Goal: Communication & Community: Answer question/provide support

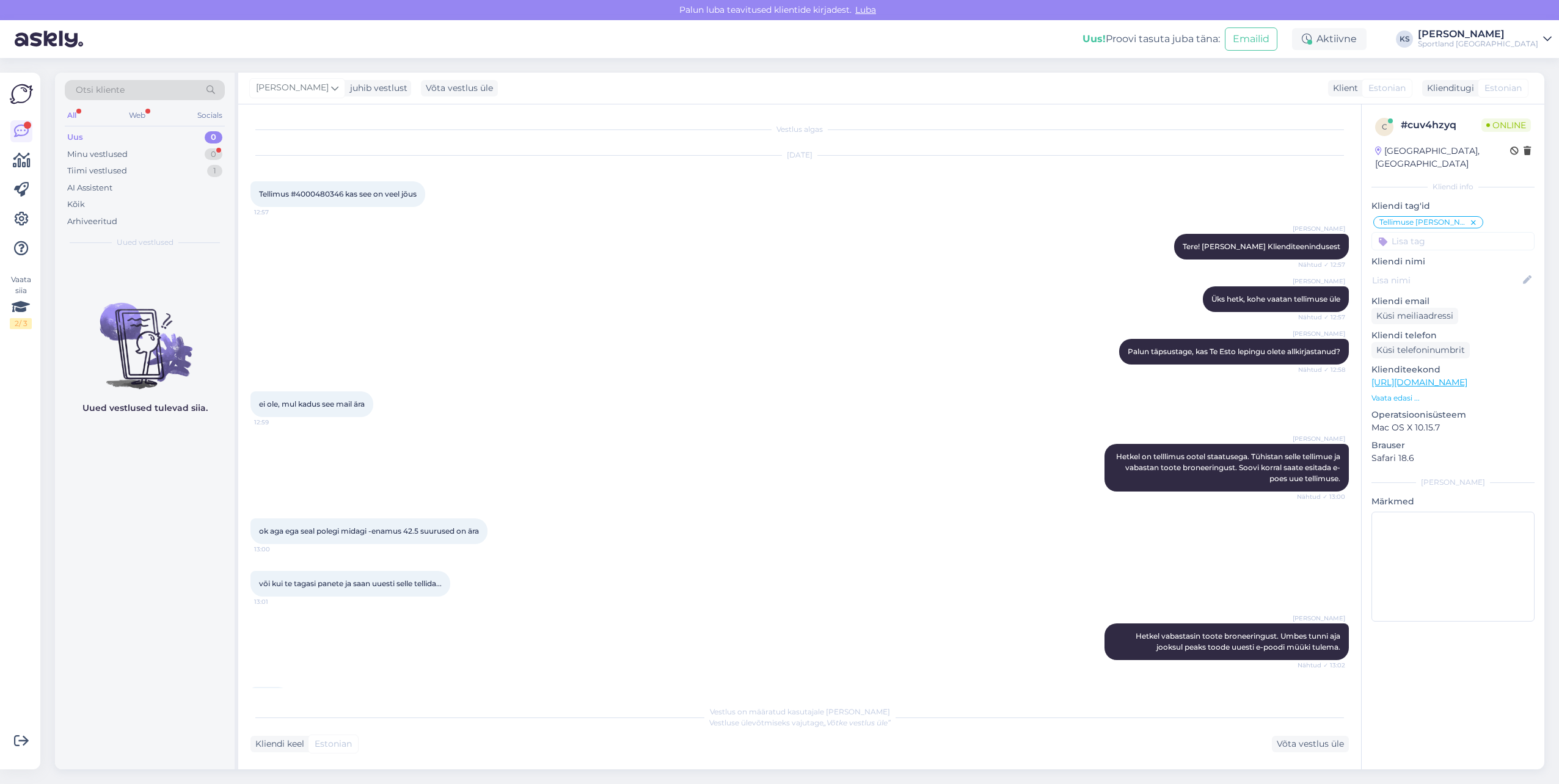
scroll to position [90, 0]
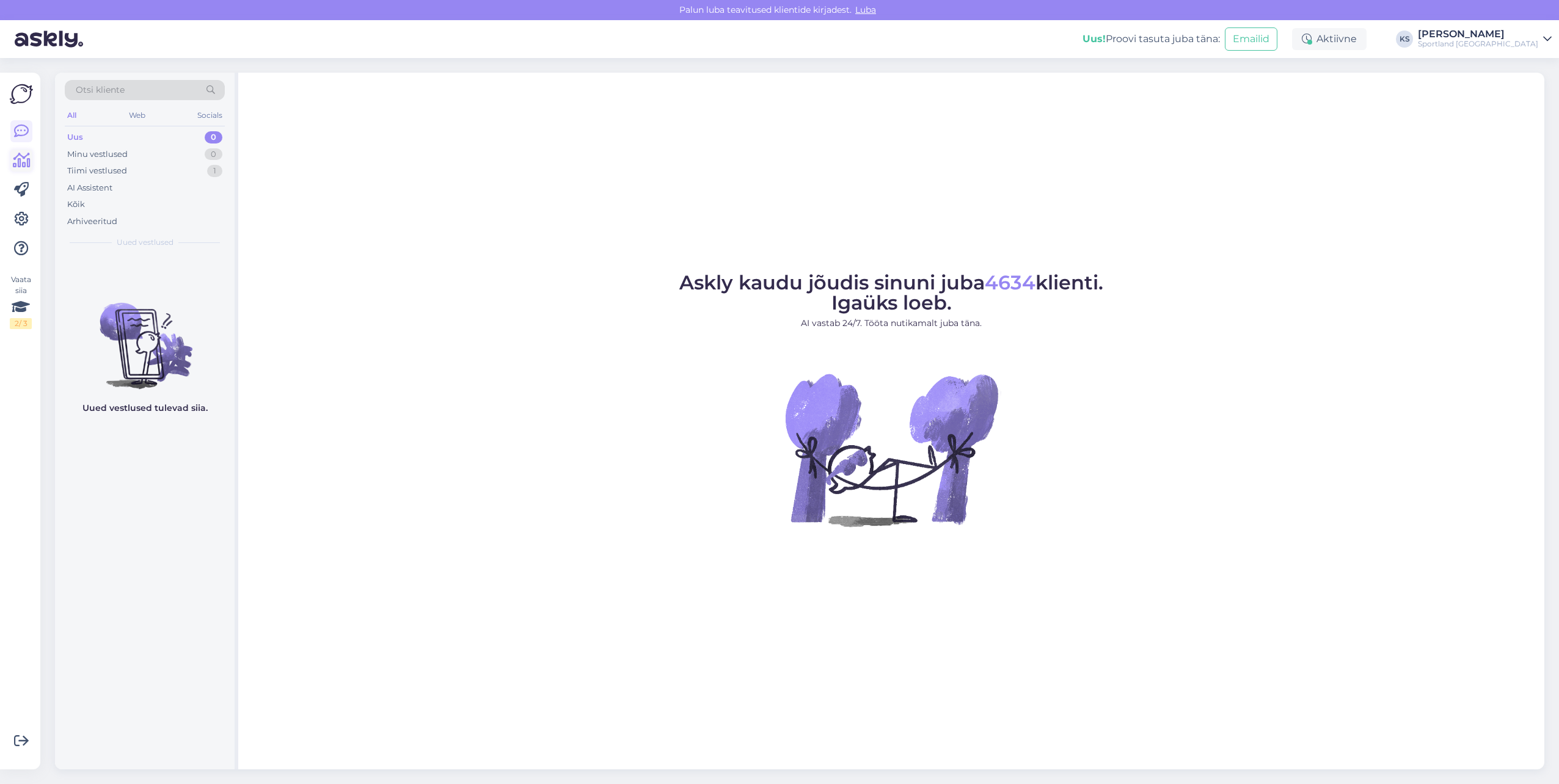
click at [24, 161] on icon at bounding box center [21, 160] width 18 height 15
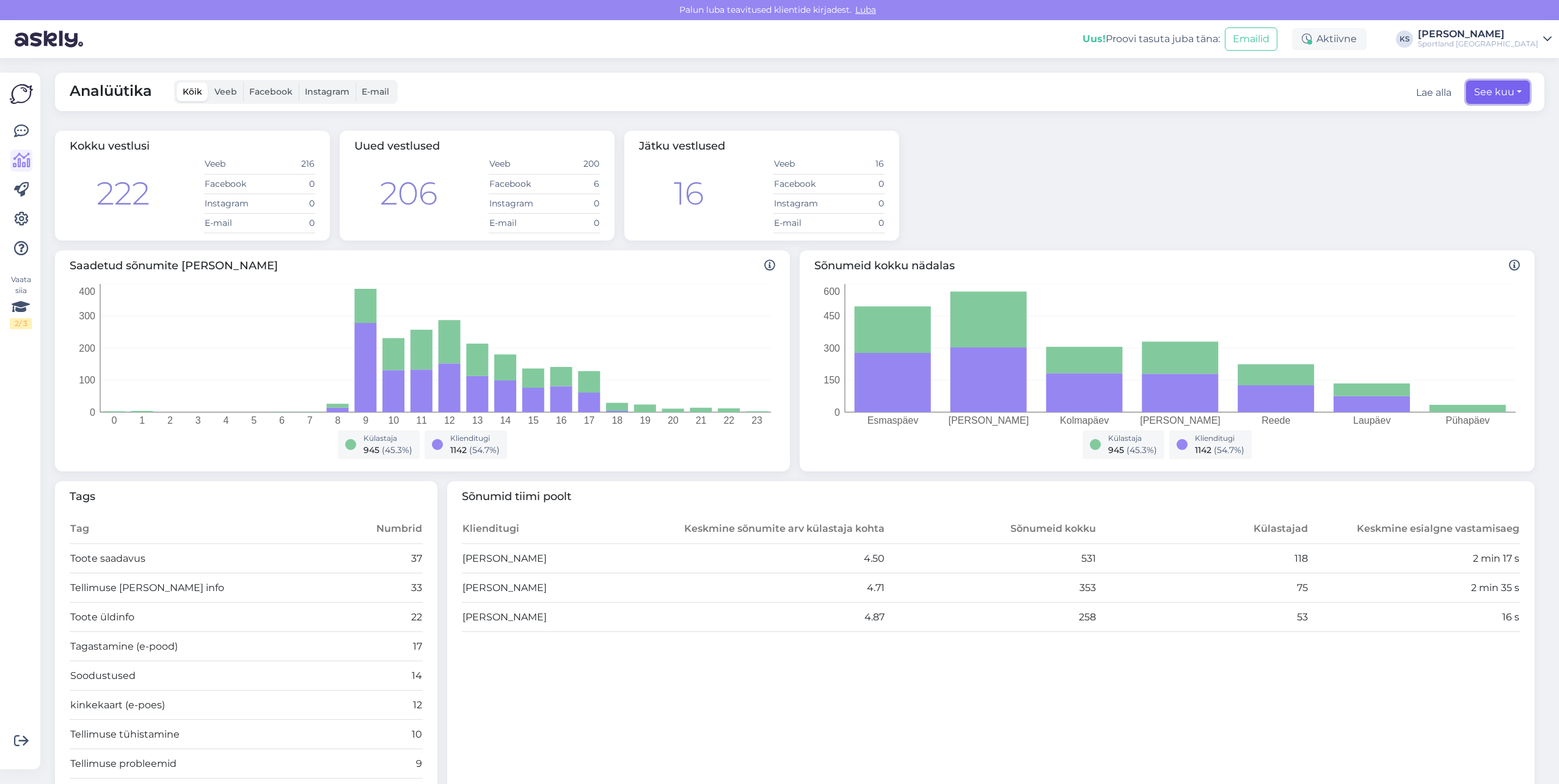
click at [1487, 93] on button "See kuu" at bounding box center [1498, 93] width 64 height 23
select select "7"
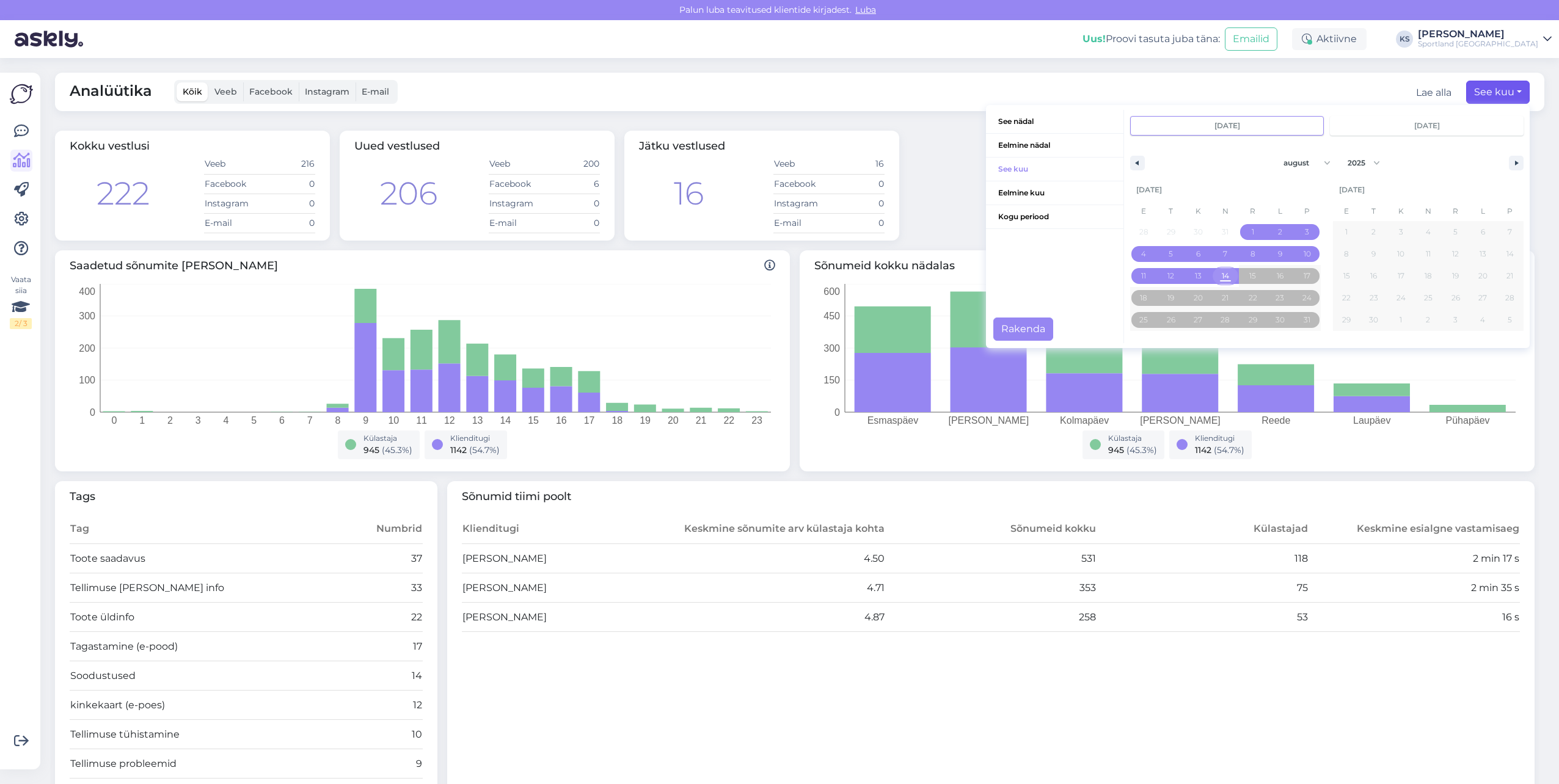
click at [1223, 275] on span "14" at bounding box center [1225, 276] width 27 height 16
type input "[DATE]"
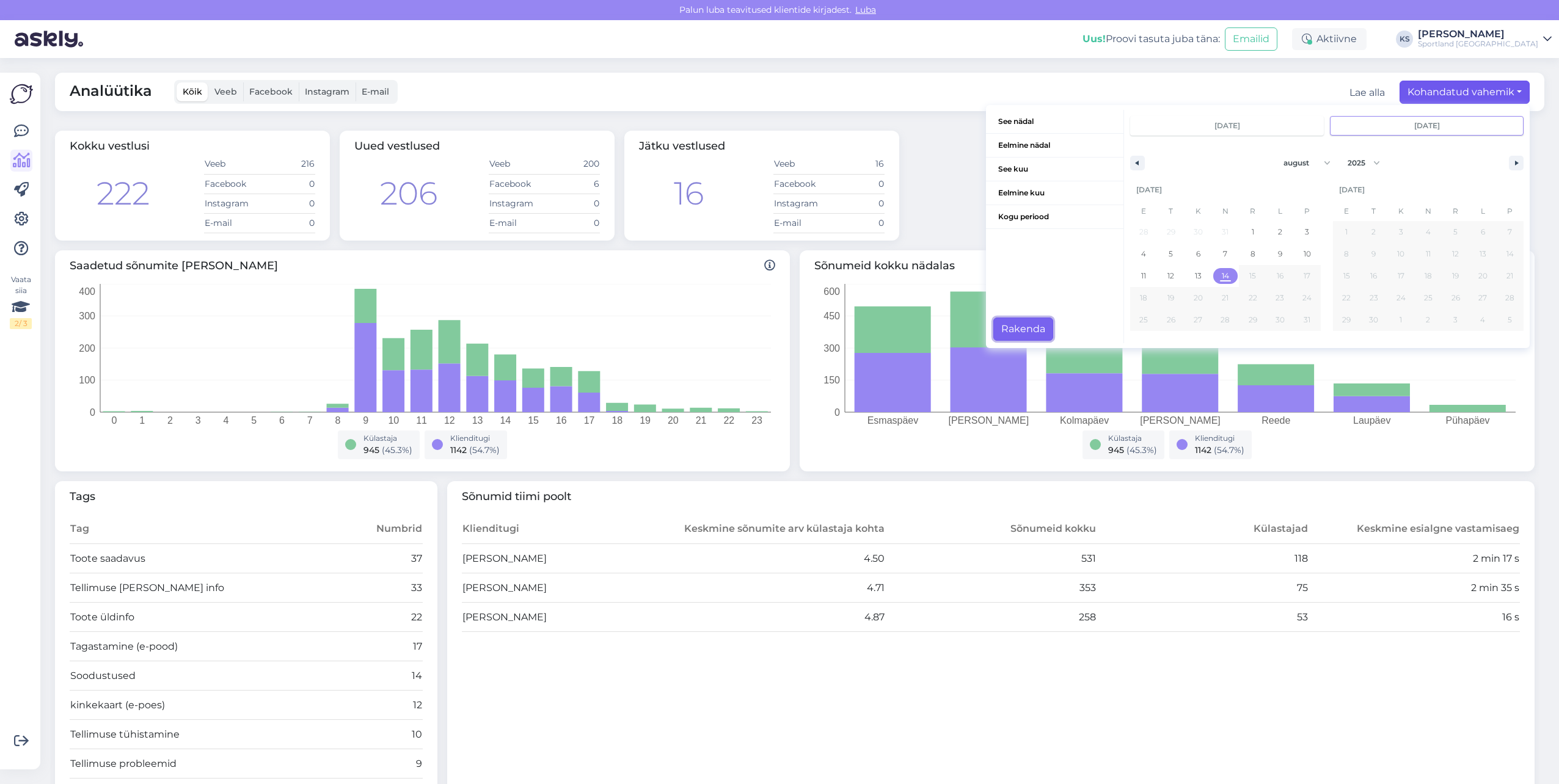
click at [1032, 324] on button "Rakenda" at bounding box center [1023, 329] width 60 height 23
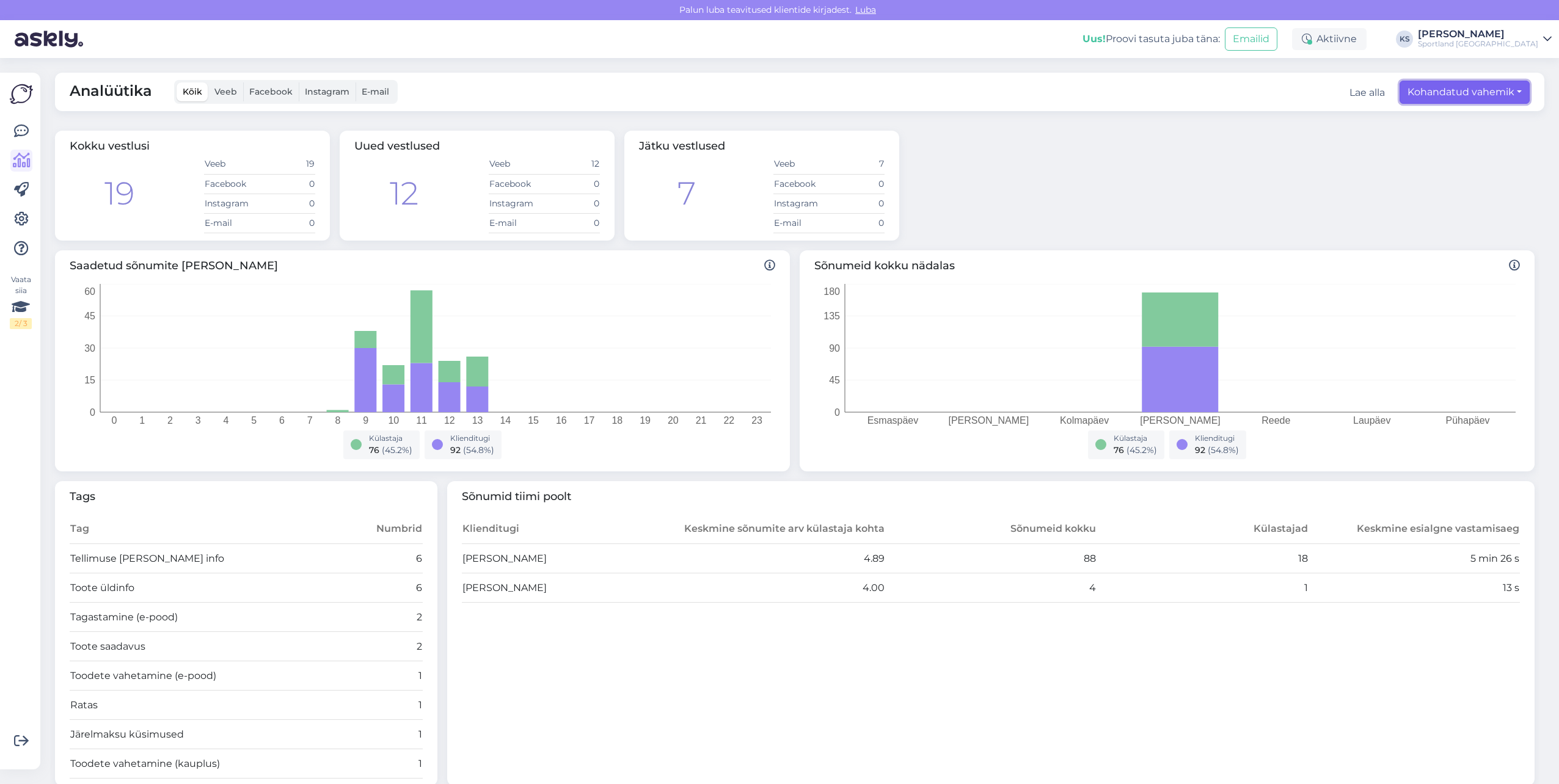
click at [1428, 84] on button "Kohandatud vahemik" at bounding box center [1464, 93] width 130 height 23
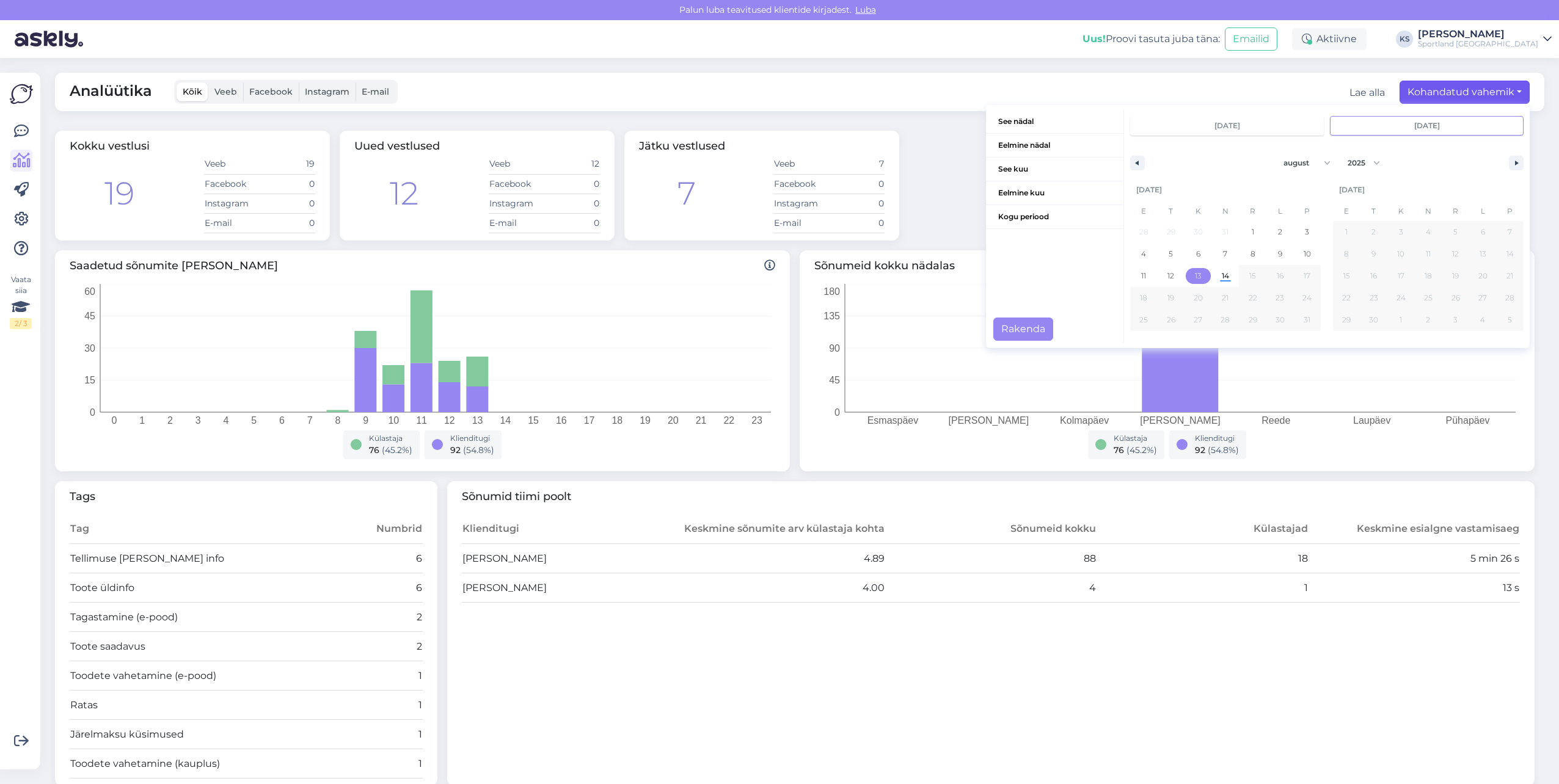
click at [1193, 278] on span "13" at bounding box center [1198, 276] width 27 height 16
type input "[DATE]"
click at [1195, 276] on span "13" at bounding box center [1198, 276] width 7 height 22
type input "[DATE]"
click at [1027, 322] on button "Rakenda" at bounding box center [1023, 329] width 60 height 23
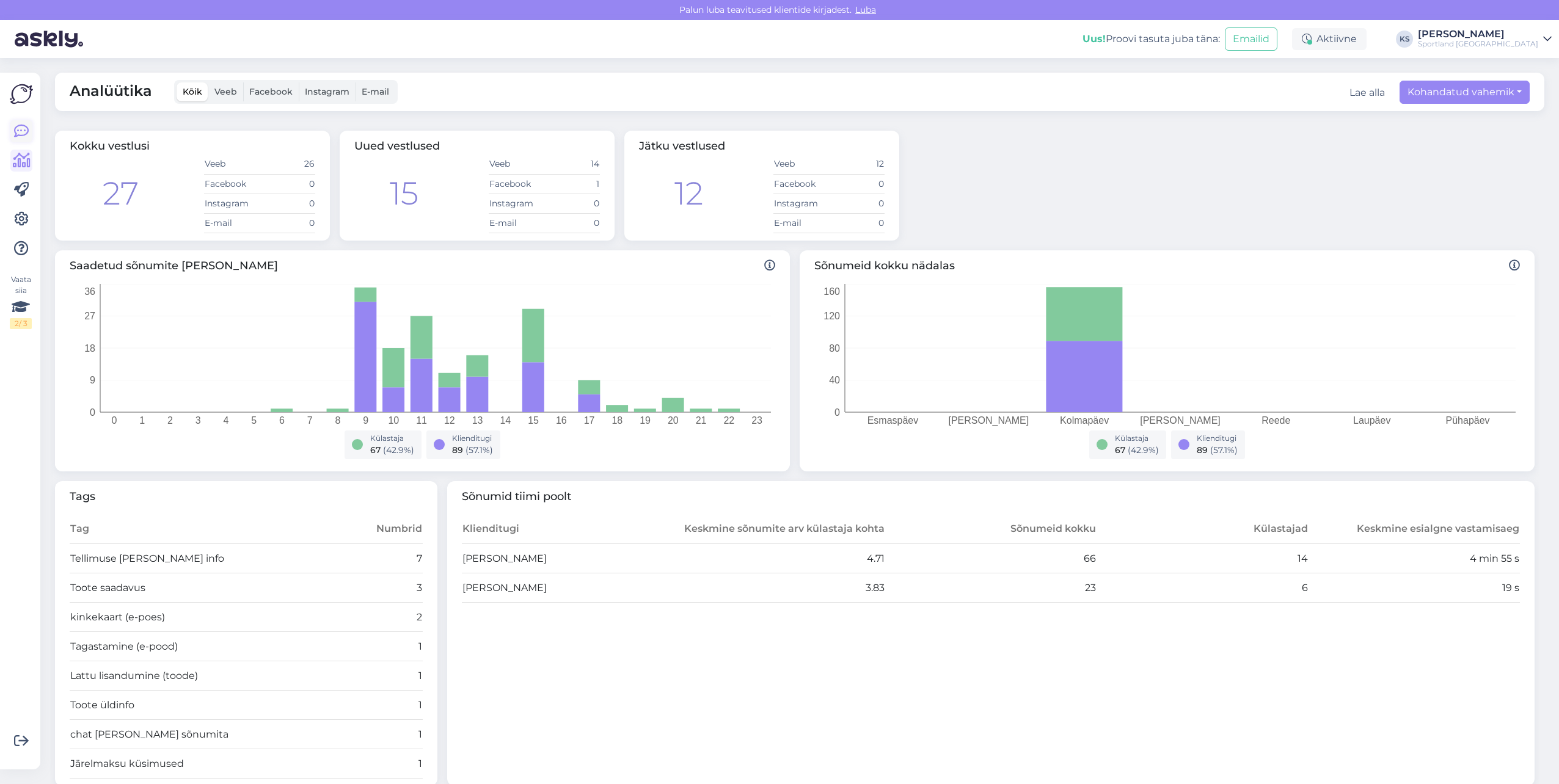
click at [20, 128] on icon at bounding box center [21, 131] width 15 height 15
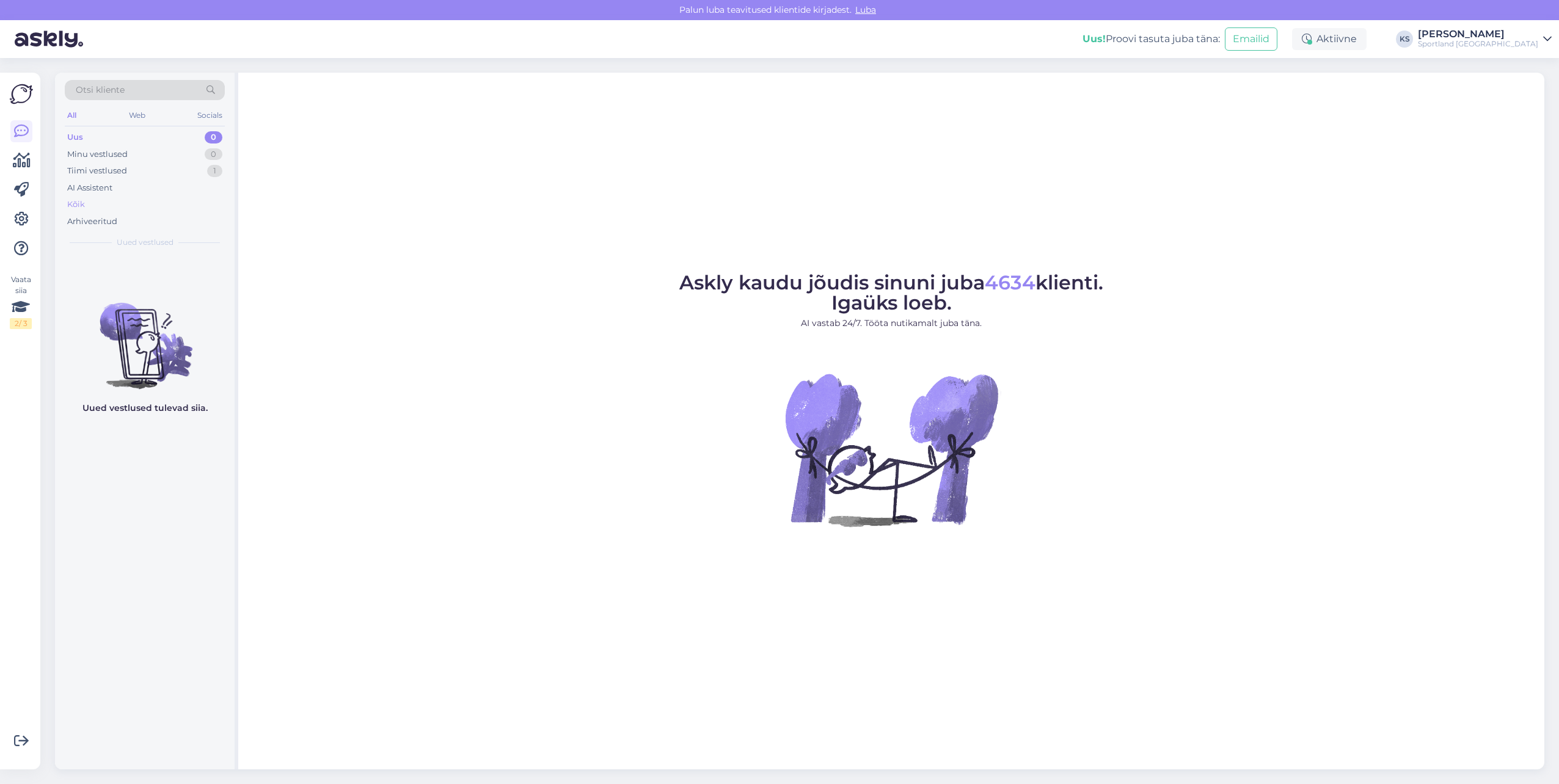
click at [125, 203] on div "Kõik" at bounding box center [145, 205] width 160 height 17
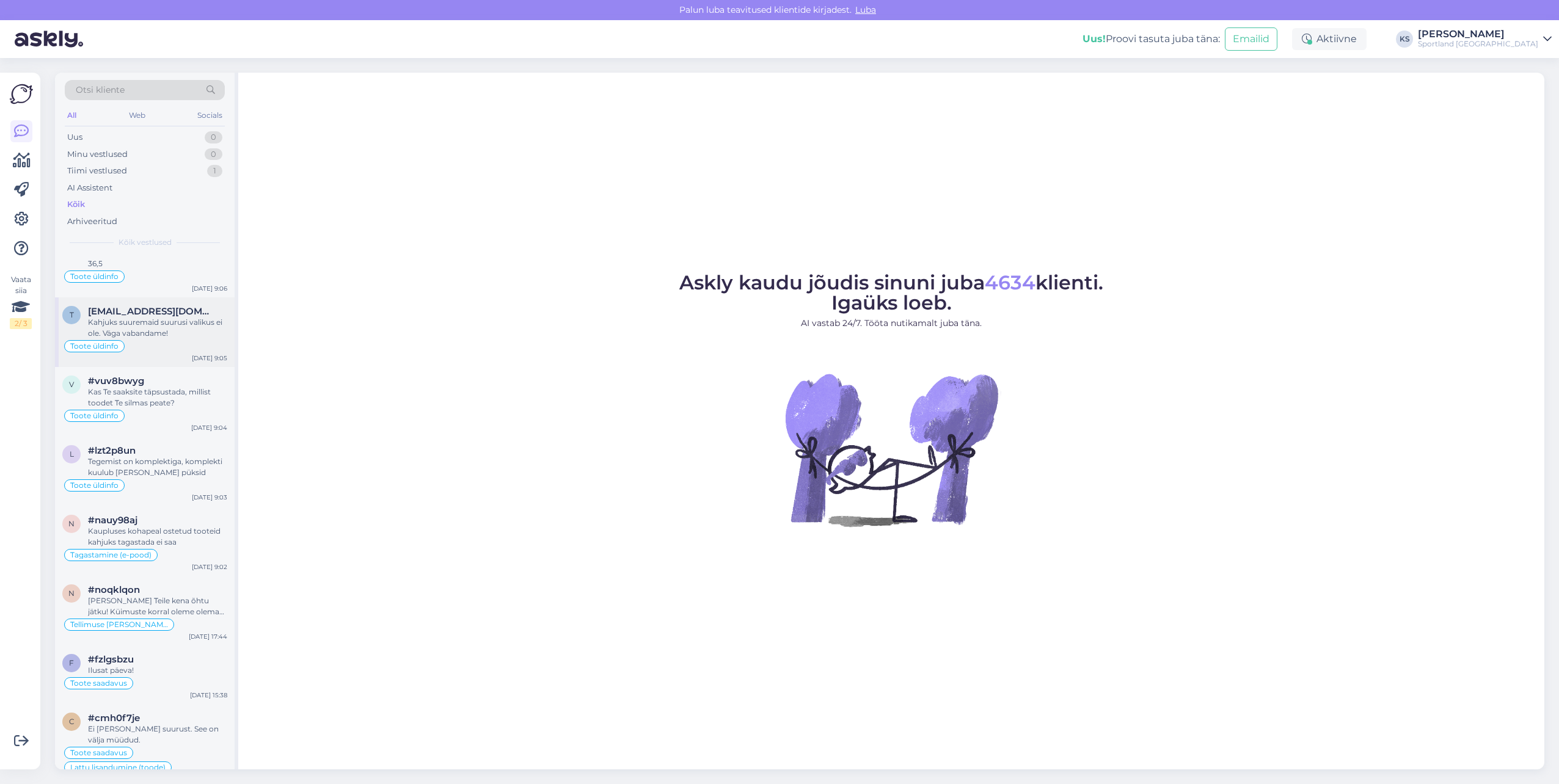
scroll to position [916, 0]
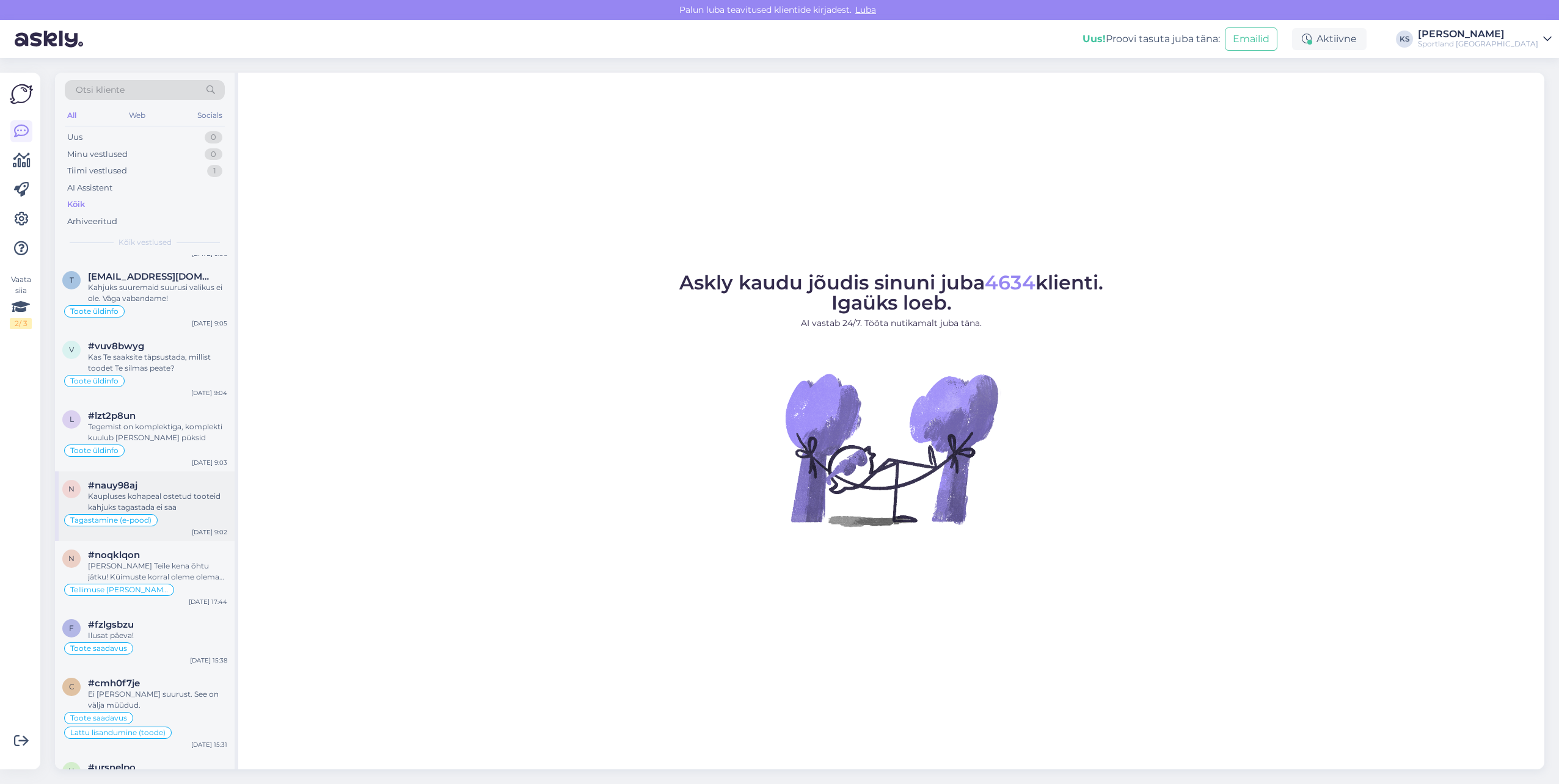
click at [193, 531] on div "[DATE] 9:02" at bounding box center [210, 533] width 36 height 9
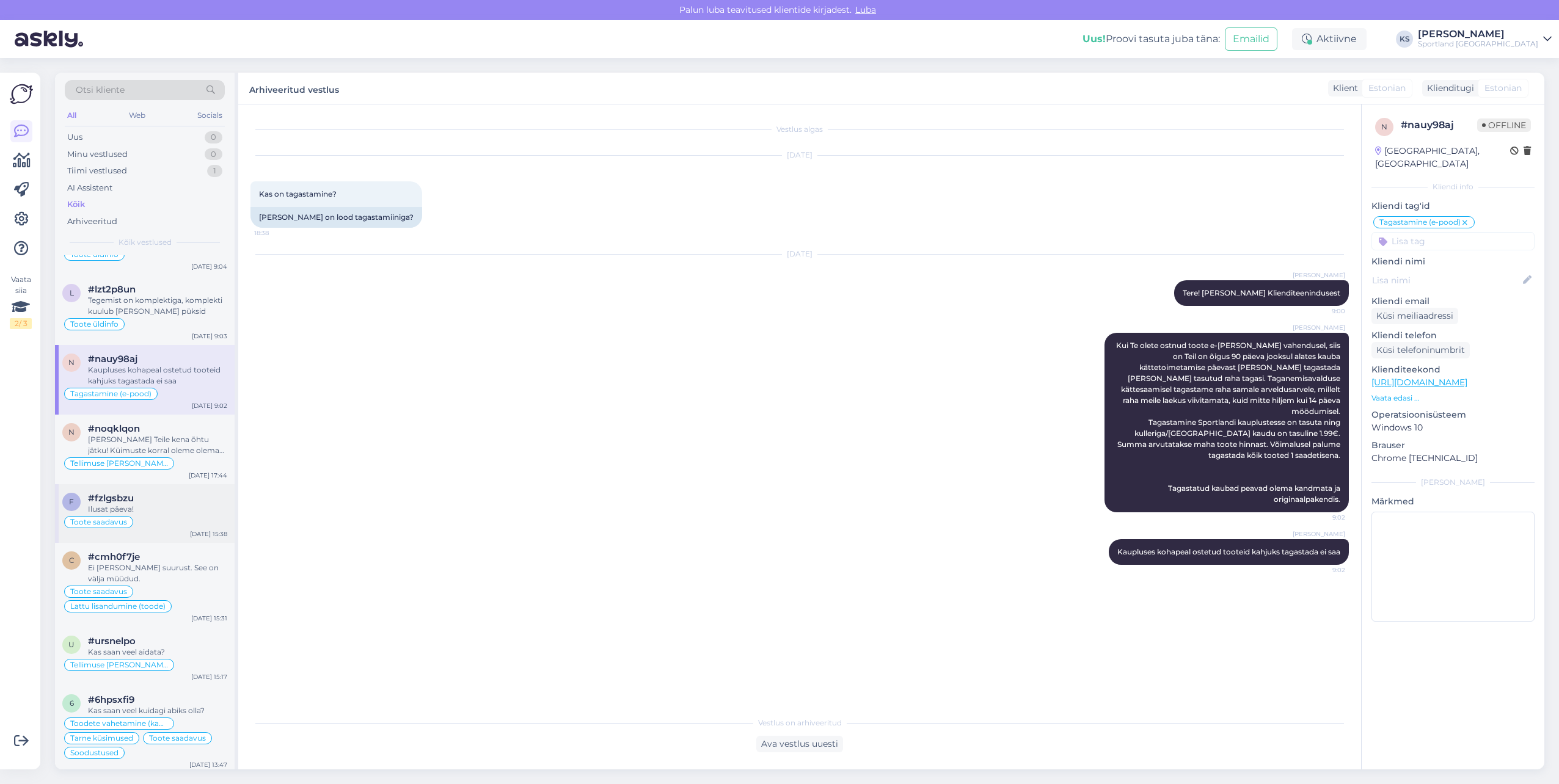
scroll to position [1038, 0]
click at [176, 328] on div "Toote üldinfo" at bounding box center [145, 328] width 165 height 15
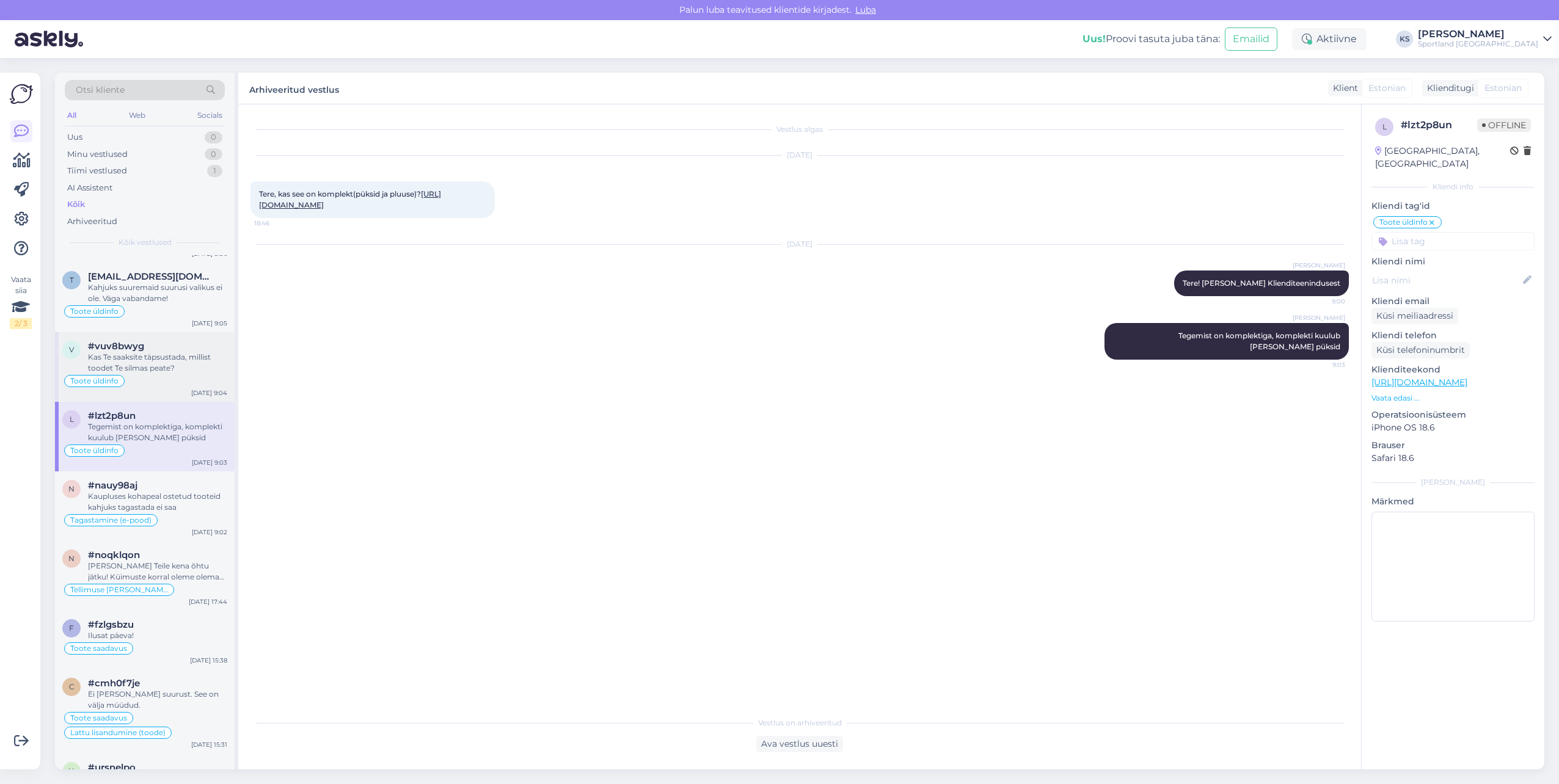
click at [183, 370] on div "Kas Te saaksite täpsustada, millist toodet Te silmas peate?" at bounding box center [157, 362] width 139 height 22
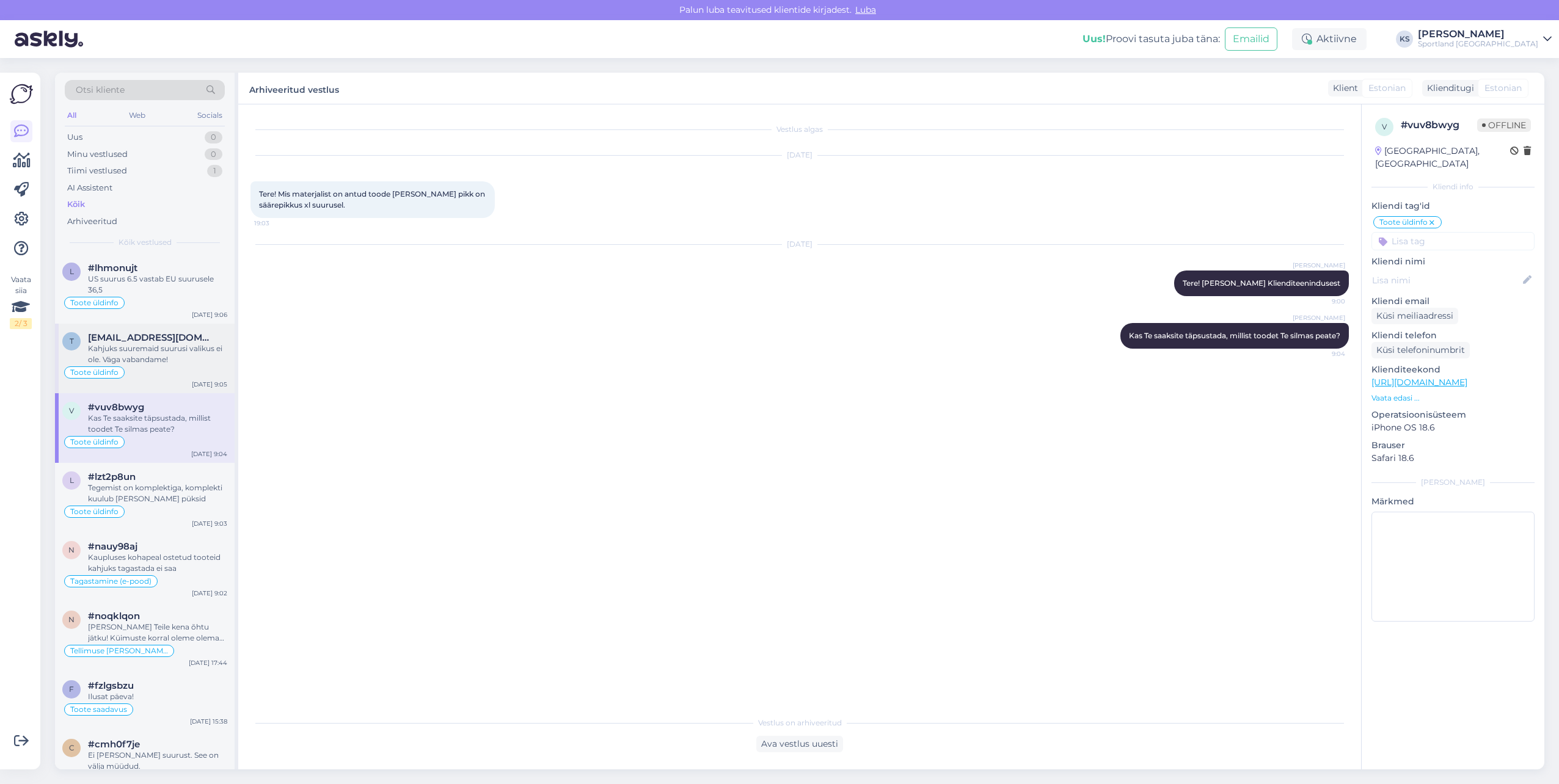
click at [181, 387] on div "t [EMAIL_ADDRESS][DOMAIN_NAME] Kahjuks suuremaid suurusi valikus ei ole. Väga v…" at bounding box center [145, 359] width 180 height 70
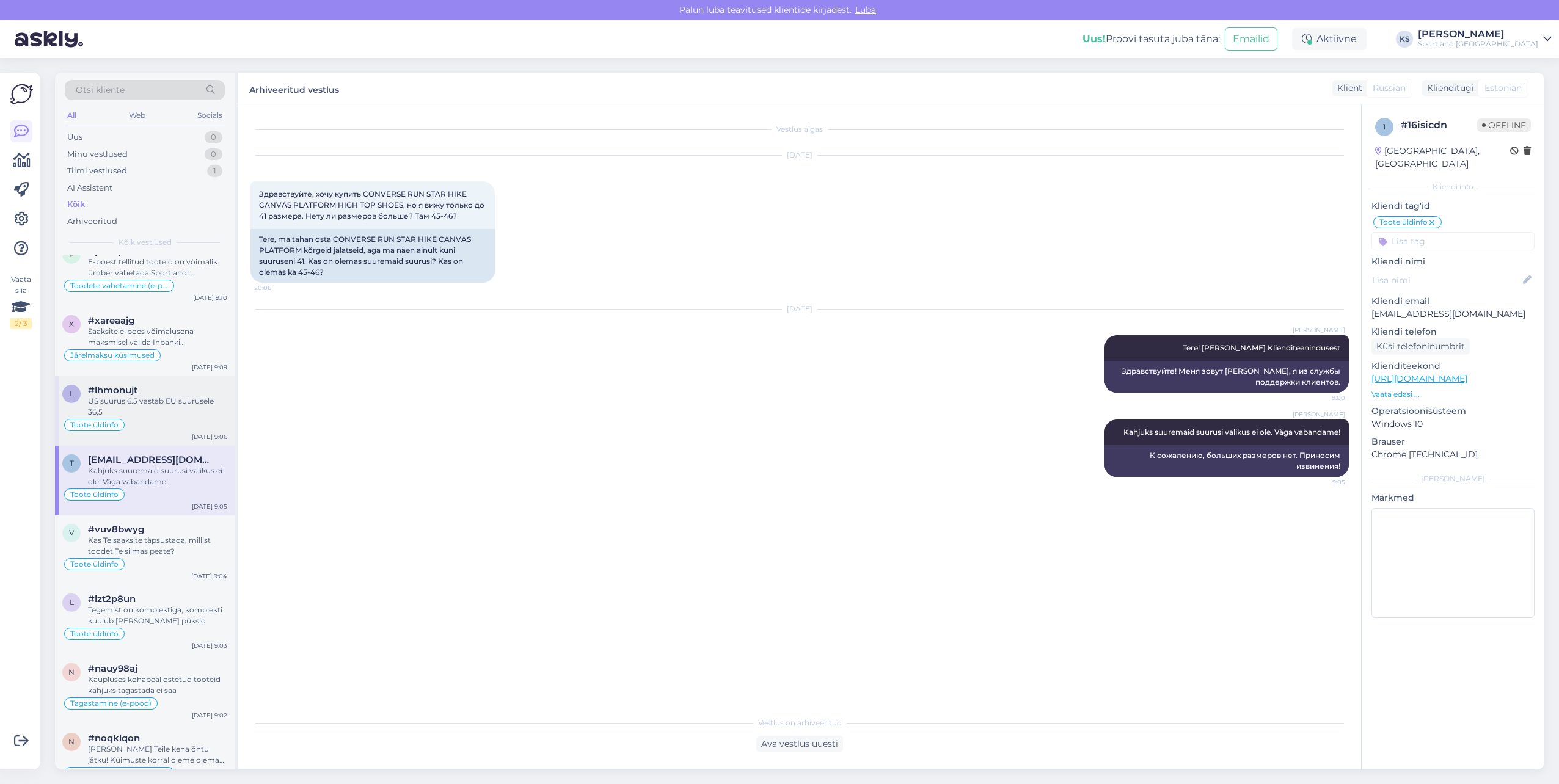
click at [178, 410] on div "US suurus 6.5 vastab EU suurusele 36,5" at bounding box center [157, 407] width 139 height 22
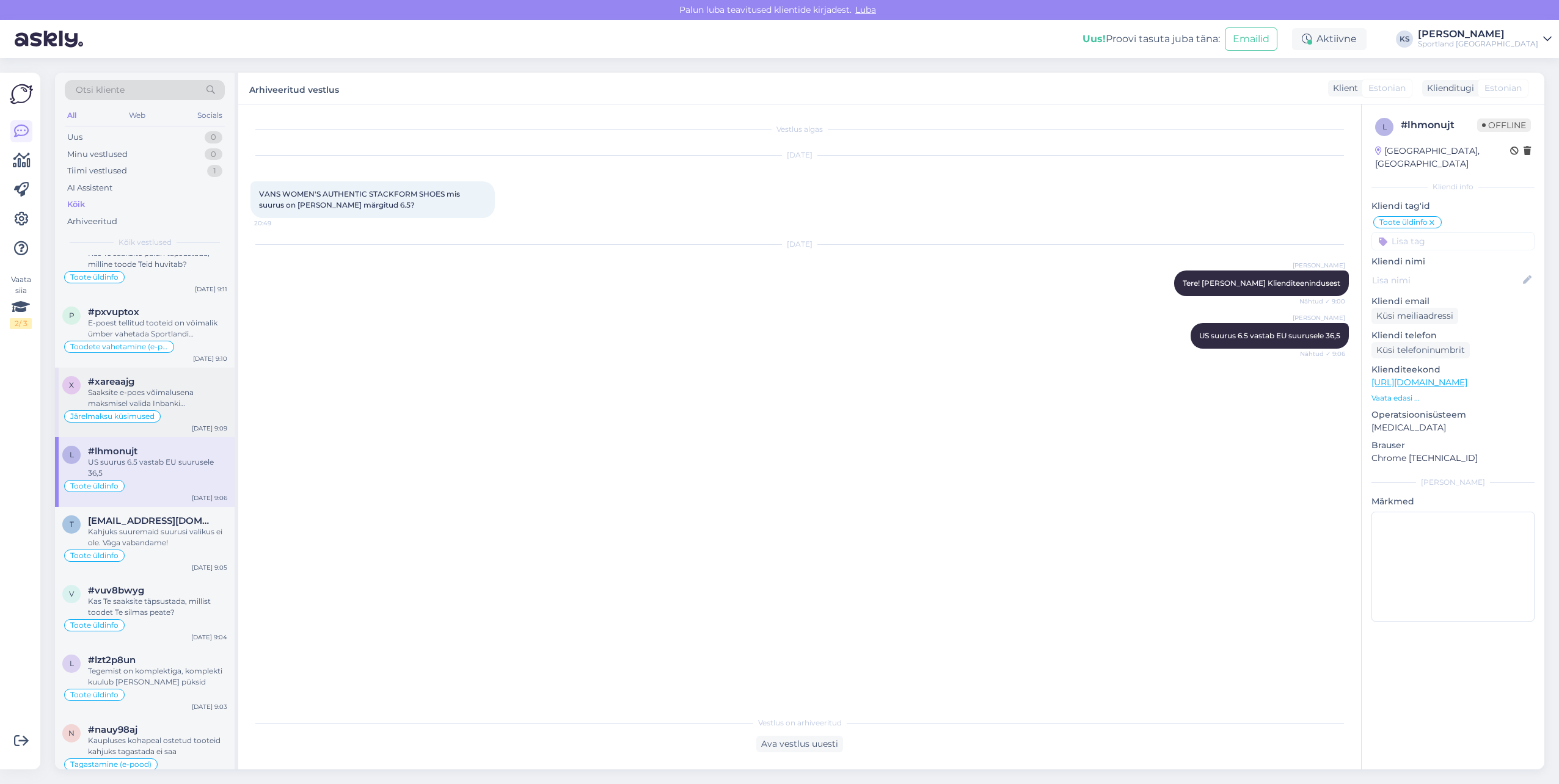
click at [165, 390] on div "Saaksite e-poes võimalusena maksmisel valida Inbanki makselahenduse, kus juhul …" at bounding box center [157, 398] width 139 height 22
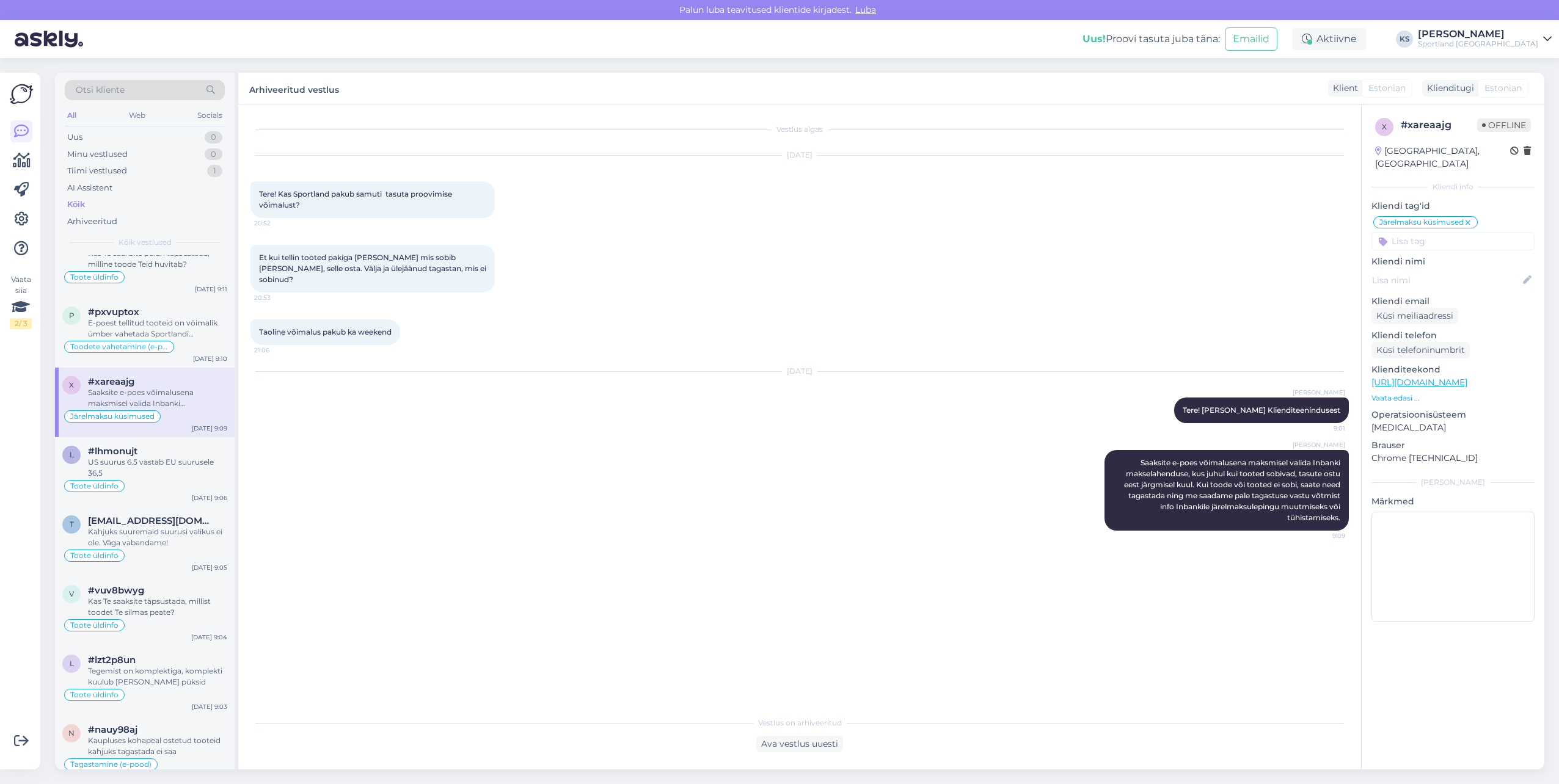
scroll to position [611, 0]
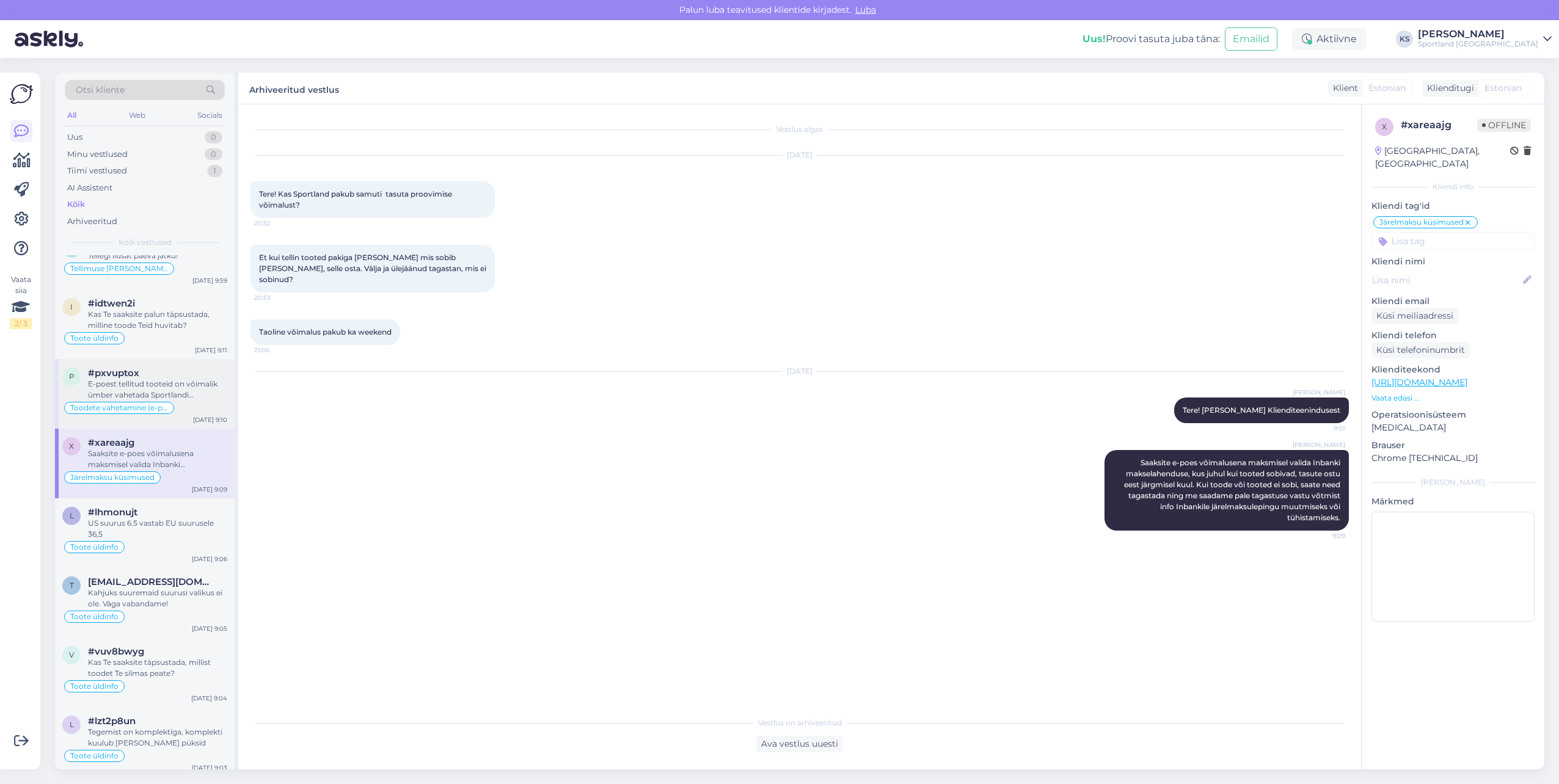
click at [167, 400] on div "E-poest tellitud tooteid on võimalik ümber vahetada Sportlandi kauplustes sama …" at bounding box center [157, 390] width 139 height 22
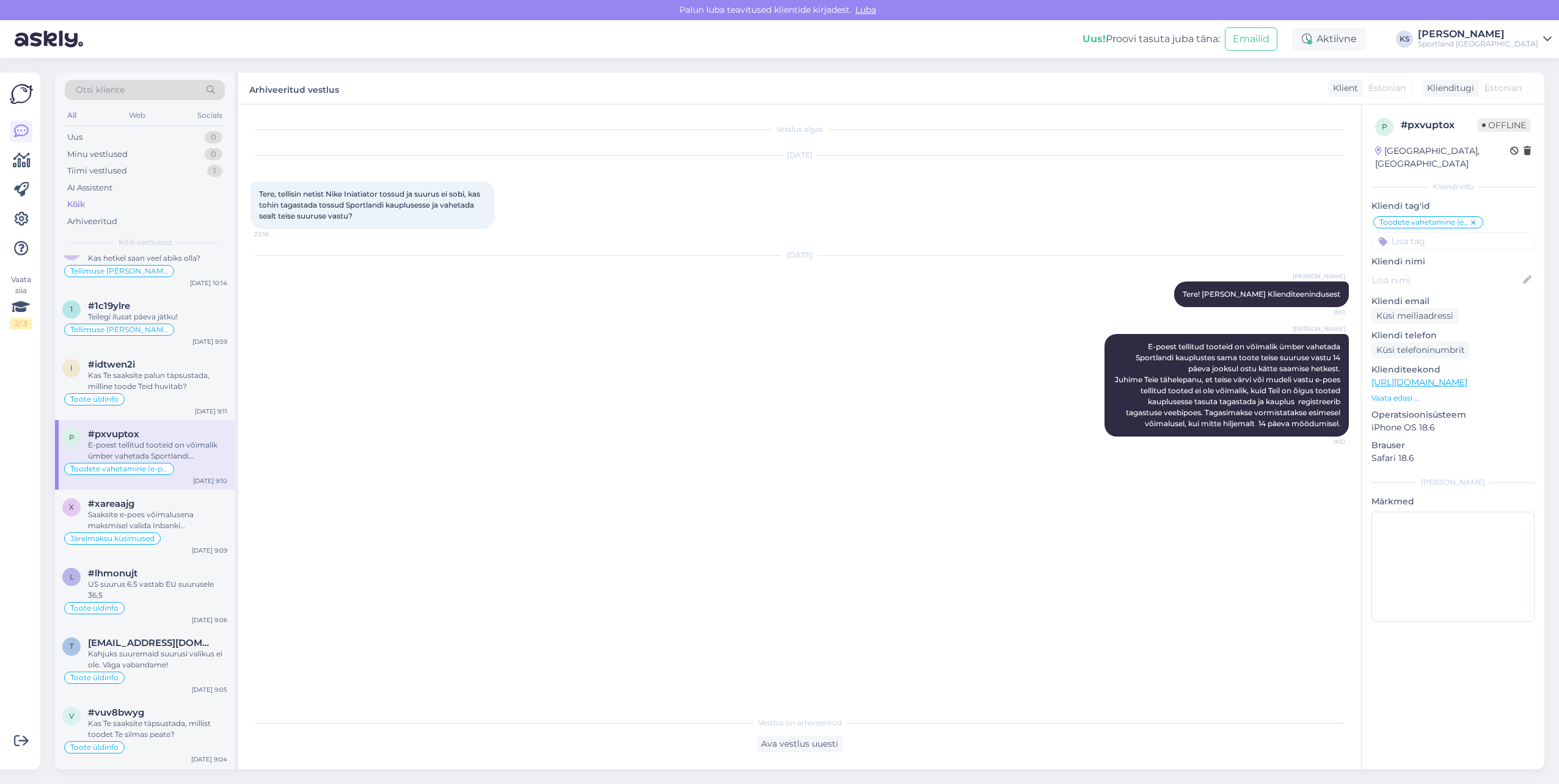
click at [167, 400] on div "Toote üldinfo" at bounding box center [145, 399] width 165 height 15
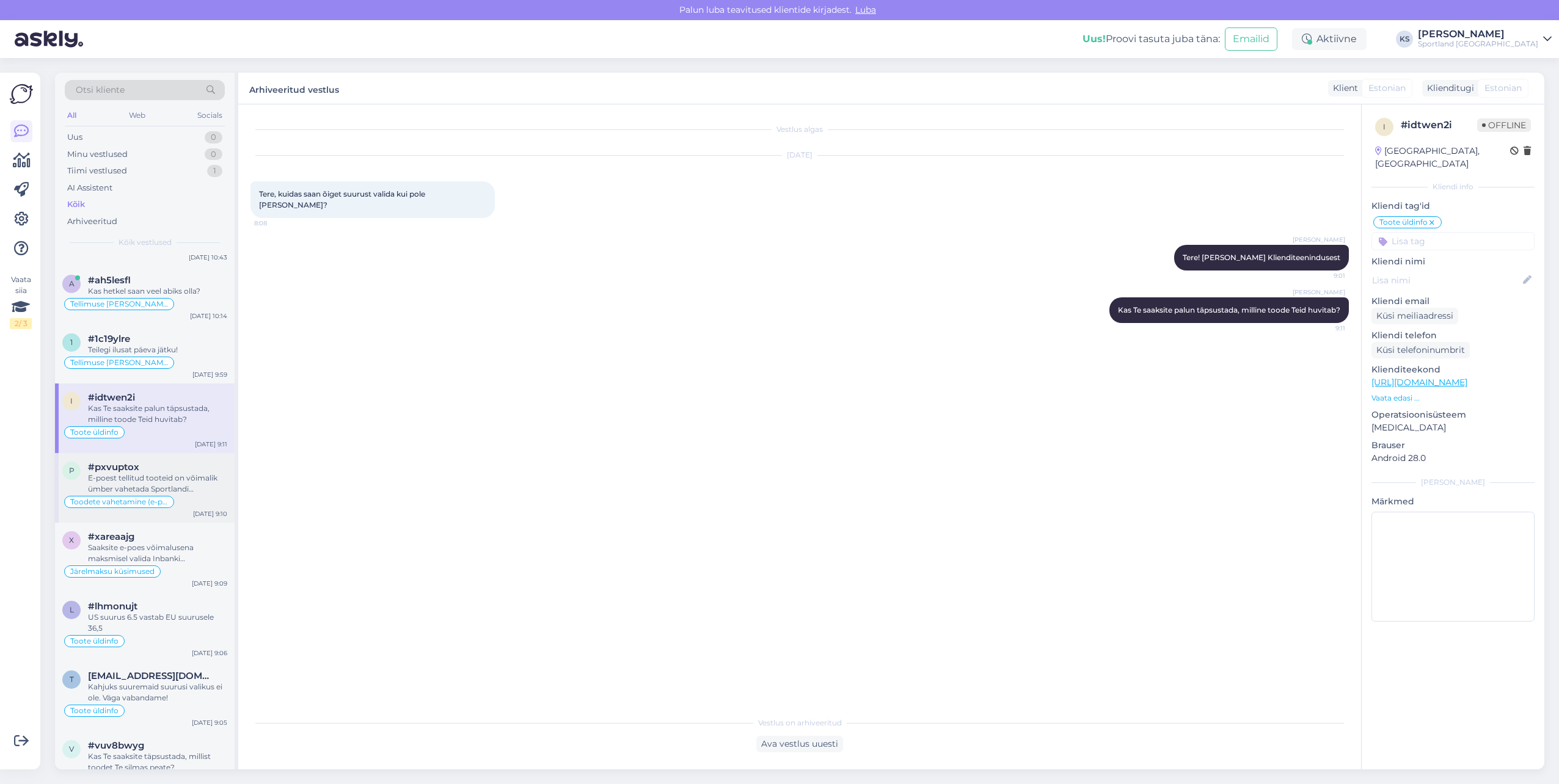
scroll to position [488, 0]
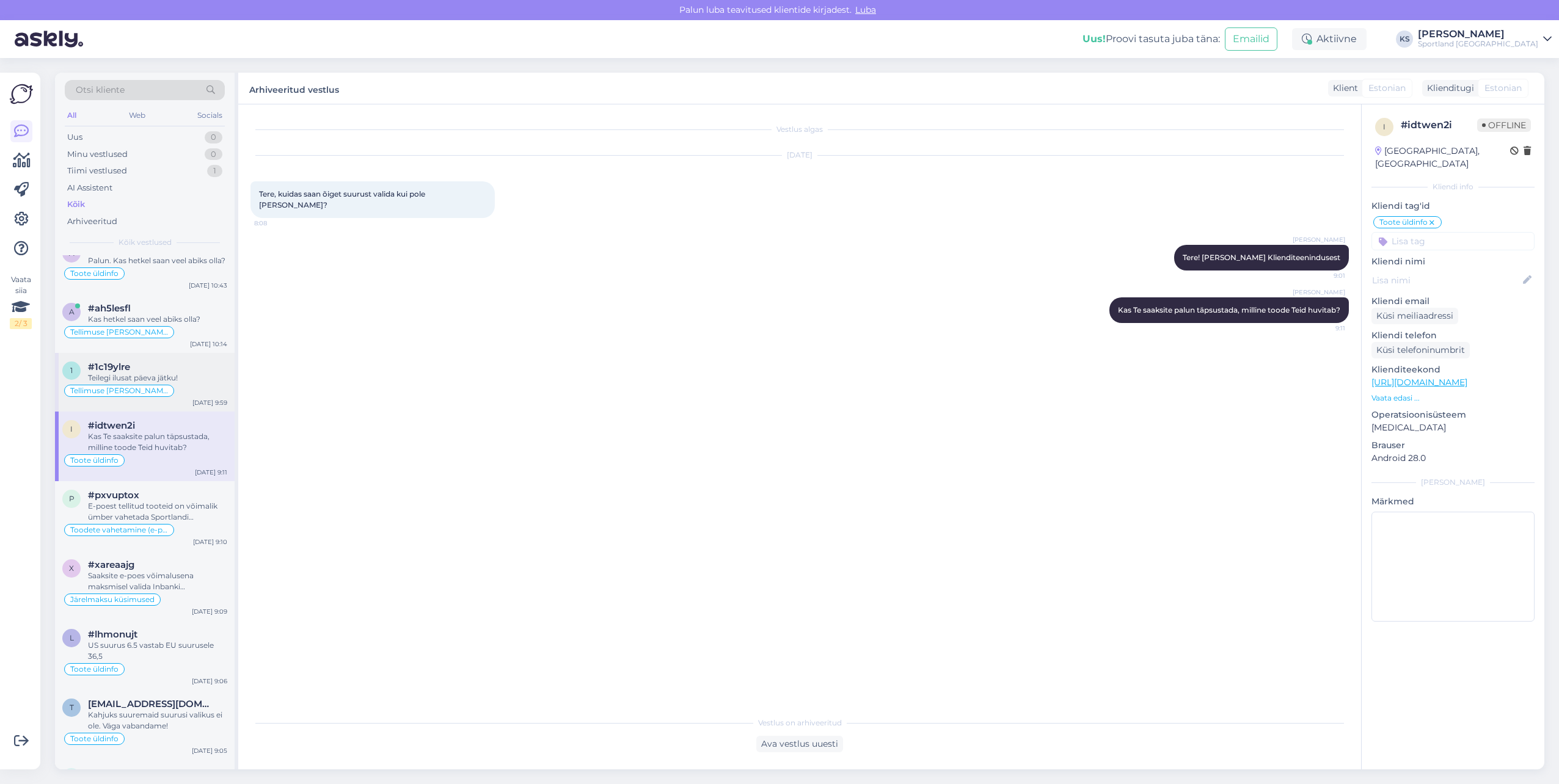
click at [161, 370] on div "#1c19ylre" at bounding box center [157, 367] width 139 height 11
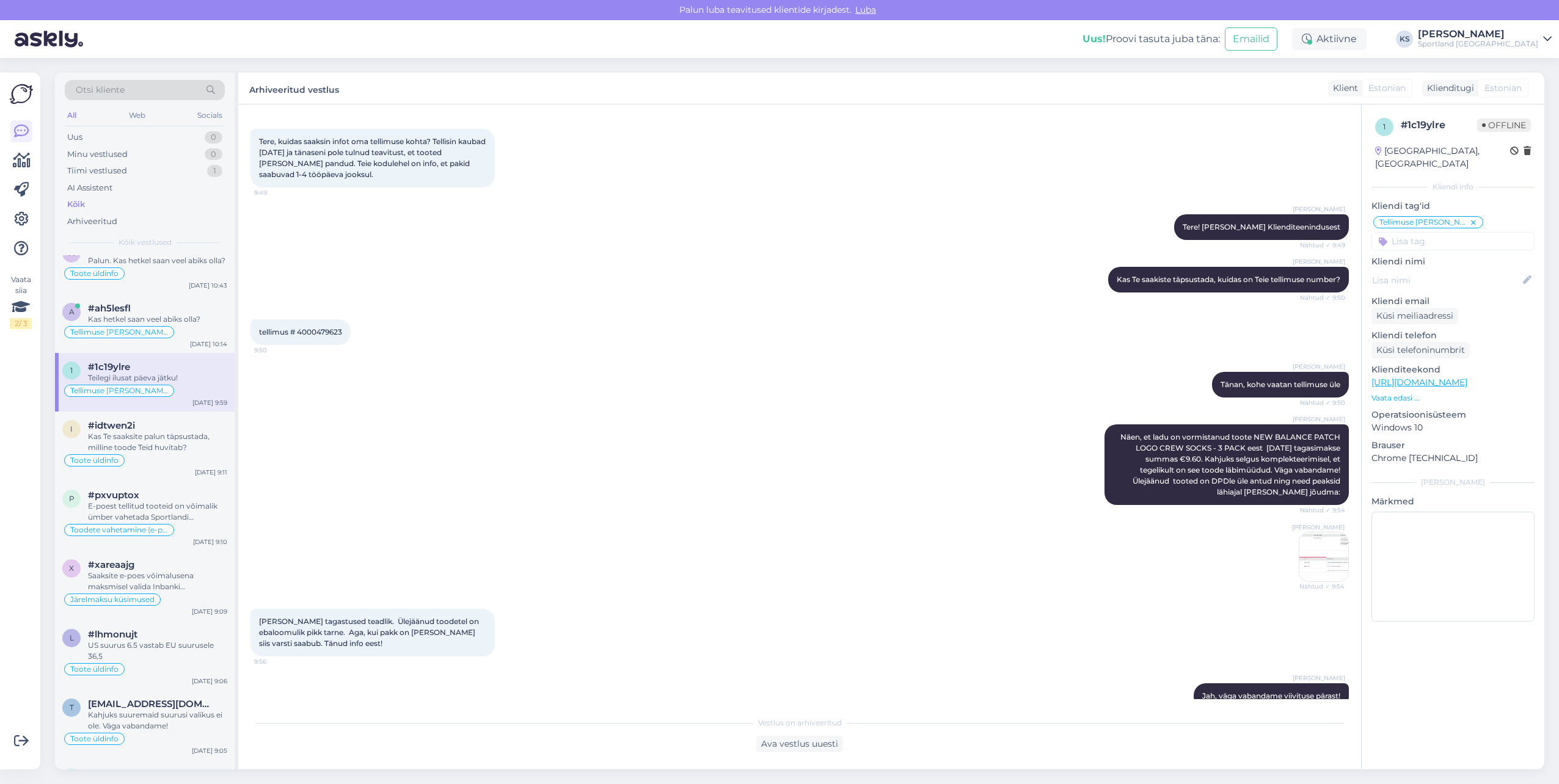
scroll to position [0, 0]
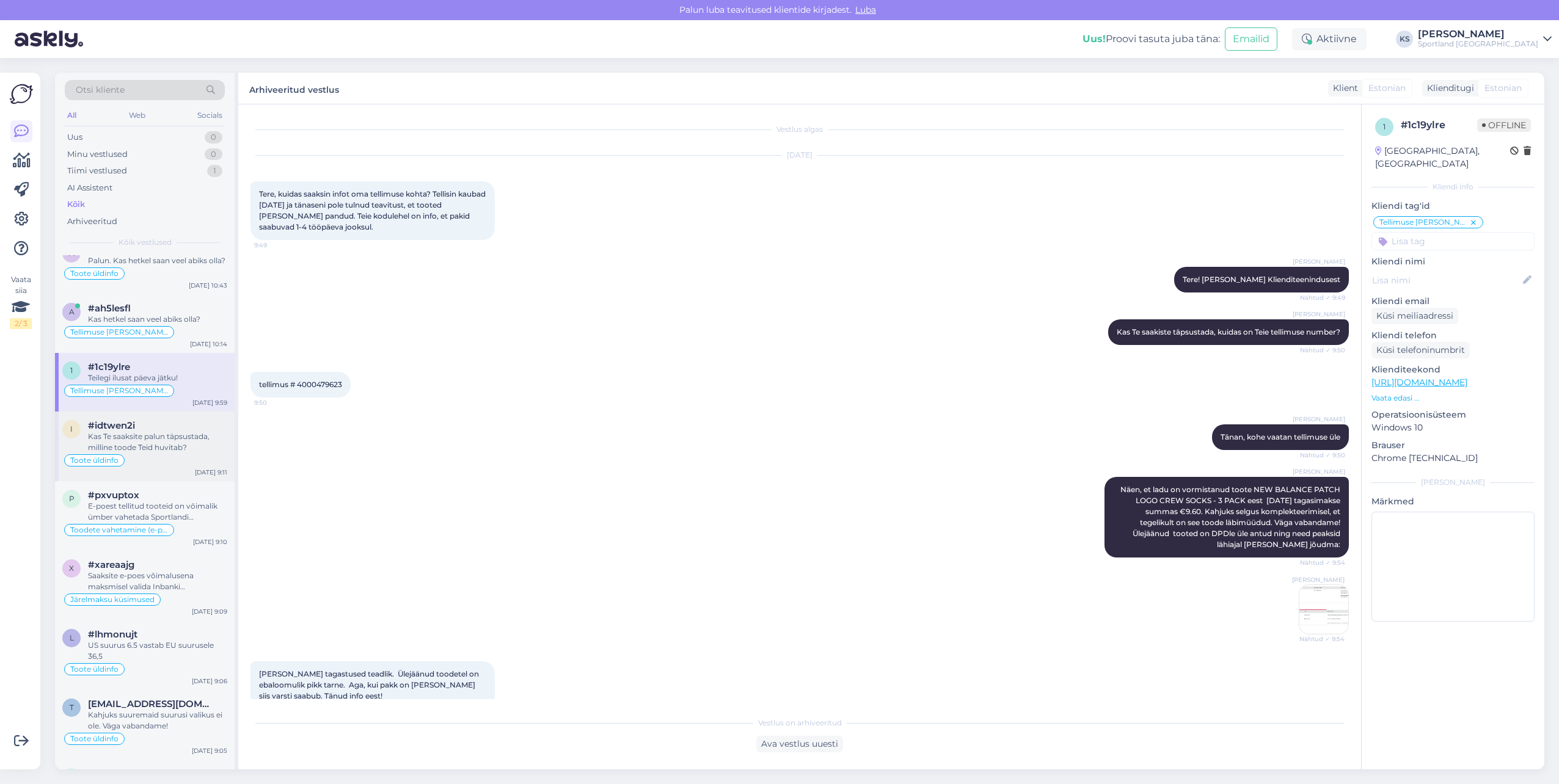
click at [168, 451] on div "Kas Te saaksite palun täpsustada, milline toode Teid huvitab?" at bounding box center [157, 443] width 139 height 22
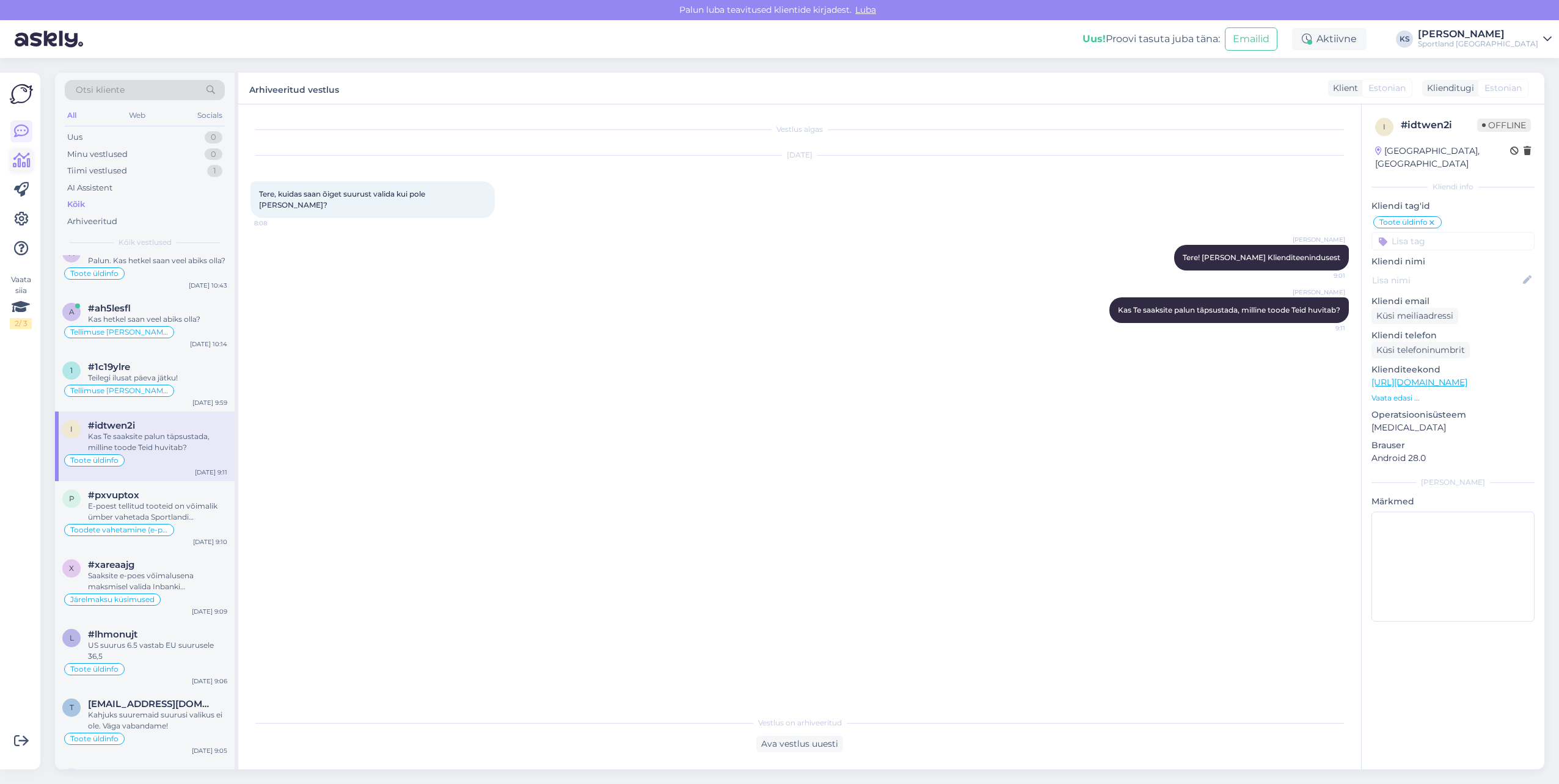
click at [12, 166] on link at bounding box center [21, 160] width 22 height 22
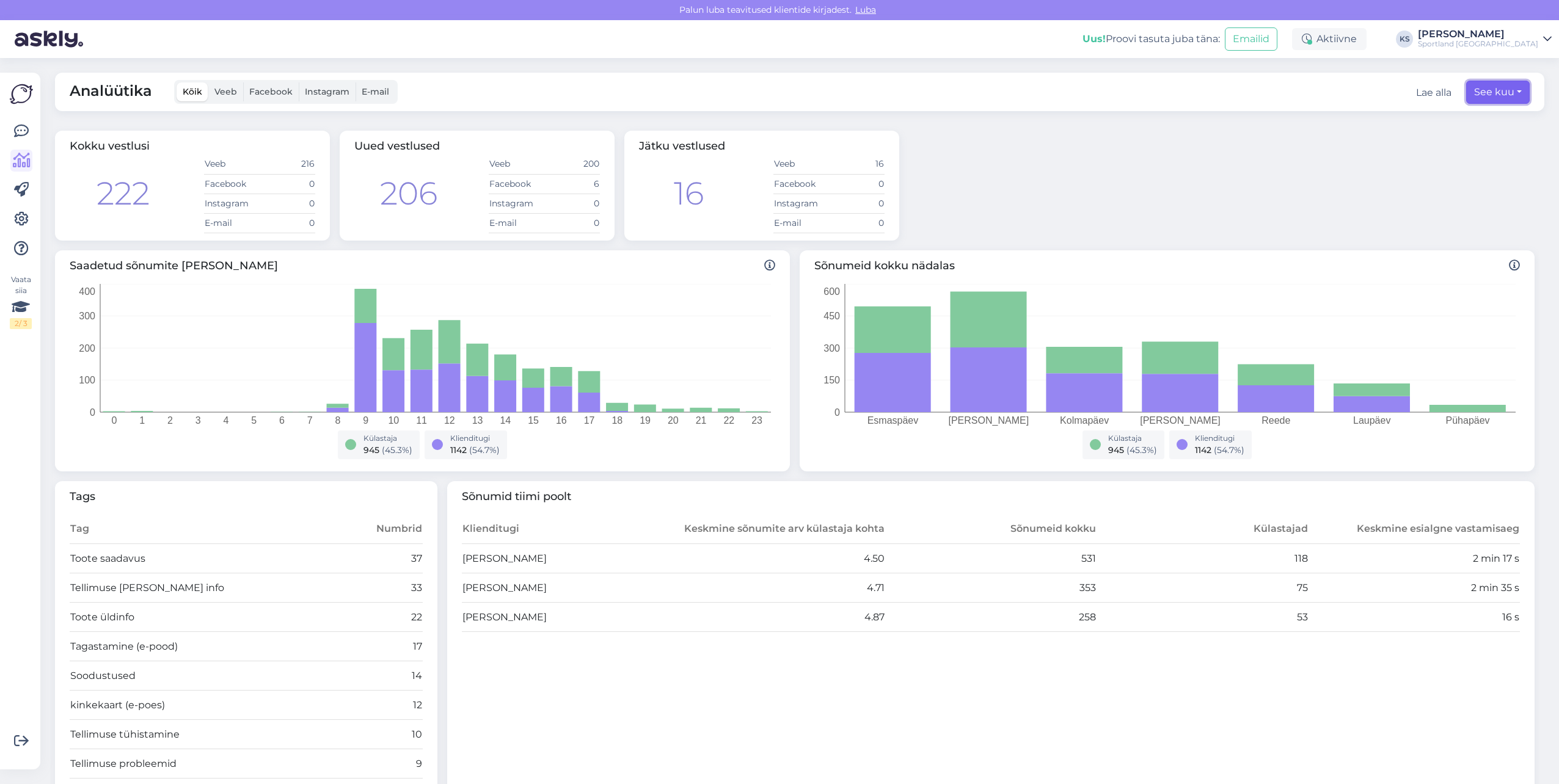
click at [1488, 96] on button "See kuu" at bounding box center [1498, 93] width 64 height 23
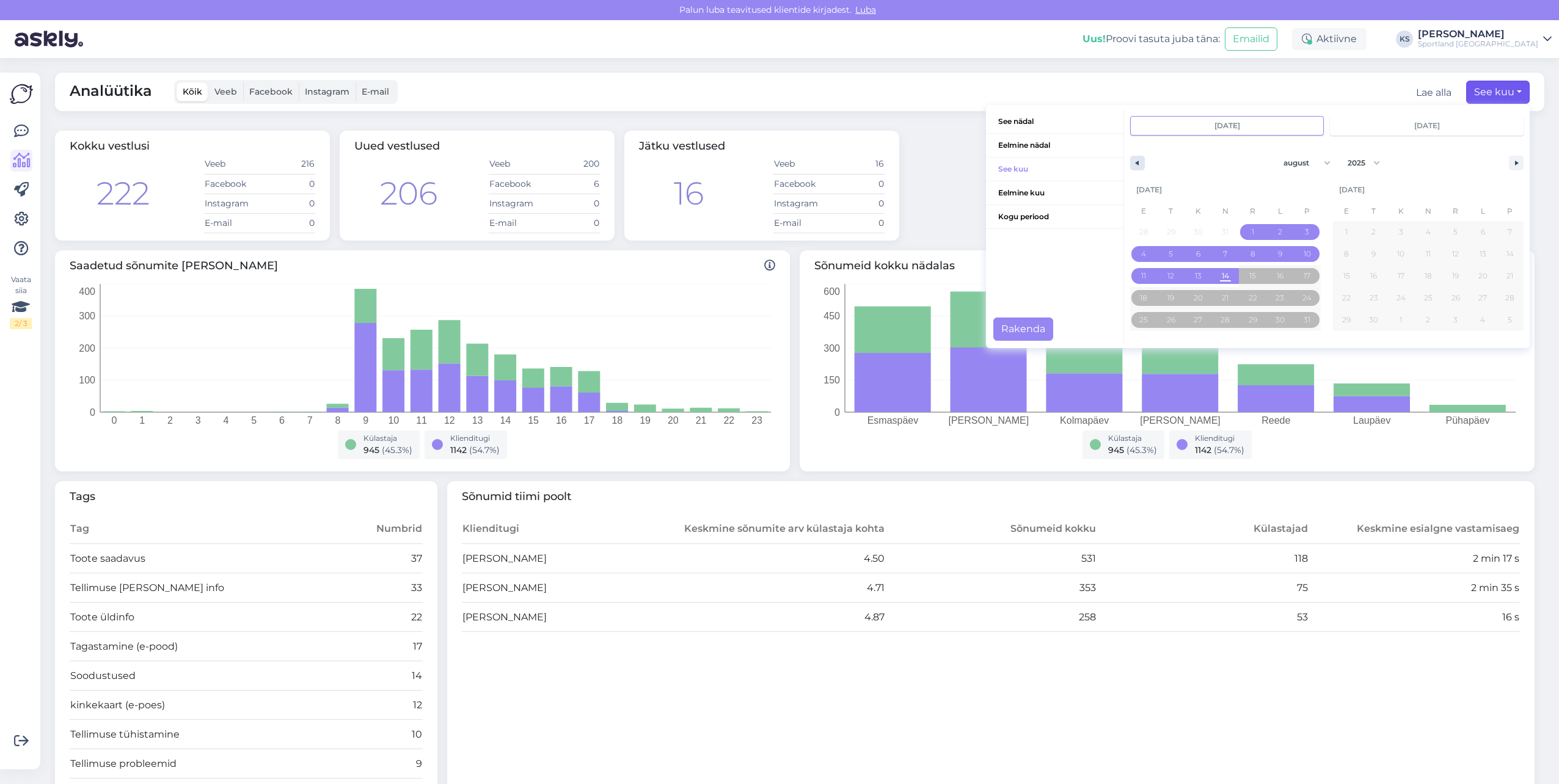
click at [1133, 161] on icon "button" at bounding box center [1136, 163] width 6 height 5
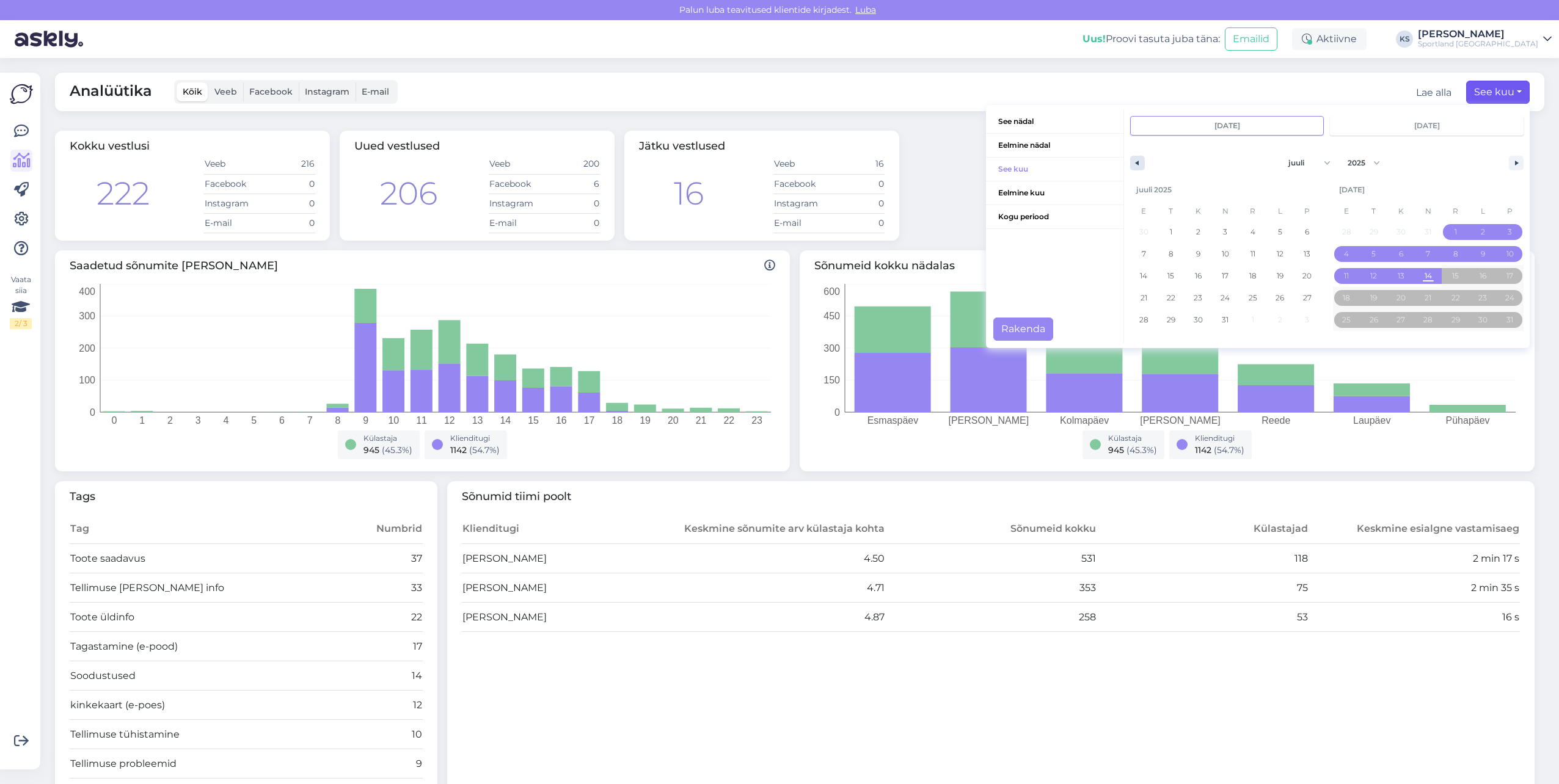
click at [1133, 161] on icon "button" at bounding box center [1136, 163] width 6 height 5
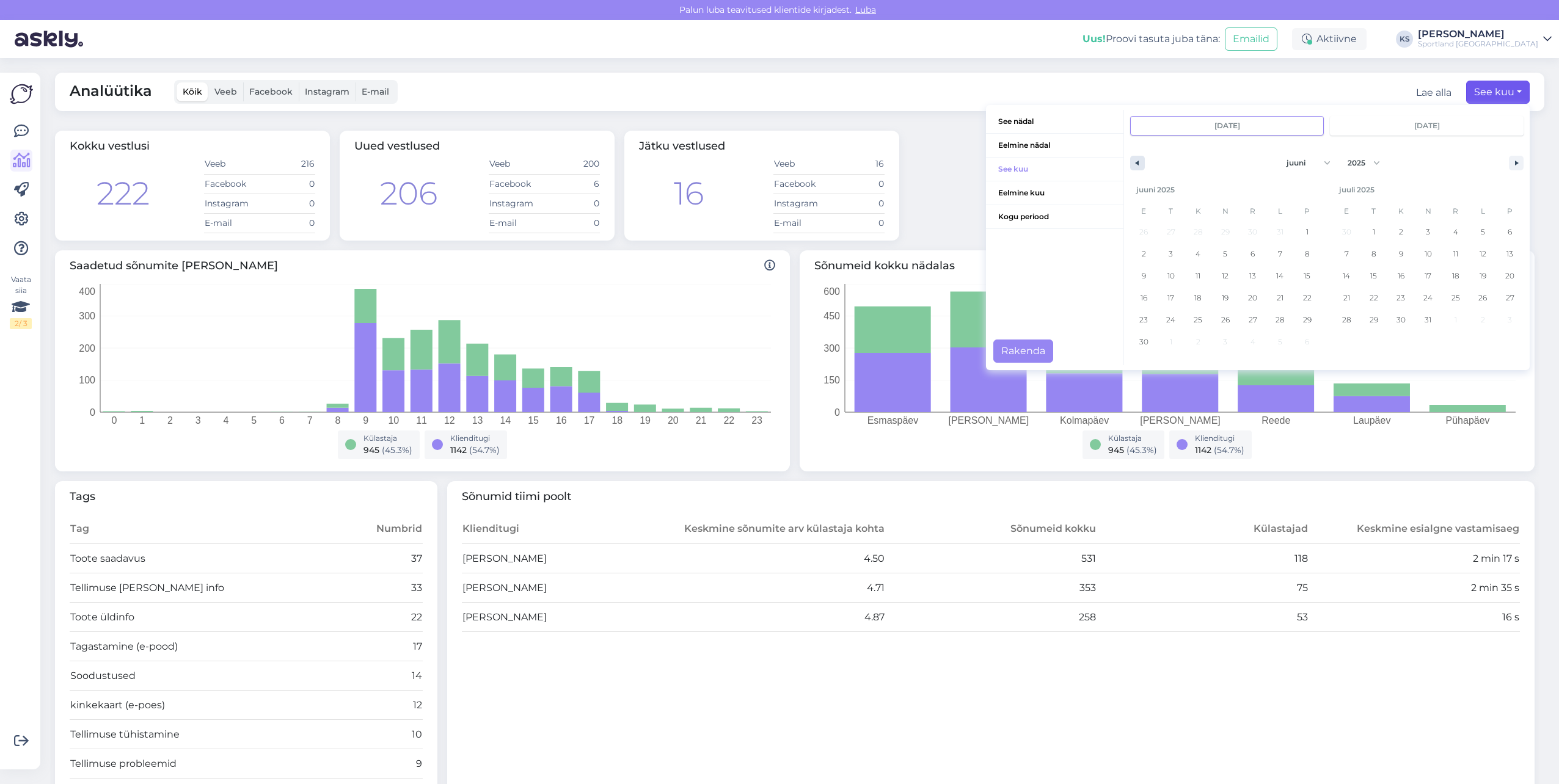
click at [1133, 161] on icon "button" at bounding box center [1136, 163] width 6 height 5
click at [1133, 163] on button "button" at bounding box center [1137, 163] width 15 height 15
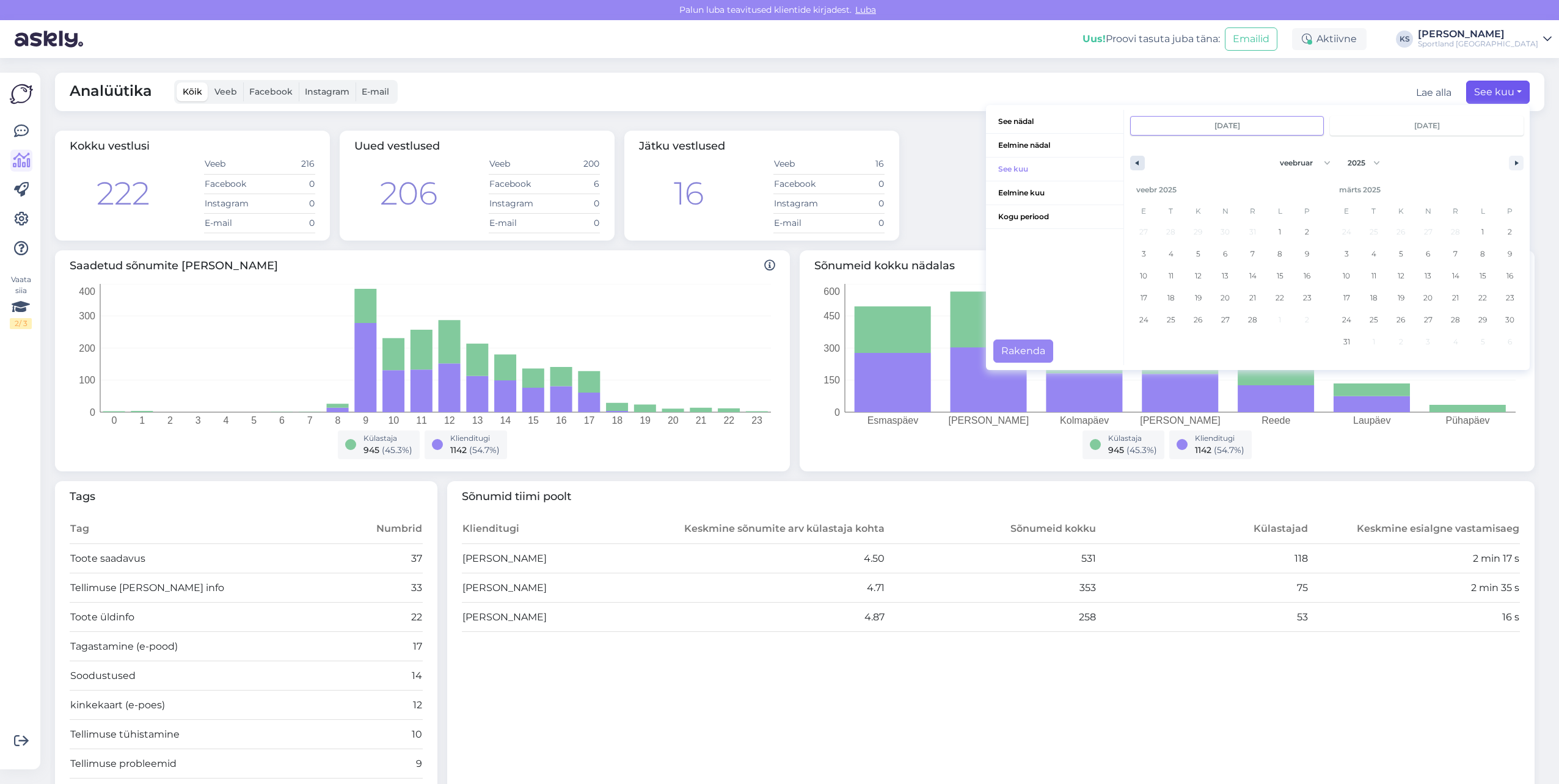
select select "0"
click at [1195, 228] on span "1" at bounding box center [1198, 232] width 27 height 16
type input "jaan 1 2025"
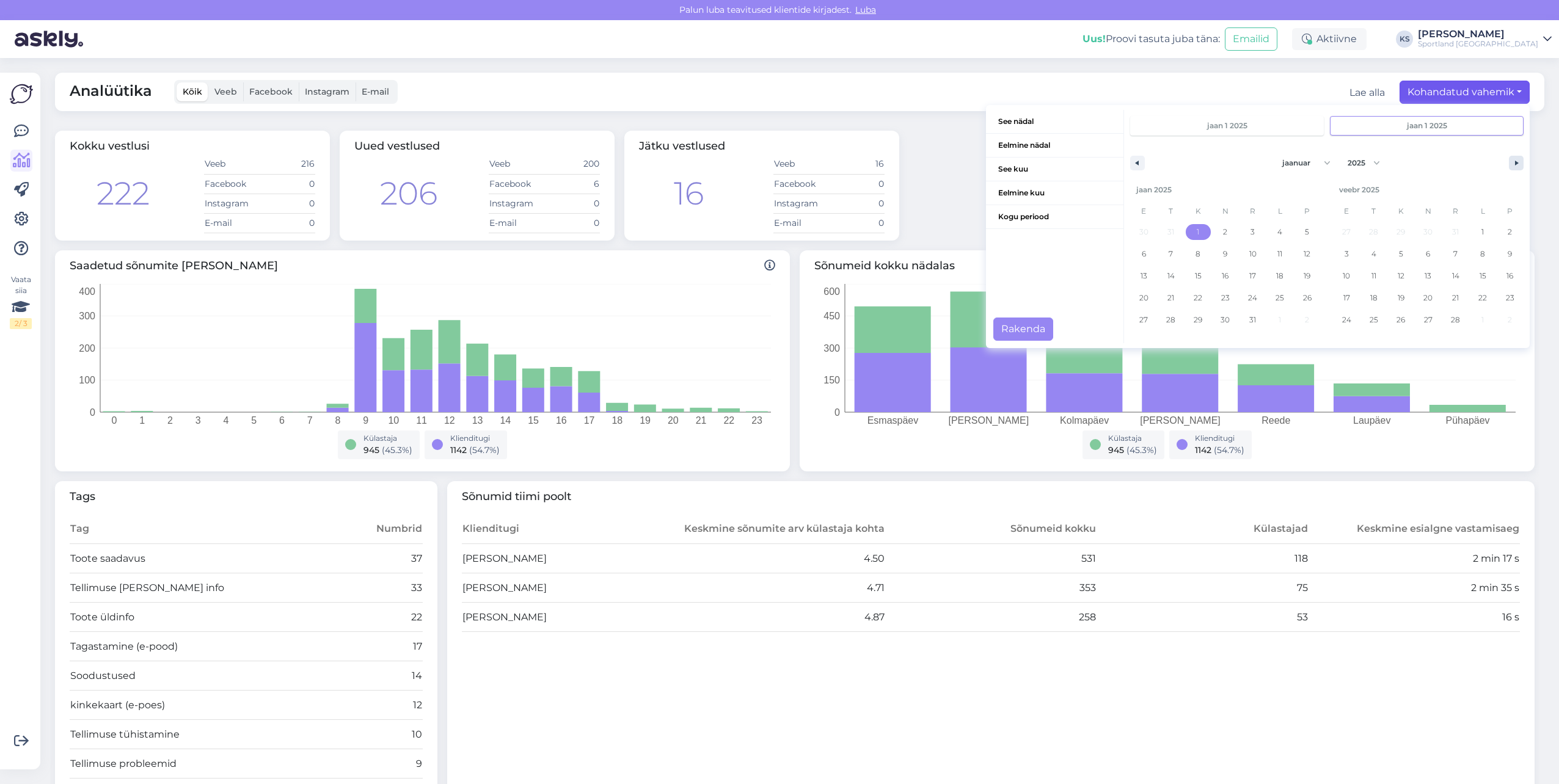
click at [1515, 161] on icon "button" at bounding box center [1519, 163] width 6 height 5
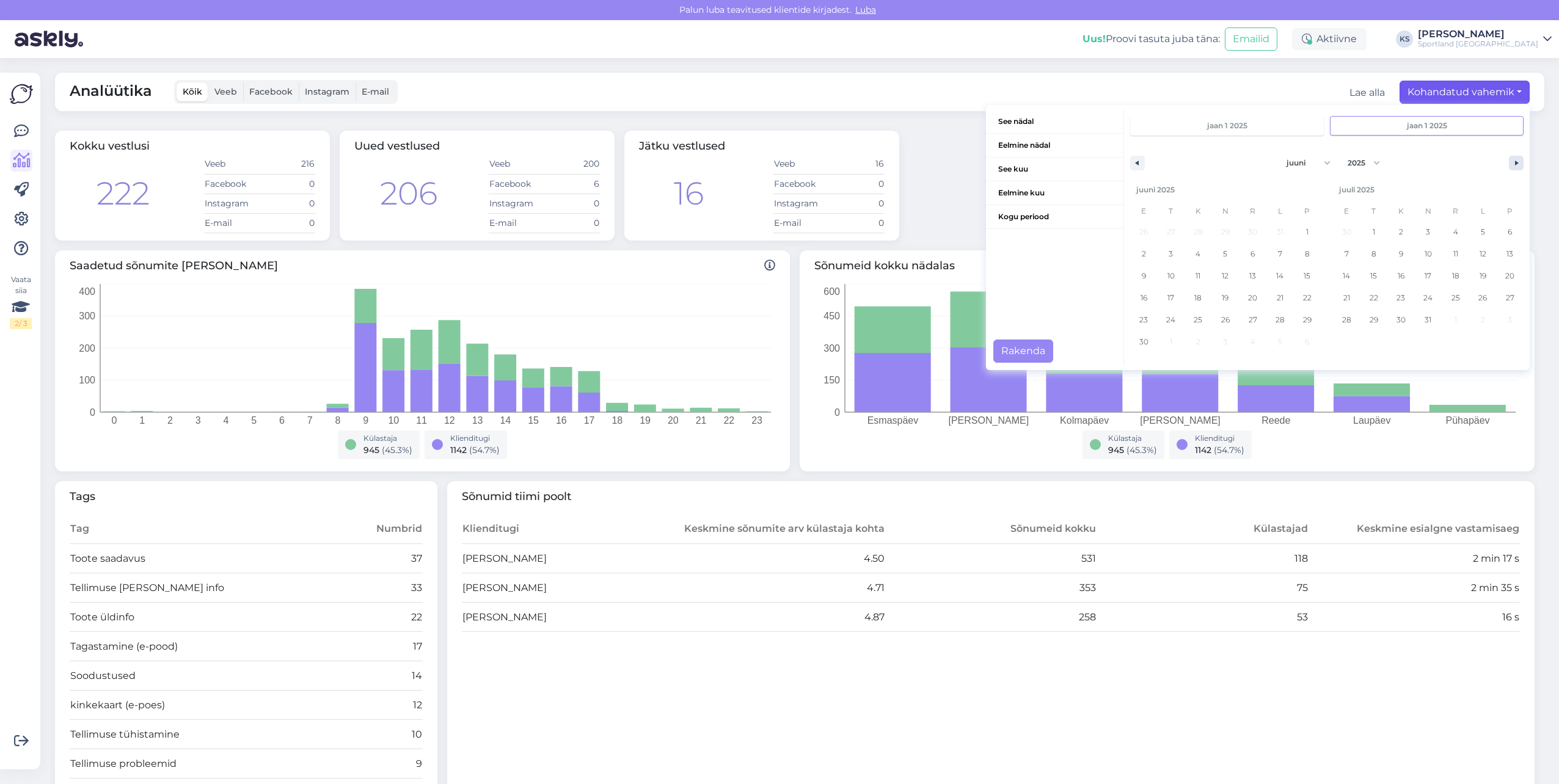
click at [1515, 161] on icon "button" at bounding box center [1519, 163] width 6 height 5
select select "6"
click at [1425, 269] on span "14" at bounding box center [1428, 276] width 7 height 22
type input "[DATE]"
select select "0"
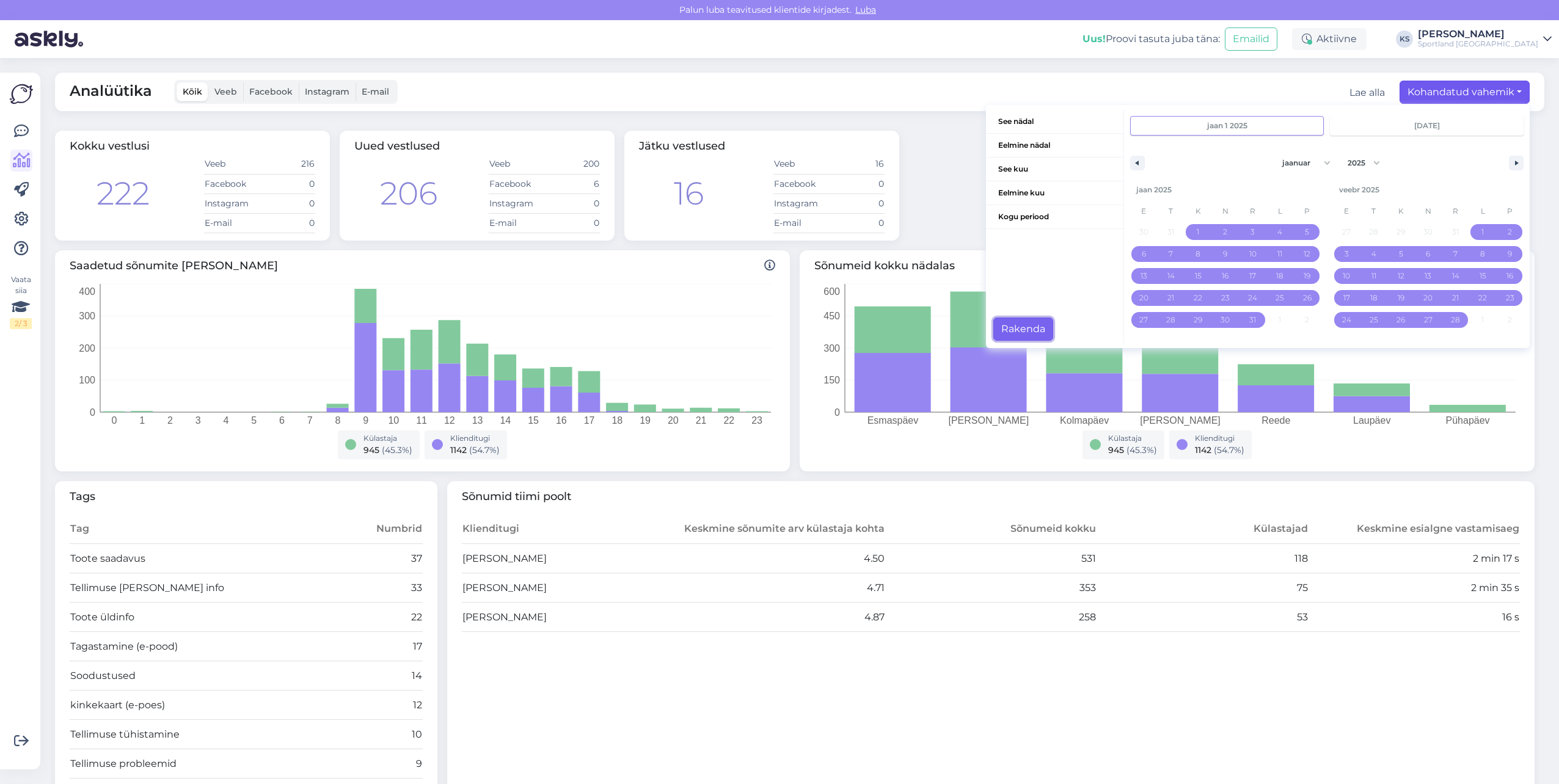
click at [1021, 334] on button "Rakenda" at bounding box center [1023, 329] width 60 height 23
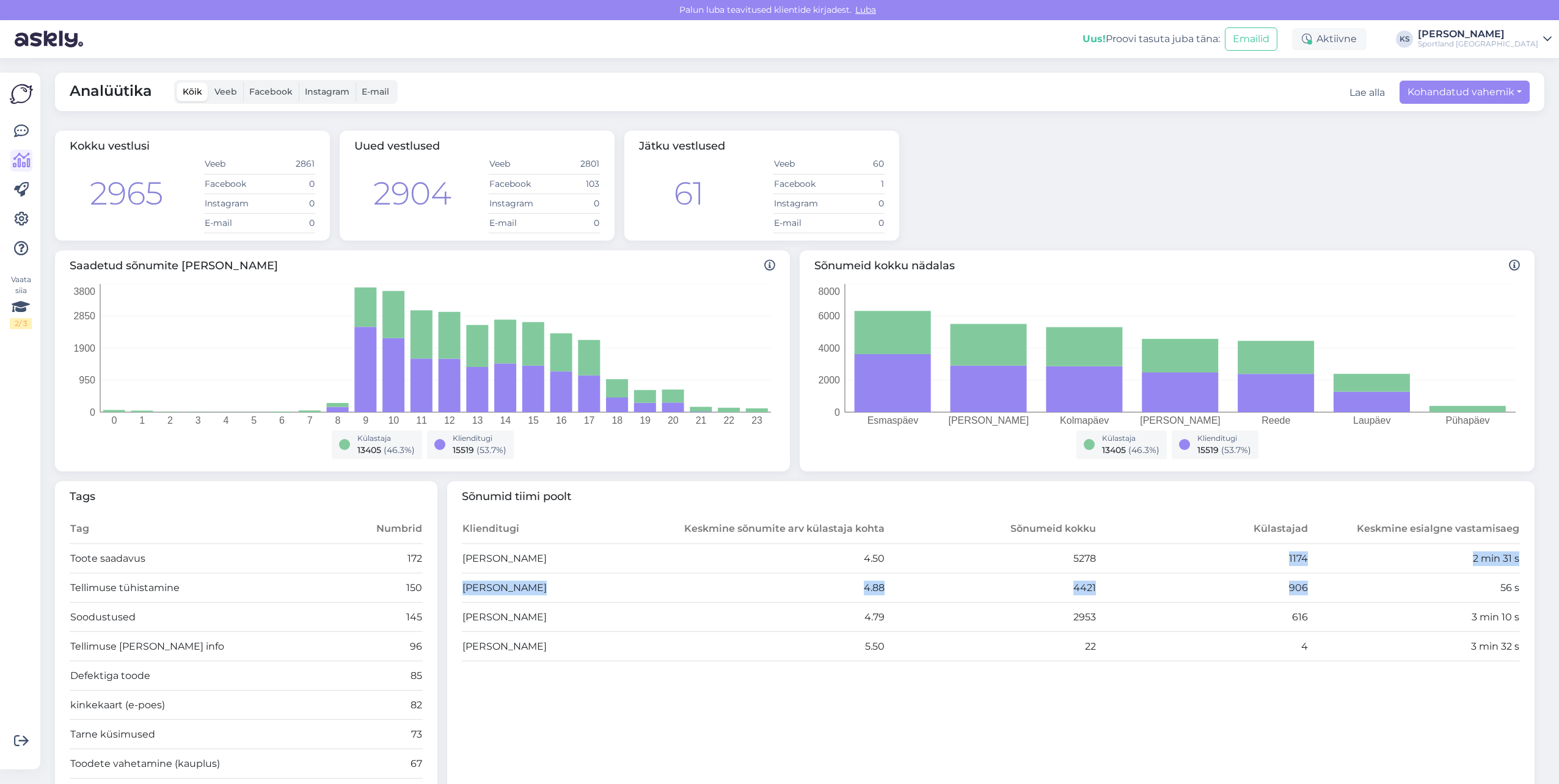
drag, startPoint x: 1270, startPoint y: 558, endPoint x: 1330, endPoint y: 588, distance: 67.1
click at [1330, 588] on tbody "[PERSON_NAME] 4.50 5278 1174 2 min 31 s [PERSON_NAME] 4.88 4421 906 56 s [PERSO…" at bounding box center [991, 603] width 1059 height 117
drag, startPoint x: 1330, startPoint y: 588, endPoint x: 1317, endPoint y: 588, distance: 13.0
click at [1328, 588] on td "56 s" at bounding box center [1414, 589] width 212 height 30
drag, startPoint x: 1307, startPoint y: 588, endPoint x: 1277, endPoint y: 586, distance: 30.1
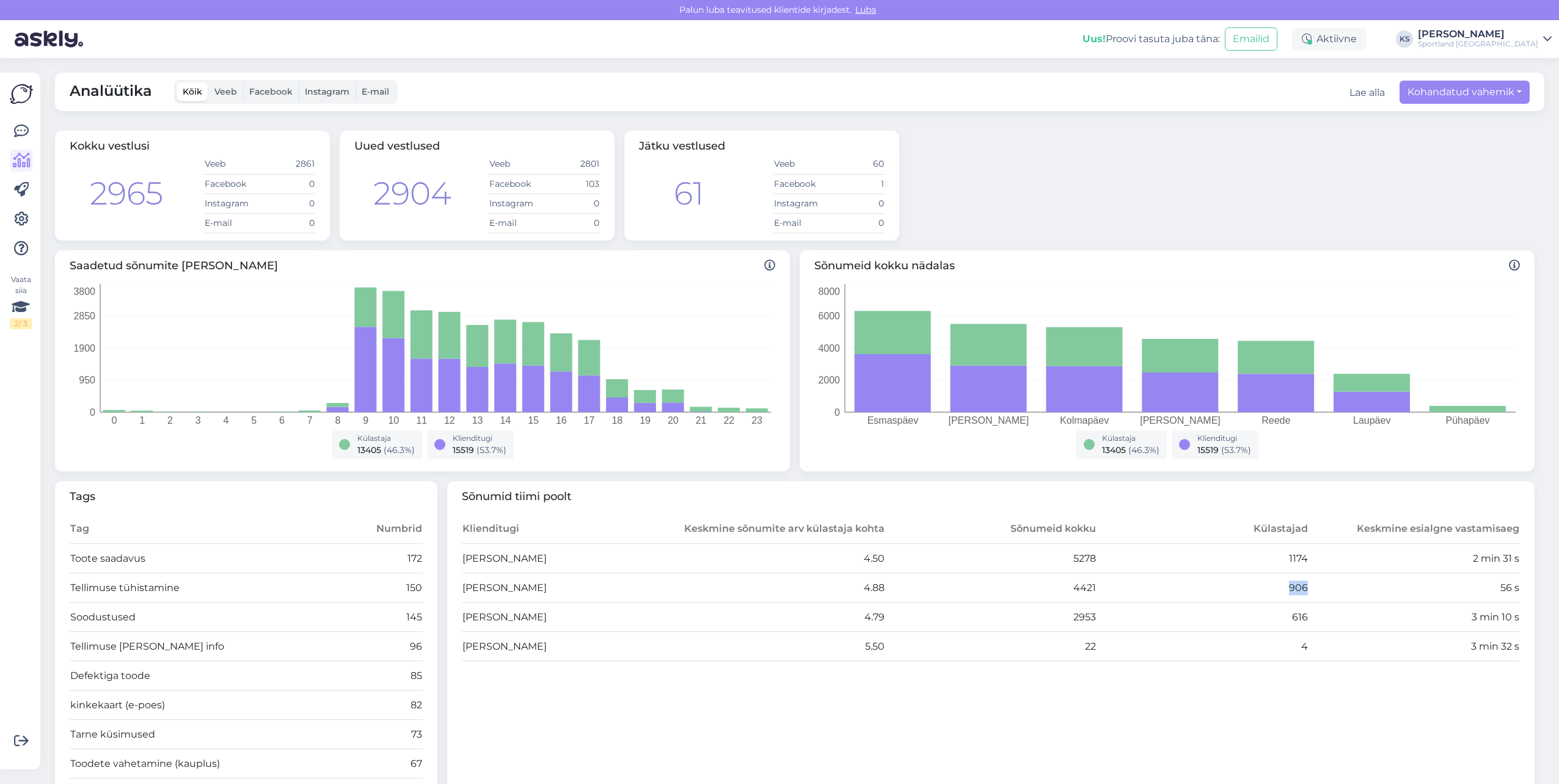
click at [1277, 586] on tr "[PERSON_NAME] 4.88 4421 906 56 s" at bounding box center [991, 589] width 1059 height 30
click at [1274, 583] on td "906" at bounding box center [1203, 589] width 212 height 30
drag, startPoint x: 1277, startPoint y: 560, endPoint x: 1303, endPoint y: 559, distance: 26.0
click at [1303, 559] on tr "[PERSON_NAME] 4.50 5278 1174 2 min 31 s" at bounding box center [991, 559] width 1059 height 30
drag, startPoint x: 1303, startPoint y: 559, endPoint x: 1524, endPoint y: 484, distance: 233.4
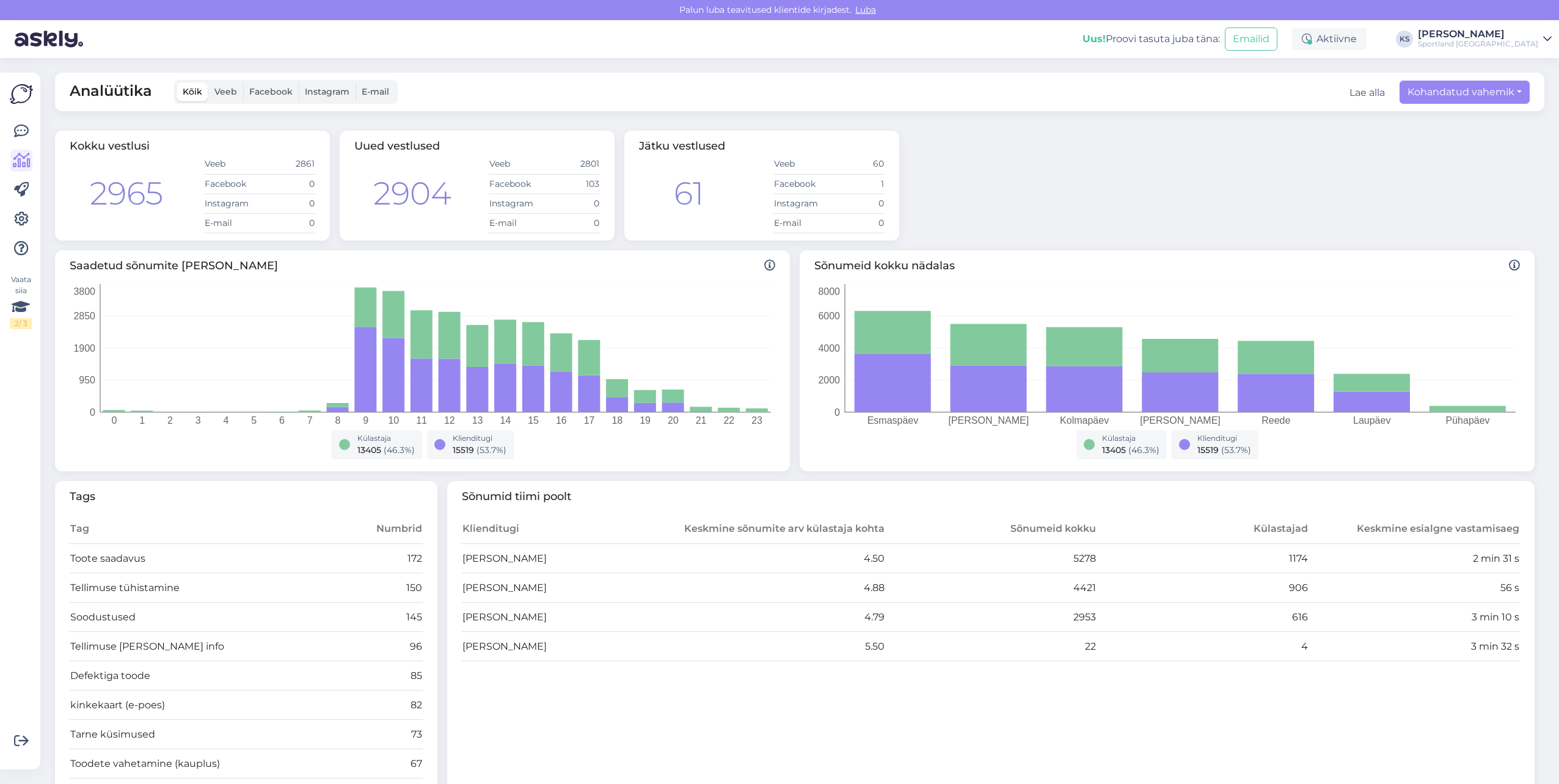
click at [1524, 484] on div "Sõnumid tiimi poolt Klienditugi Keskmine sõnumite arv külastaja kohta Sõnumeid …" at bounding box center [991, 663] width 1088 height 364
click at [1484, 89] on button "Kohandatud vahemik" at bounding box center [1464, 93] width 130 height 23
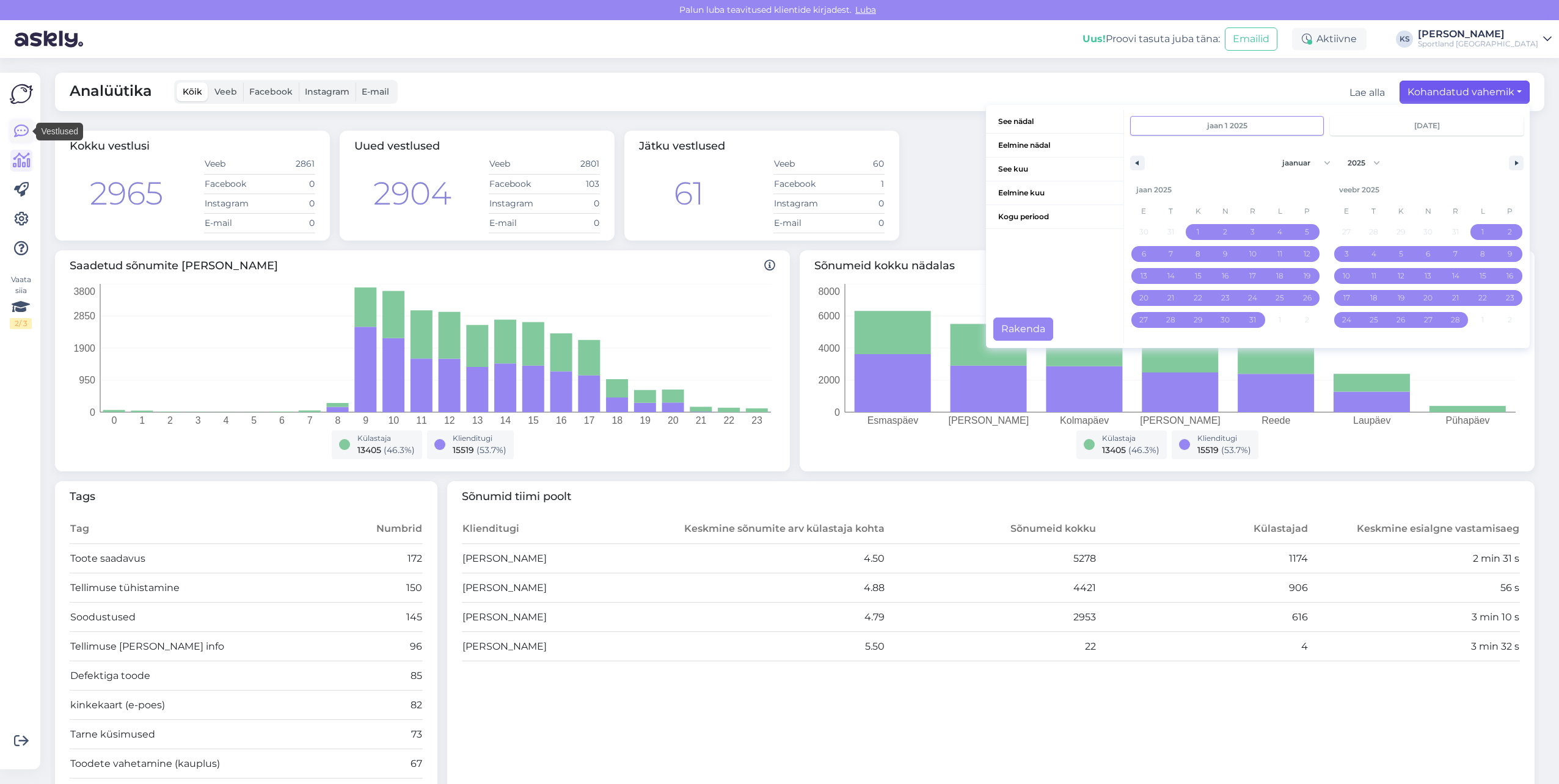
click at [27, 132] on icon at bounding box center [21, 131] width 15 height 15
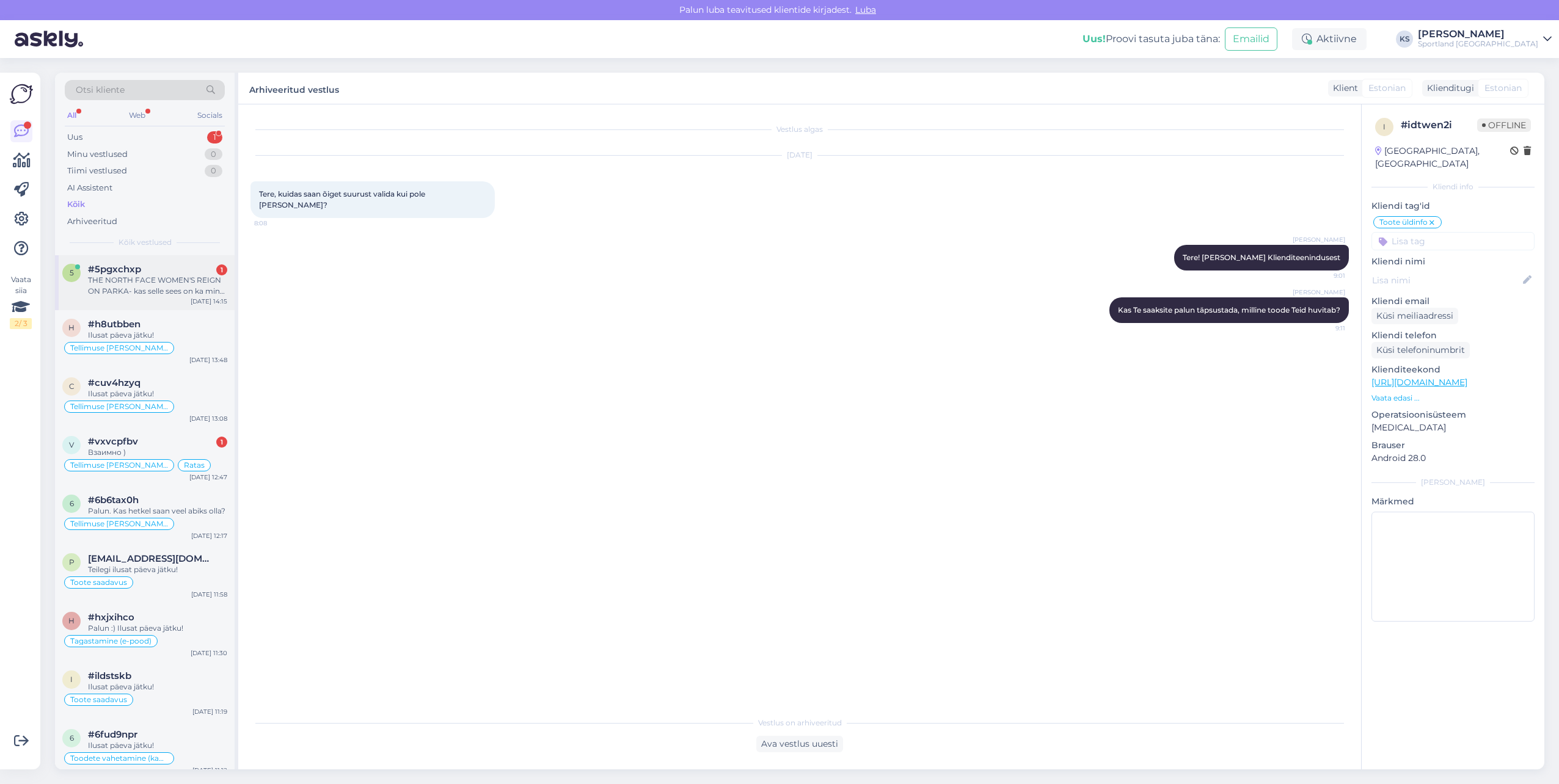
click at [172, 290] on div "THE NORTH FACE WOMEN'S REIGN ON PARKA- kas selle sees on ka mingi õhuke vooder?" at bounding box center [157, 285] width 139 height 22
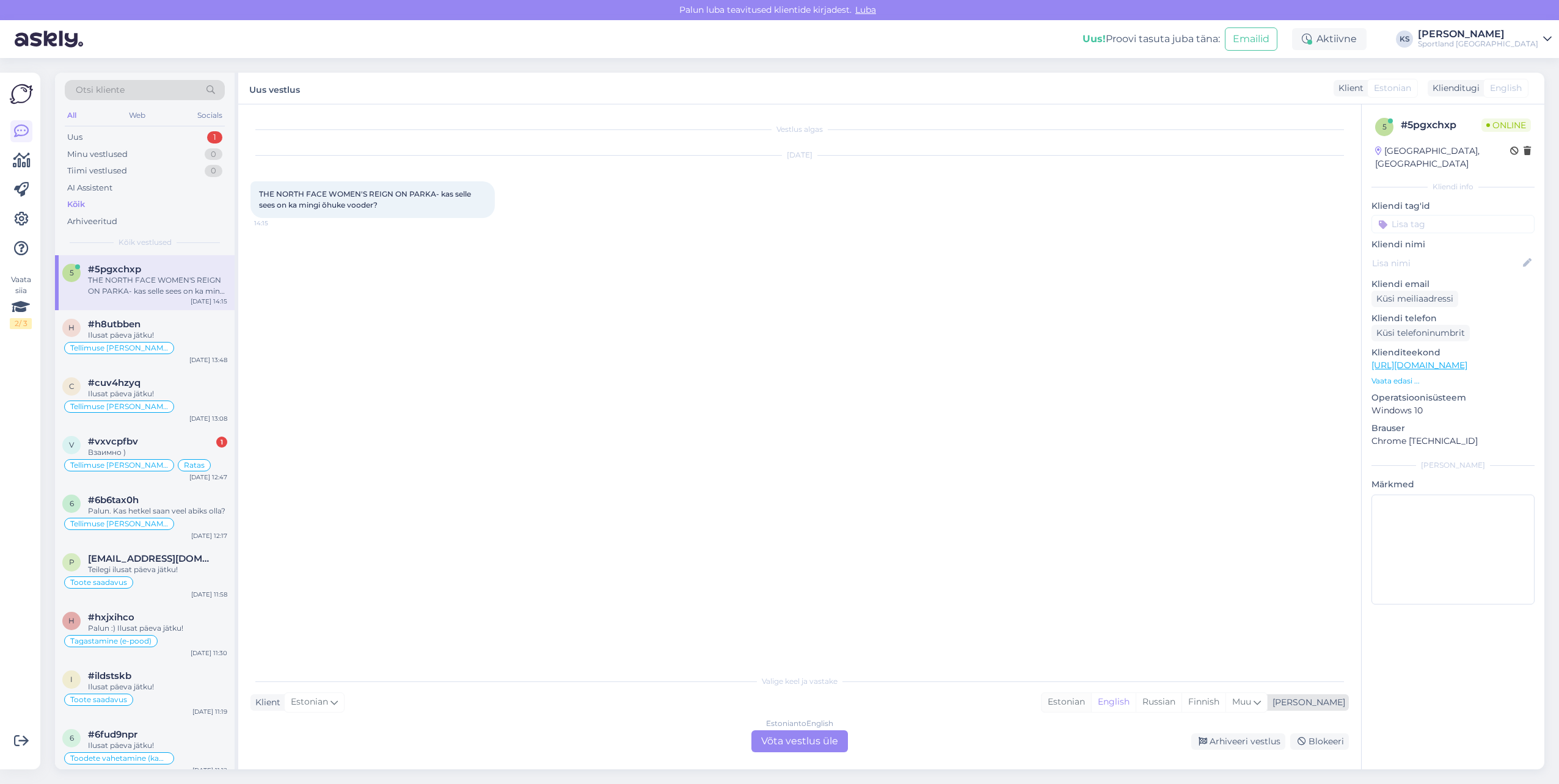
click at [1091, 700] on div "Estonian" at bounding box center [1067, 702] width 50 height 19
click at [818, 738] on div "Estonian to Estonian Võta vestlus üle" at bounding box center [800, 741] width 96 height 22
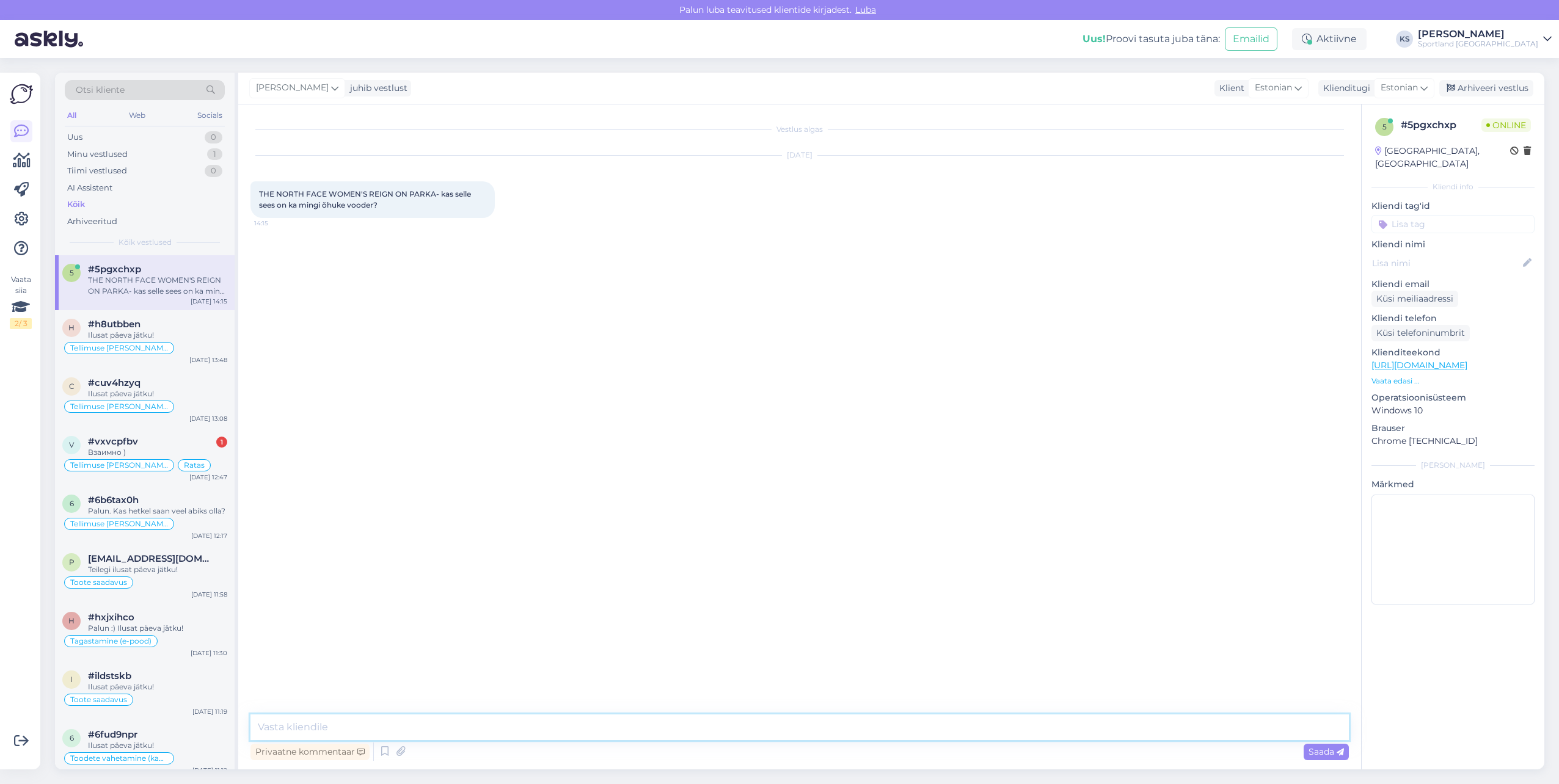
drag, startPoint x: 818, startPoint y: 738, endPoint x: 839, endPoint y: 732, distance: 21.8
click at [839, 732] on textarea at bounding box center [800, 727] width 1098 height 26
type textarea "Tere! [PERSON_NAME] klienditeenindusest"
click at [384, 205] on div "THE NORTH FACE WOMEN'S REIGN ON PARKA- kas selle sees on ka mingi õhuke vooder?…" at bounding box center [373, 199] width 244 height 37
click at [483, 728] on textarea at bounding box center [800, 727] width 1098 height 26
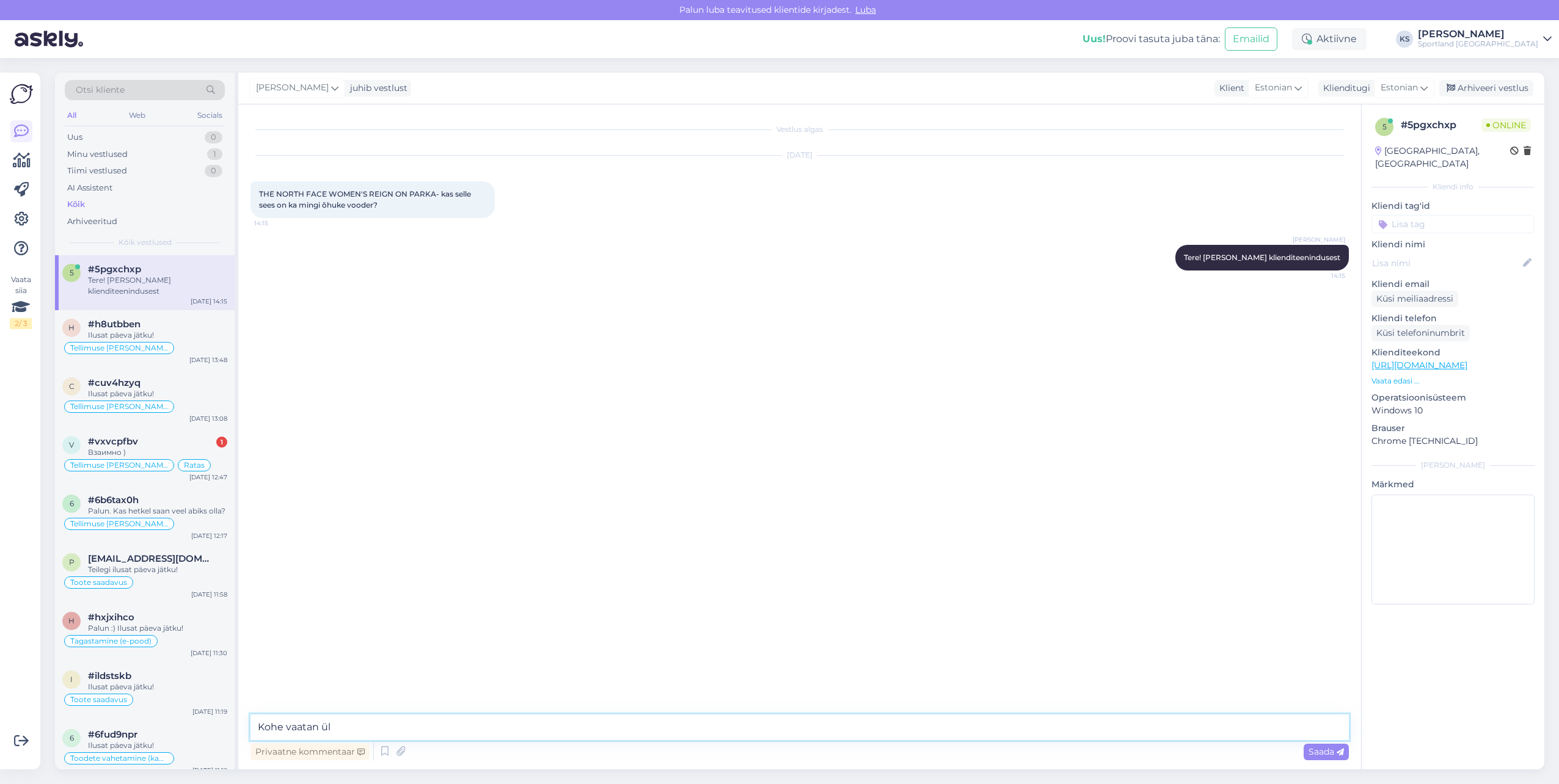
type textarea "Kohe vaatan üle"
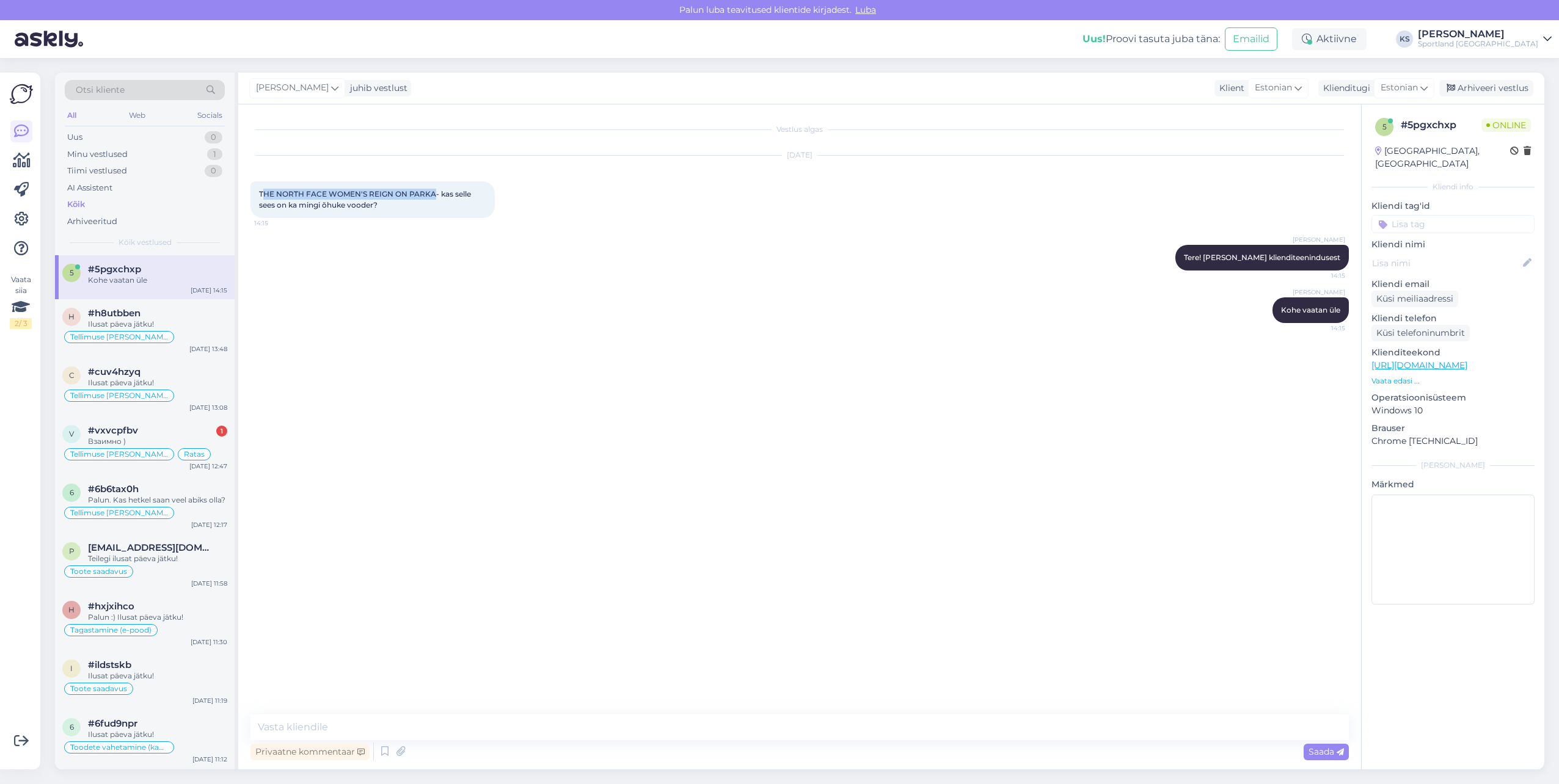
drag, startPoint x: 432, startPoint y: 195, endPoint x: 264, endPoint y: 195, distance: 168.0
click at [264, 195] on span "THE NORTH FACE WOMEN'S REIGN ON PARKA- kas selle sees on ka mingi õhuke vooder?" at bounding box center [366, 199] width 214 height 20
drag, startPoint x: 264, startPoint y: 195, endPoint x: 435, endPoint y: 184, distance: 171.4
click at [435, 184] on div "THE NORTH FACE WOMEN'S REIGN ON PARKA- kas selle sees on ka mingi õhuke vooder?…" at bounding box center [373, 199] width 244 height 37
copy span "THE NORTH FACE WOMEN'S REIGN ON PARKA"
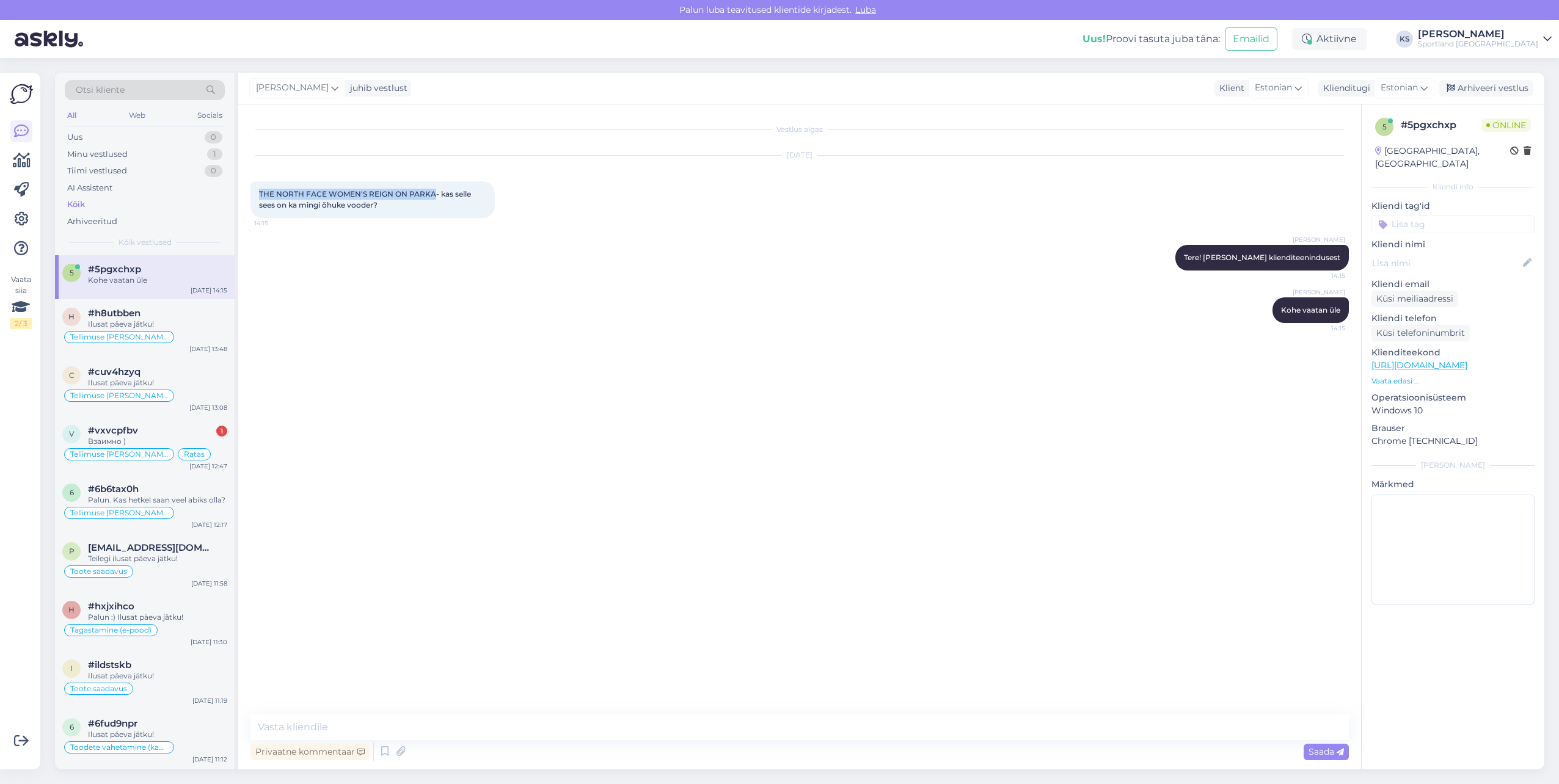
click at [1468, 360] on link "[URL][DOMAIN_NAME]" at bounding box center [1419, 366] width 96 height 11
click at [363, 724] on textarea at bounding box center [800, 727] width 1098 height 26
paste textarea "on valmistatud 100% taaskasutatud polüestrist"
click at [412, 723] on textarea "[PERSON_NAME] sees on vooder, mis on on valmistatud 100% taaskasutatud polüestr…" at bounding box center [800, 727] width 1098 height 26
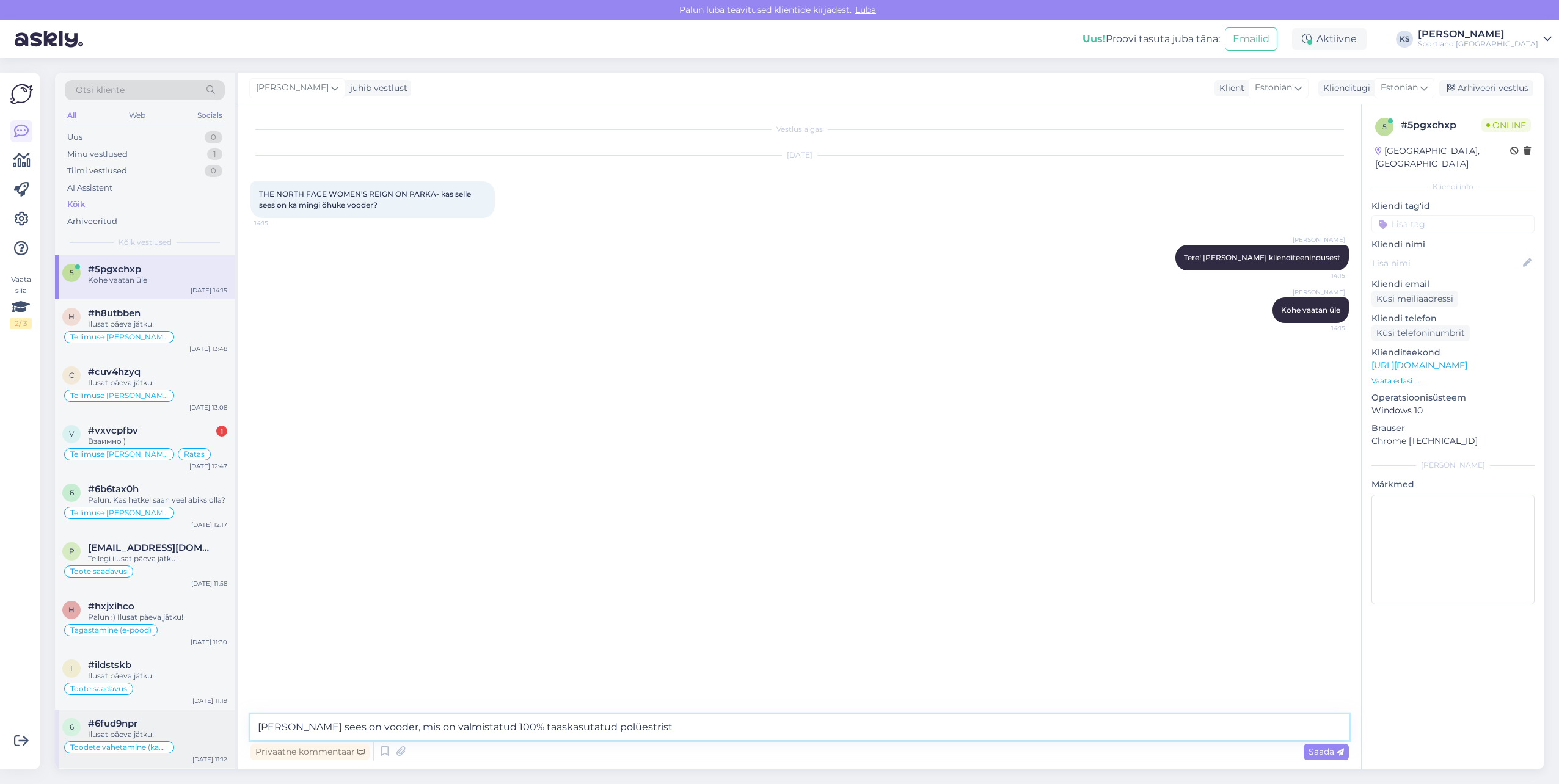
drag, startPoint x: 289, startPoint y: 724, endPoint x: 192, endPoint y: 737, distance: 97.9
click at [192, 737] on div "Otsi kliente All Web Socials Uus 0 Minu vestlused 1 Tiimi vestlused 0 AI Assist…" at bounding box center [800, 421] width 1490 height 697
click at [684, 738] on textarea "Jope sees on vooder, mis on valmistatud 100% taaskasutatud polüestrist" at bounding box center [800, 727] width 1098 height 26
type textarea "Jope sees on vooder, mis on valmistatud 100% taaskasutatud polüestrist."
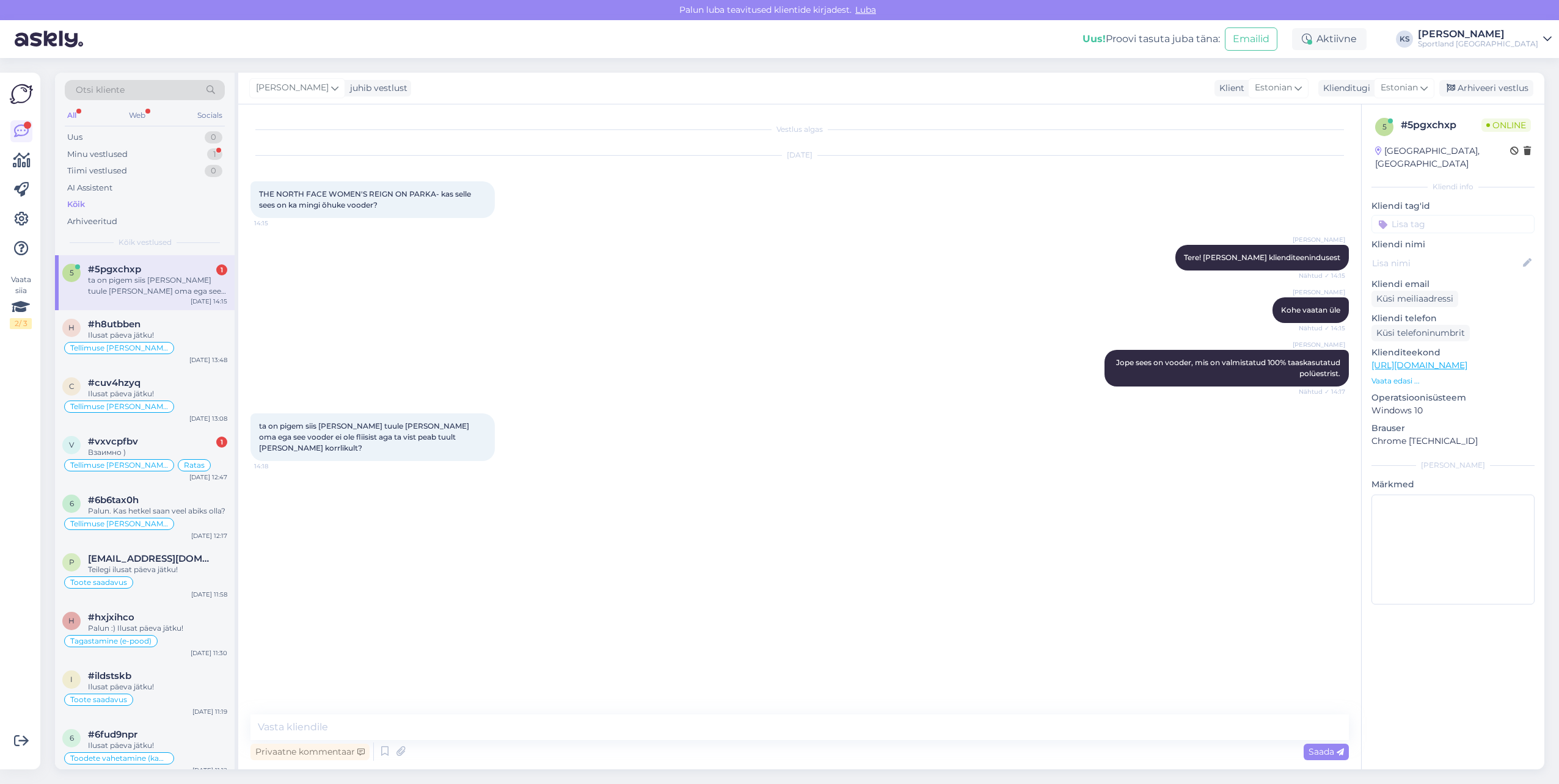
click at [417, 432] on span "ta on pigem siis [PERSON_NAME] tuule [PERSON_NAME] oma ega see vooder ei ole fl…" at bounding box center [365, 437] width 212 height 31
copy div "ta on pigem siis [PERSON_NAME] tuule [PERSON_NAME] oma ega see vooder ei ole fl…"
click at [398, 728] on textarea at bounding box center [800, 727] width 1098 height 26
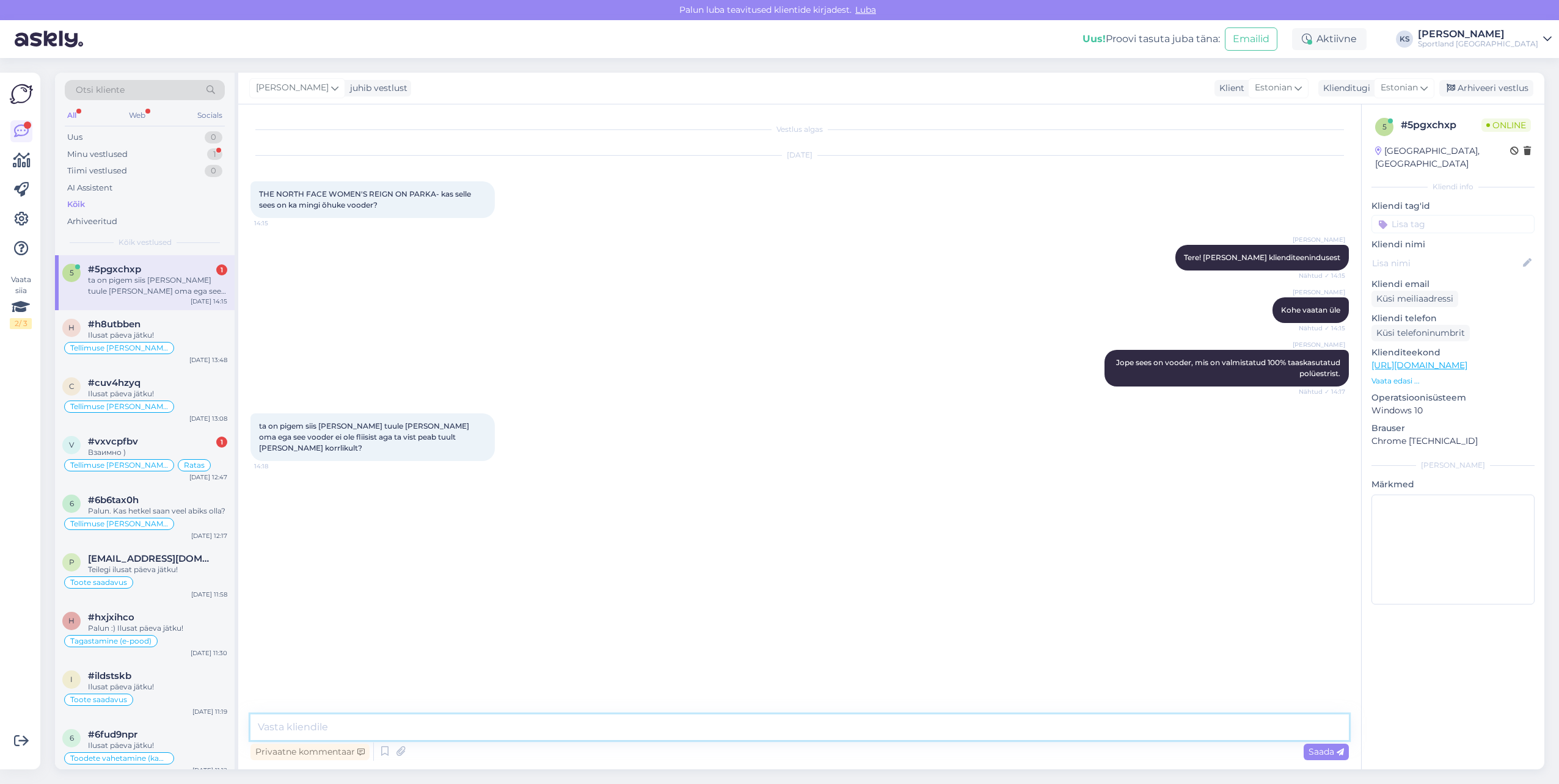
paste textarea "see jope on pigem mõeldud vihma- ja tuuleilmaks, mitte sooja talvejopena. Sisem…"
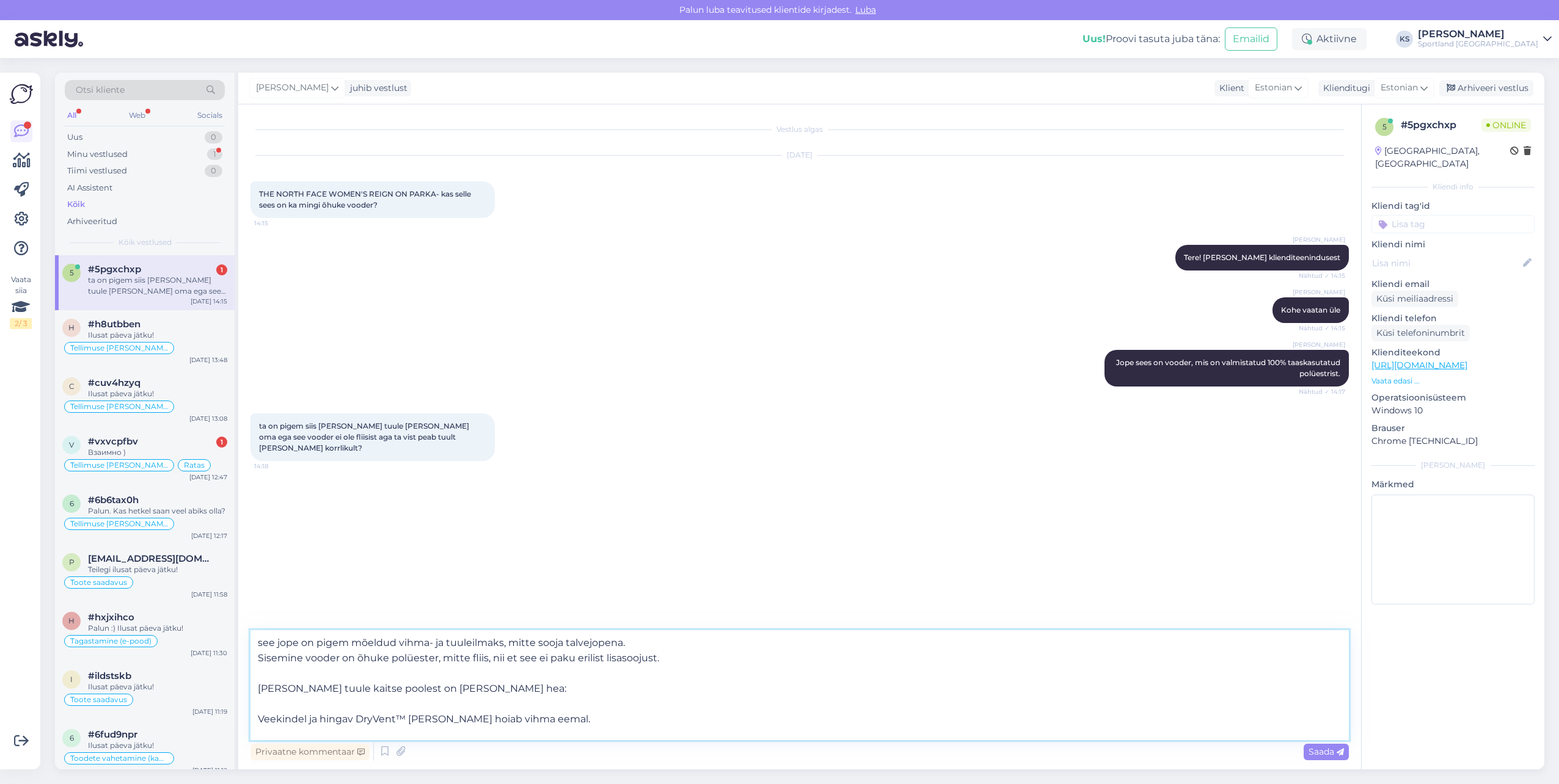
click at [264, 643] on textarea "see jope on pigem mõeldud vihma- ja tuuleilmaks, mitte sooja talvejopena. Sisem…" at bounding box center [800, 685] width 1098 height 110
drag, startPoint x: 275, startPoint y: 669, endPoint x: 373, endPoint y: 670, distance: 98.0
click at [373, 670] on textarea "See jope on pigem mõeldud vihma- ja tuuleilmaks, mitte sooja talvejopena. Sisem…" at bounding box center [800, 685] width 1098 height 110
drag, startPoint x: 296, startPoint y: 669, endPoint x: 300, endPoint y: 676, distance: 8.1
click at [389, 685] on textarea "See jope on pigem mõeldud vihma- ja tuuleilmaks, mitte sooja talvejopena. Sisem…" at bounding box center [800, 685] width 1098 height 110
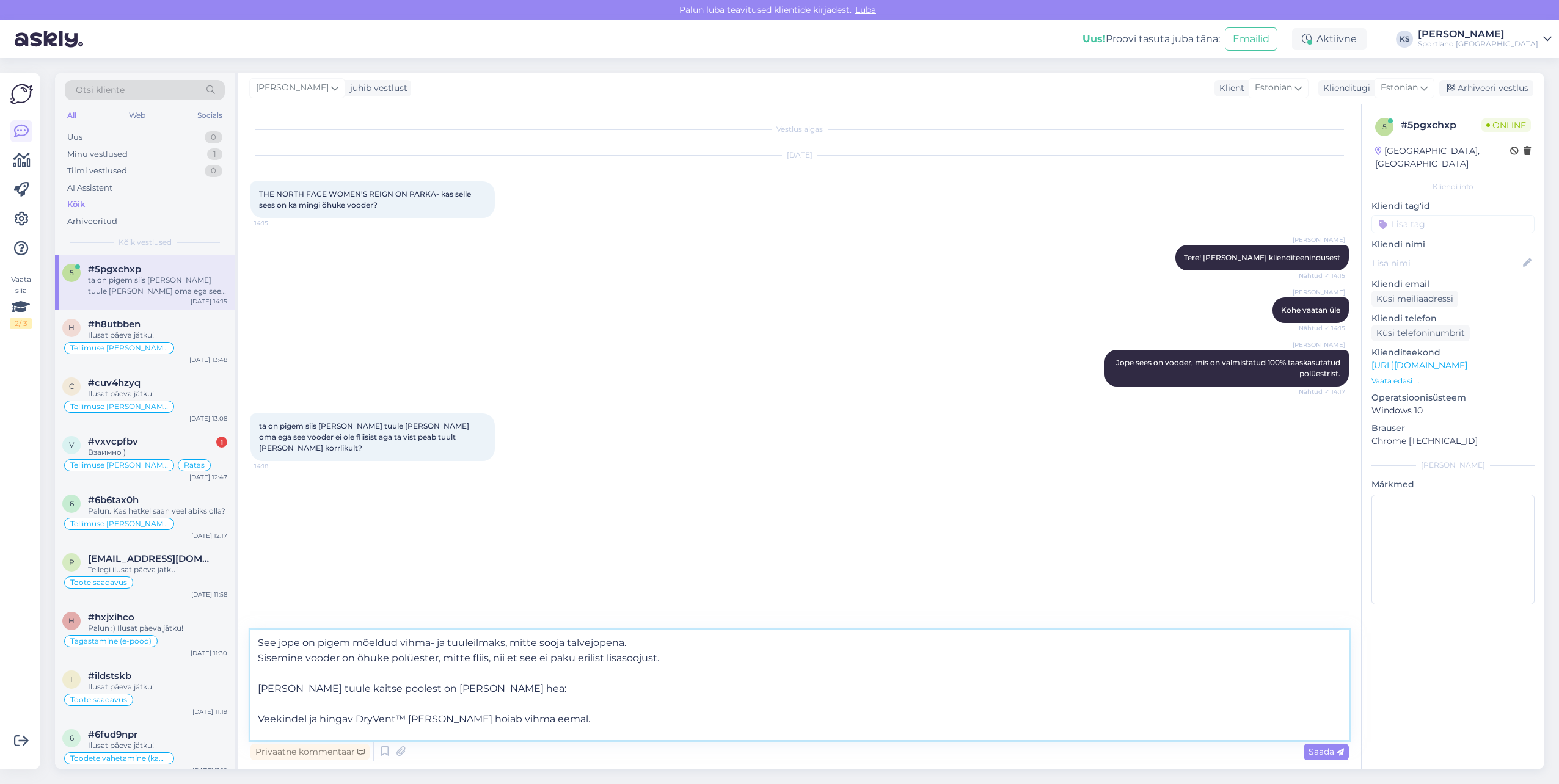
click at [298, 674] on textarea "See jope on pigem mõeldud vihma- ja tuuleilmaks, mitte sooja talvejopena. Sisem…" at bounding box center [800, 685] width 1098 height 110
click at [321, 704] on textarea "See jope on pigem mõeldud vihma- ja tuuleilmaks, mitte sooja talvejopena. Sisem…" at bounding box center [800, 685] width 1098 height 110
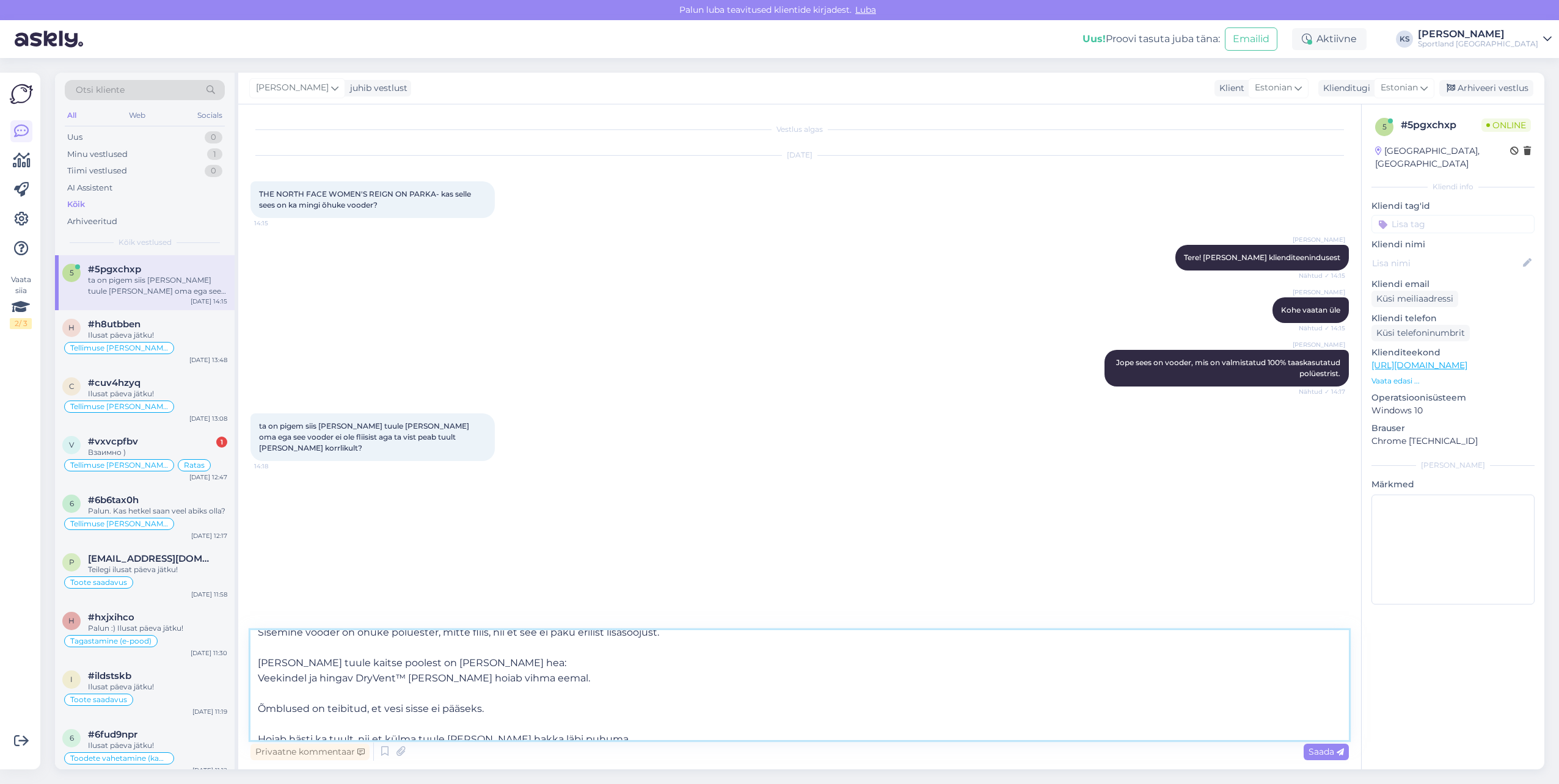
scroll to position [37, 0]
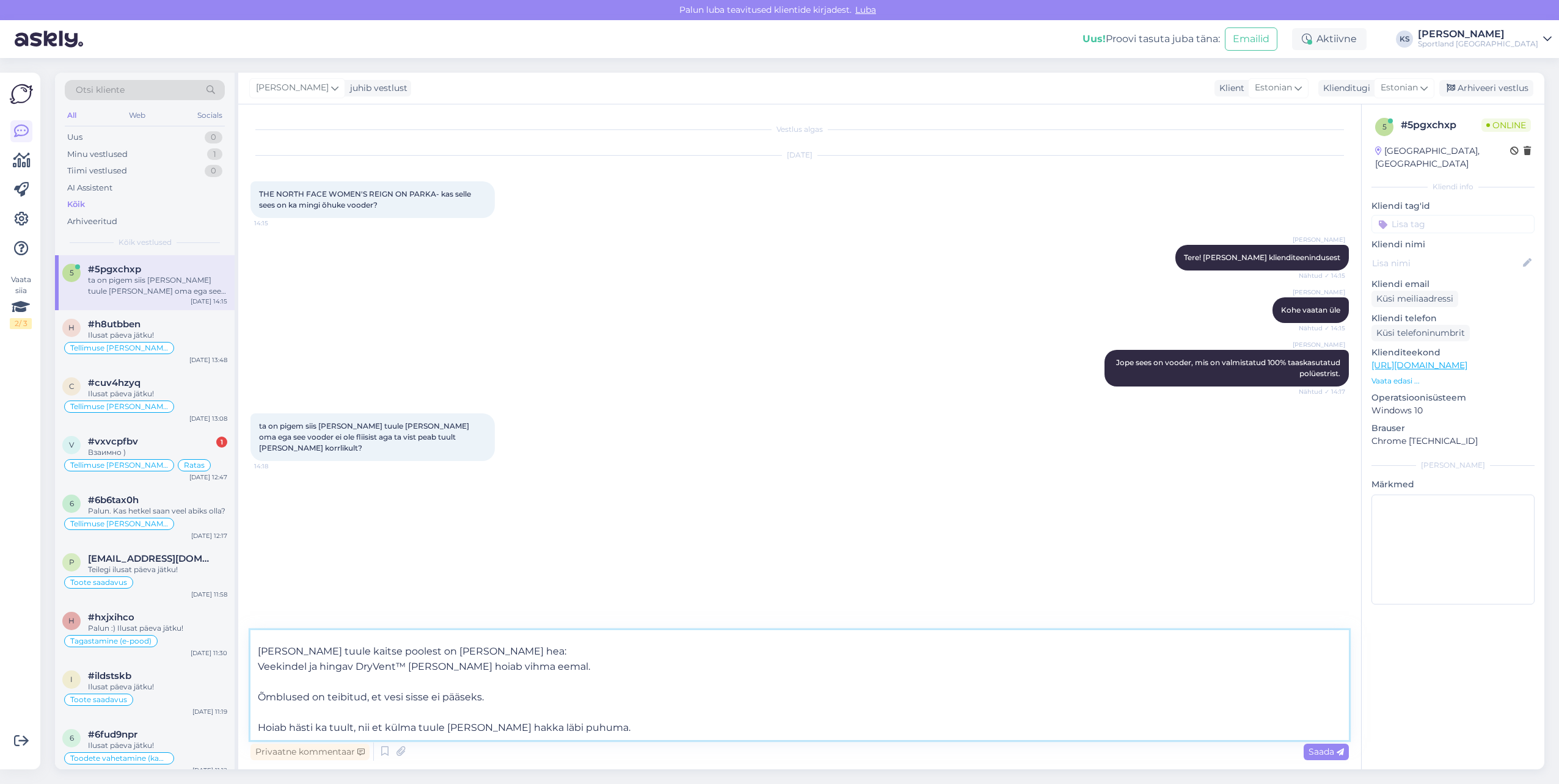
click at [384, 678] on textarea "See jope on pigem mõeldud vihma- ja tuuleilmaks, mitte sooja talvejopena. Sisem…" at bounding box center [800, 685] width 1098 height 110
click at [377, 710] on textarea "See jope on pigem mõeldud vihma- ja tuuleilmaks, mitte sooja talvejopena. Sisem…" at bounding box center [800, 685] width 1098 height 110
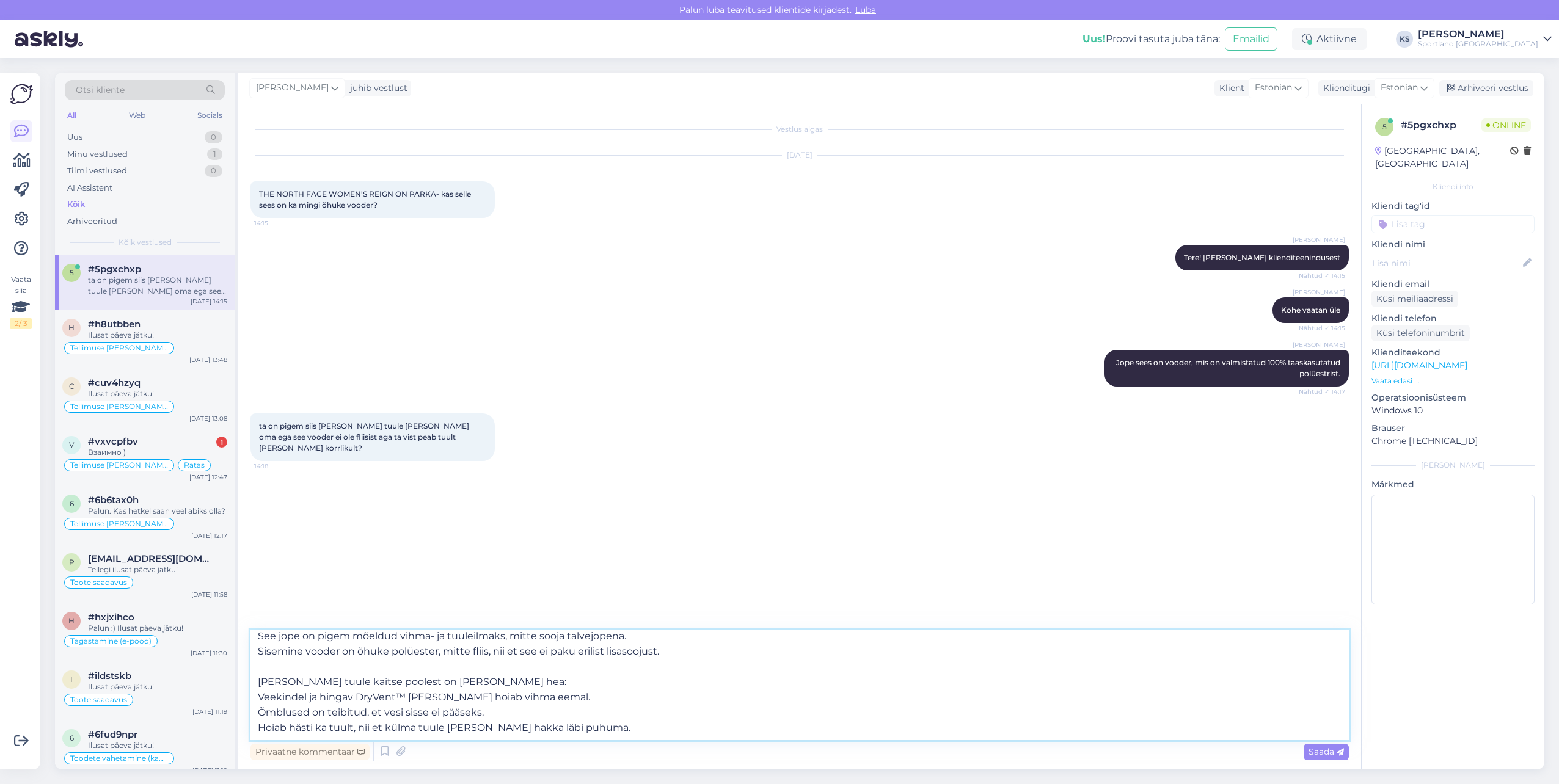
scroll to position [7, 0]
click at [406, 660] on textarea "See jope on pigem mõeldud vihma- ja tuuleilmaks, mitte sooja talvejopena. Sisem…" at bounding box center [800, 685] width 1098 height 110
drag, startPoint x: 643, startPoint y: 646, endPoint x: 505, endPoint y: 646, distance: 138.0
click at [505, 646] on textarea "See jope on pigem mõeldud vihma- ja tuuleilmaks, mitte sooja talvejopena. Sisem…" at bounding box center [800, 685] width 1098 height 110
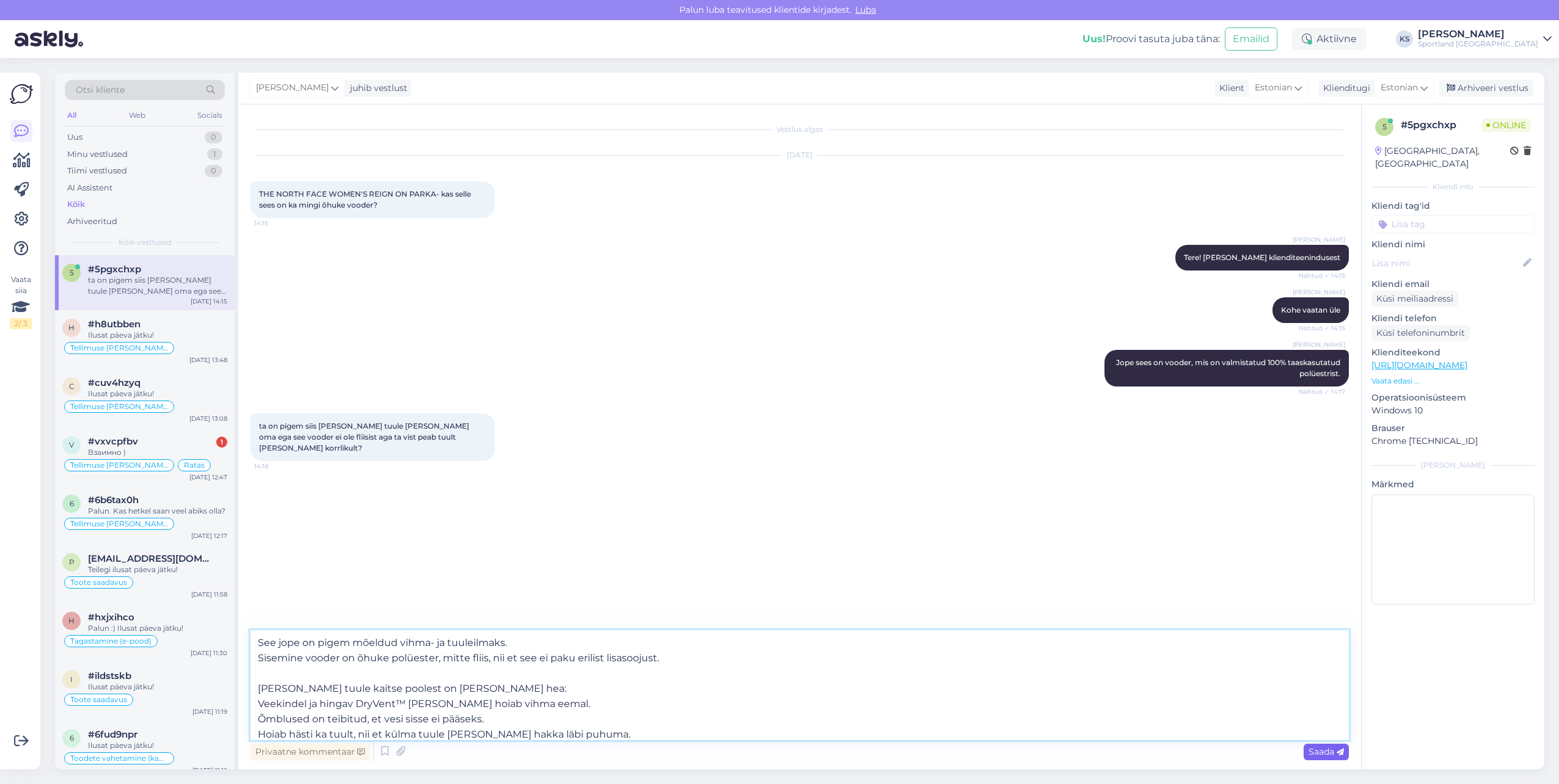
type textarea "See jope on pigem mõeldud vihma- ja tuuleilmaks. Sisemine vooder on õhuke polüe…"
click at [1343, 753] on icon at bounding box center [1340, 752] width 7 height 7
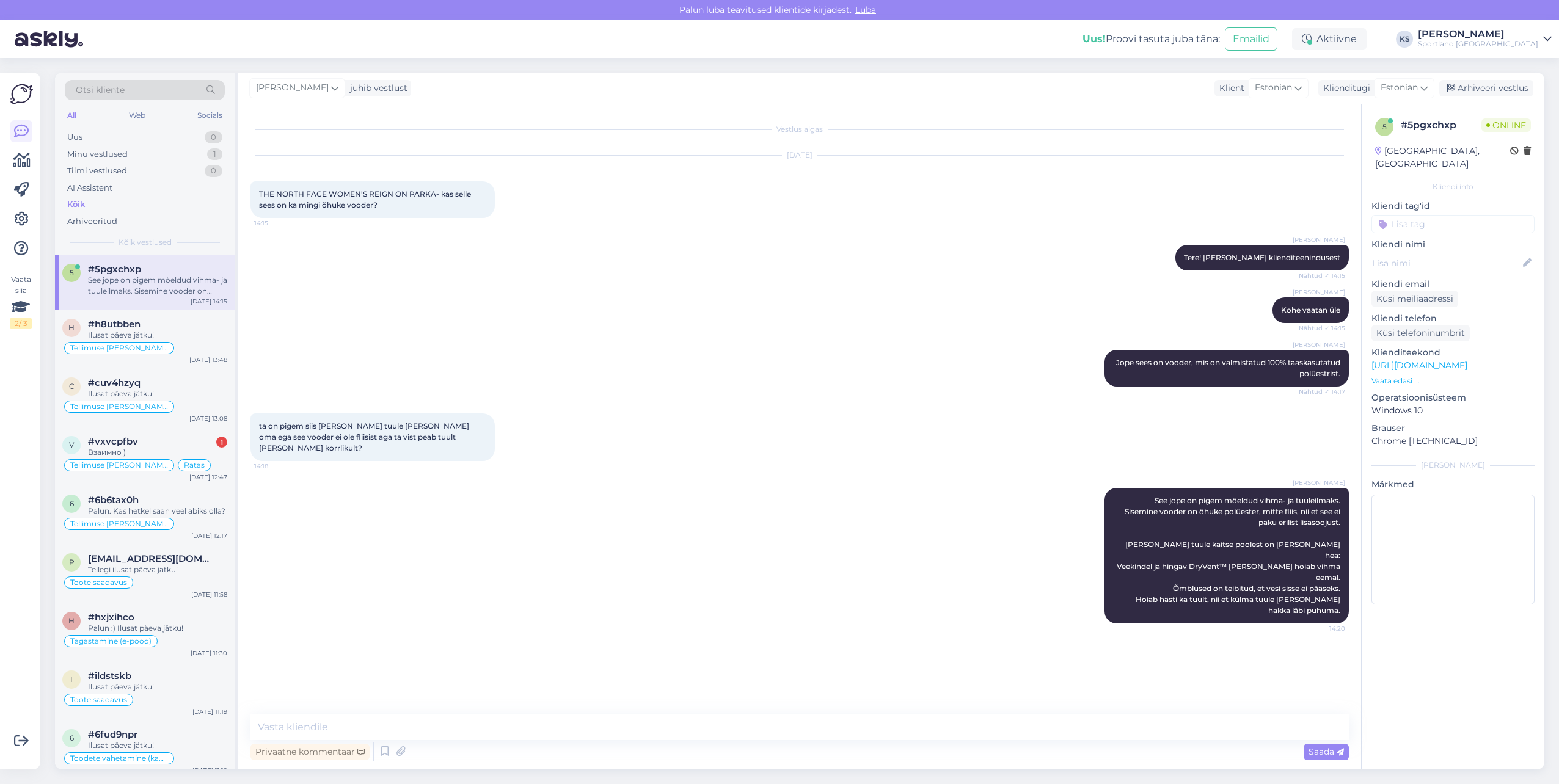
click at [1425, 218] on input at bounding box center [1453, 224] width 163 height 19
type input "v"
type input "Vaba aeg"
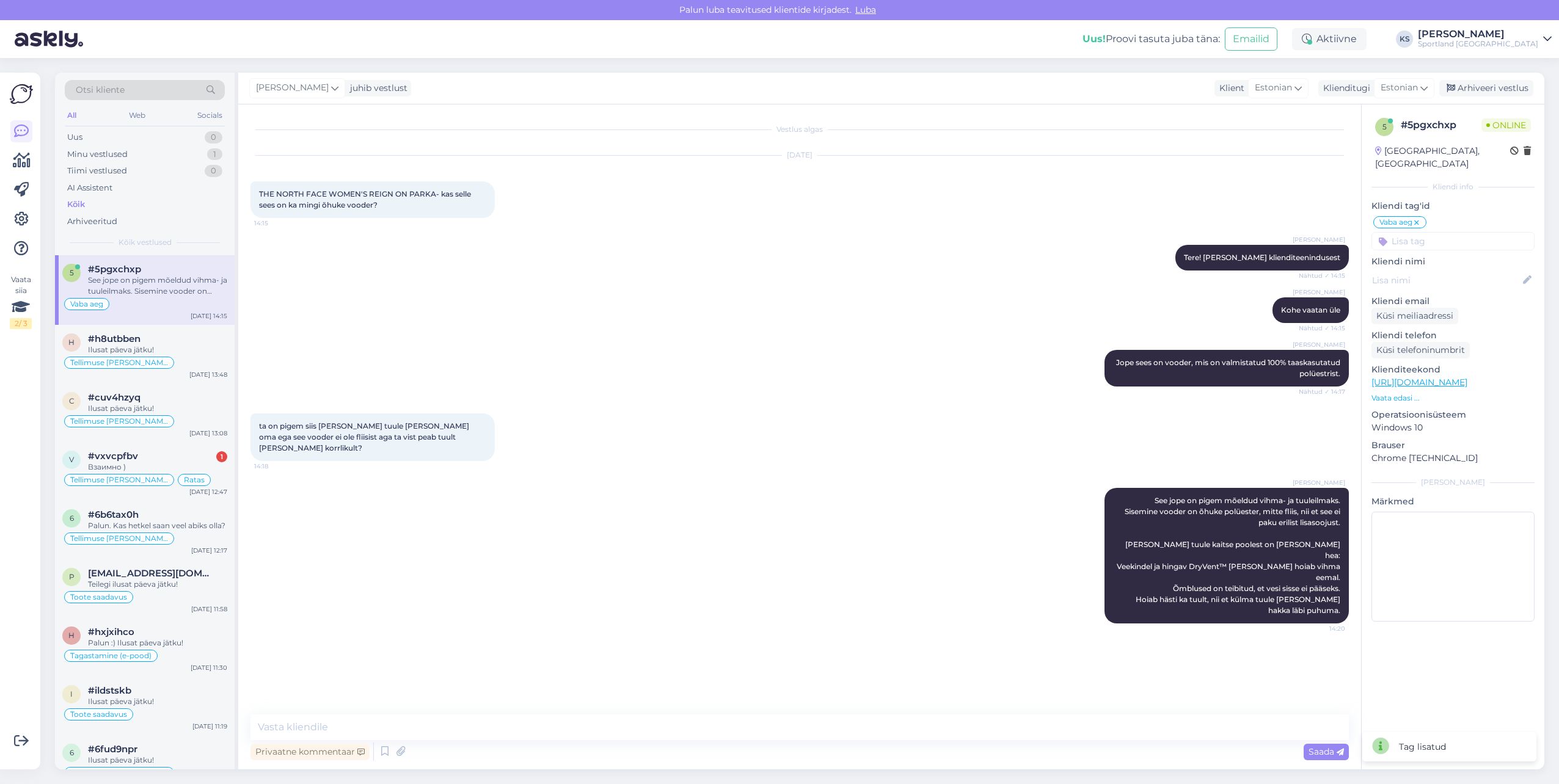
click at [1425, 232] on input at bounding box center [1453, 241] width 163 height 19
type input "üldin"
click at [1511, 257] on div "Kampaania üldinfo Toote üldinfo kinkekaart ([PERSON_NAME]) Tellimuse [PERSON_NA…" at bounding box center [1453, 289] width 163 height 64
click at [1513, 268] on div "Toote üldinfo" at bounding box center [1496, 274] width 61 height 12
click at [358, 650] on div "aga kas [PERSON_NAME] on mõõni õhukese voodriga ja pikema lõikega ka olemas 14:…" at bounding box center [373, 668] width 244 height 37
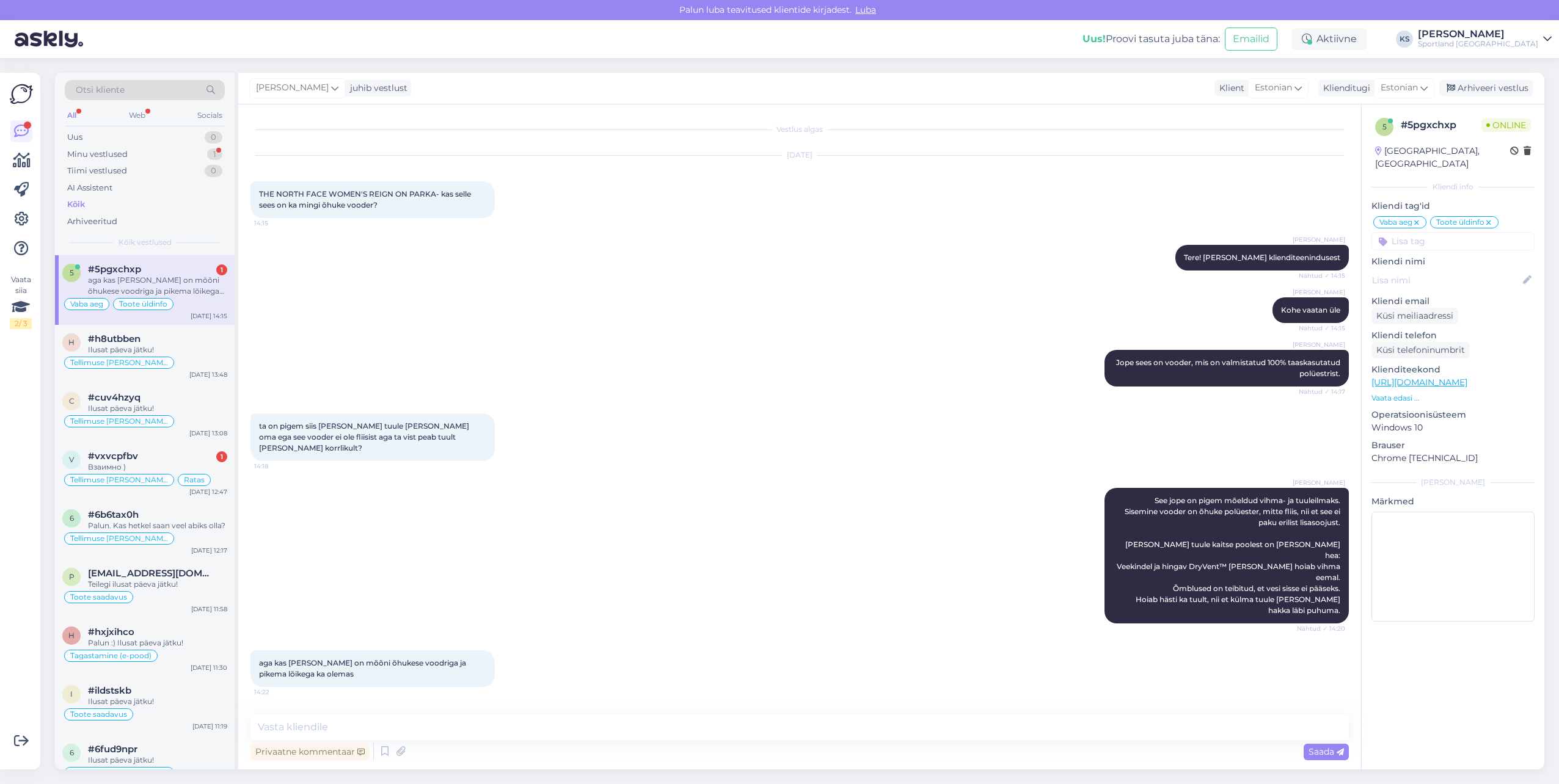
click at [359, 659] on span "aga kas [PERSON_NAME] on mõõni õhukese voodriga ja pikema lõikega ka olemas" at bounding box center [363, 669] width 209 height 20
copy div "aga kas [PERSON_NAME] on mõõni õhukese voodriga ja pikema lõikega ka olemas 14:…"
click at [501, 722] on textarea at bounding box center [800, 727] width 1098 height 26
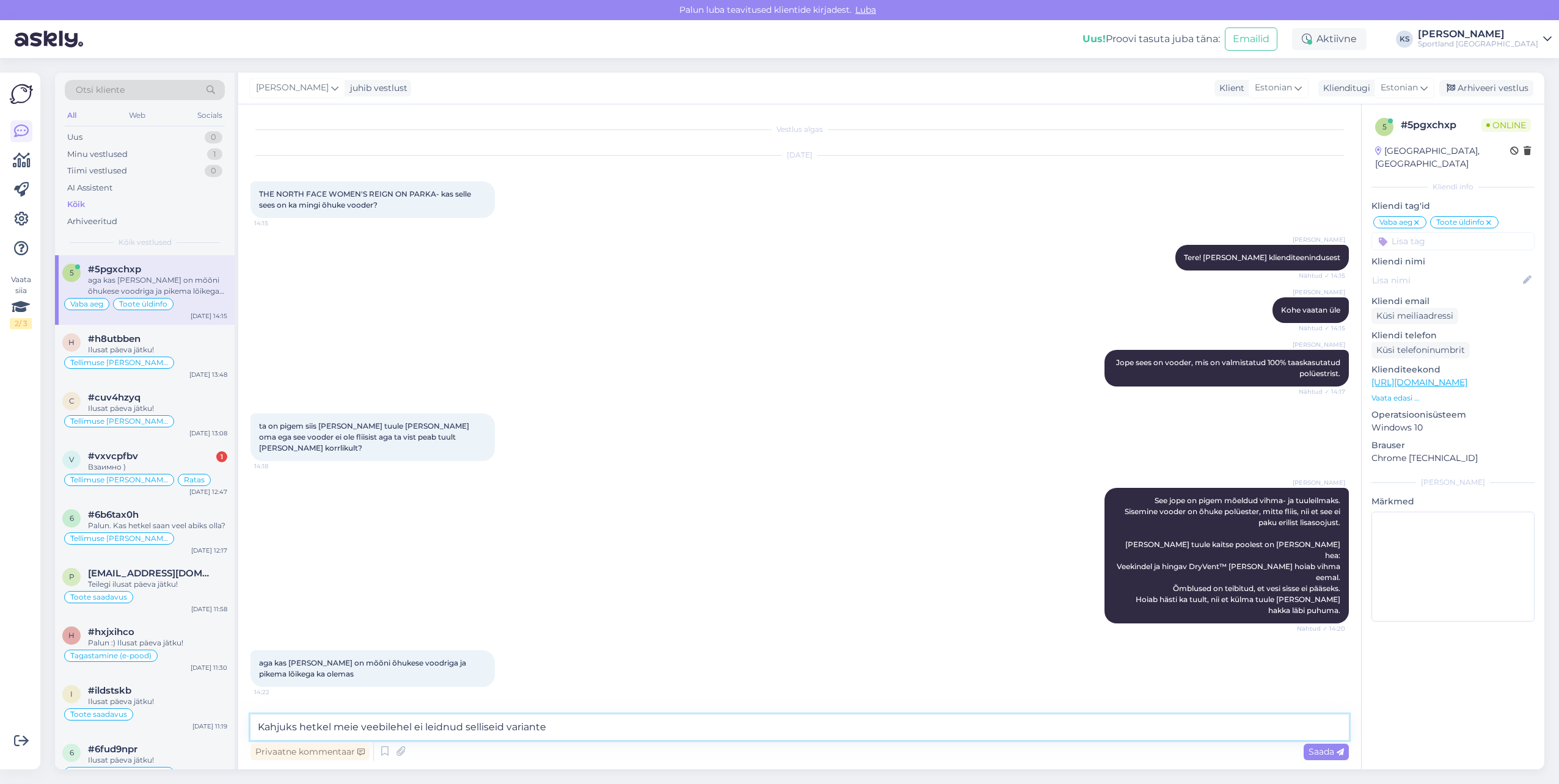
type textarea "Kahjuks hetkel meie veebilehel ei leidnud selliseid variante."
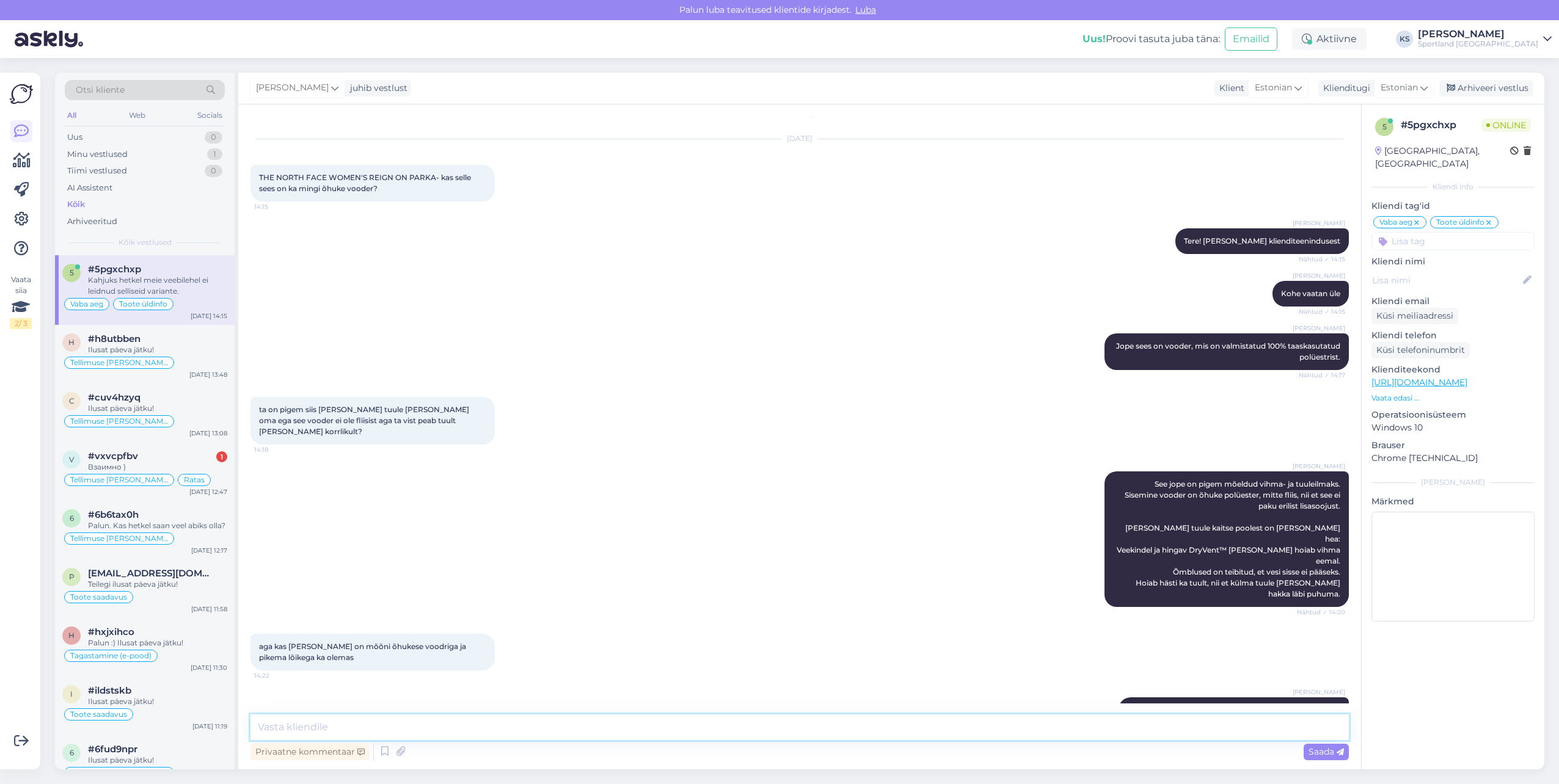
click at [571, 734] on textarea at bounding box center [800, 727] width 1098 height 26
type textarea "[PERSON_NAME]"
type textarea "Kas ma saan teile hetkel veel abiks olla?"
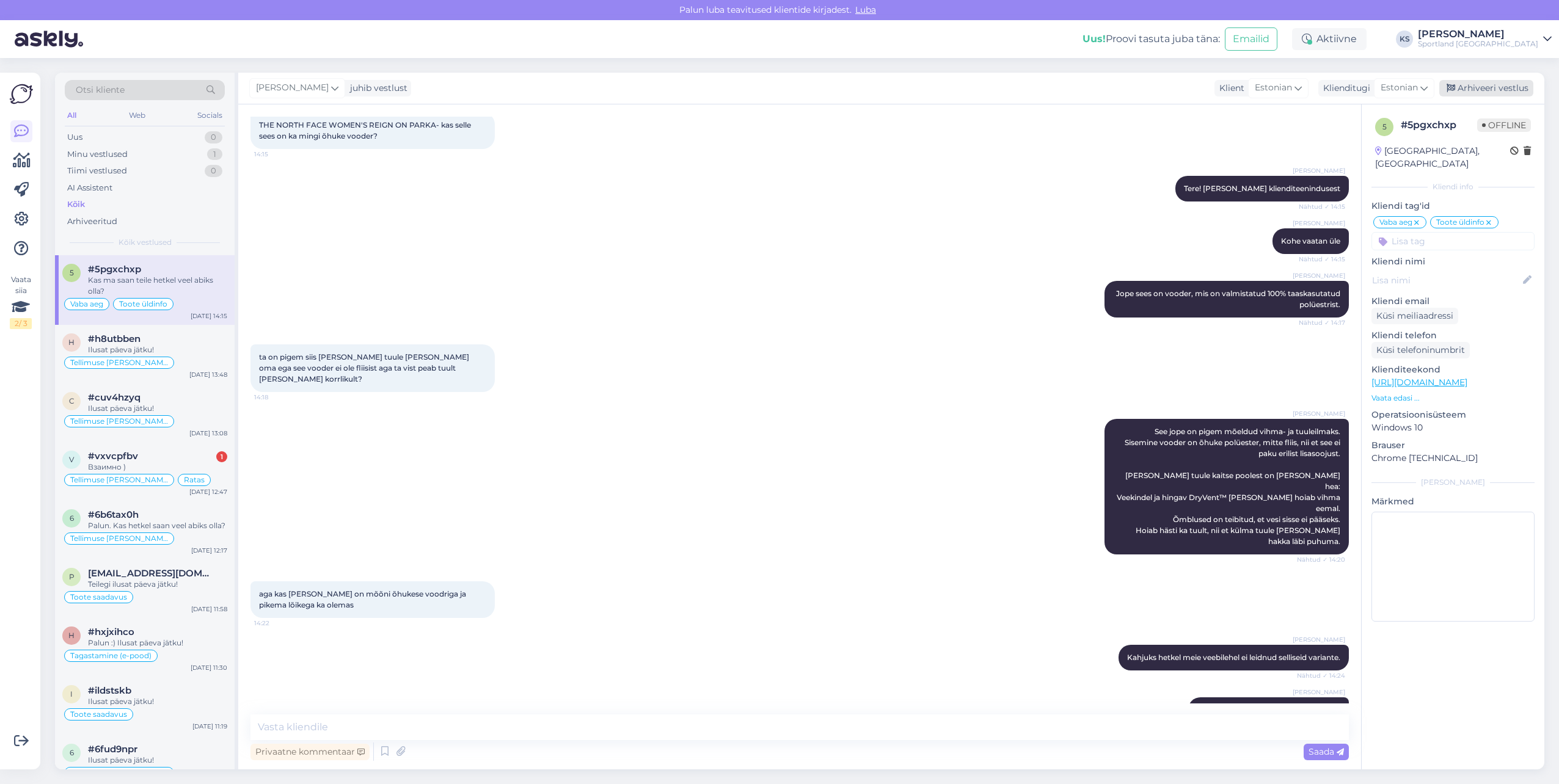
click at [1485, 90] on div "Arhiveeri vestlus" at bounding box center [1486, 88] width 94 height 16
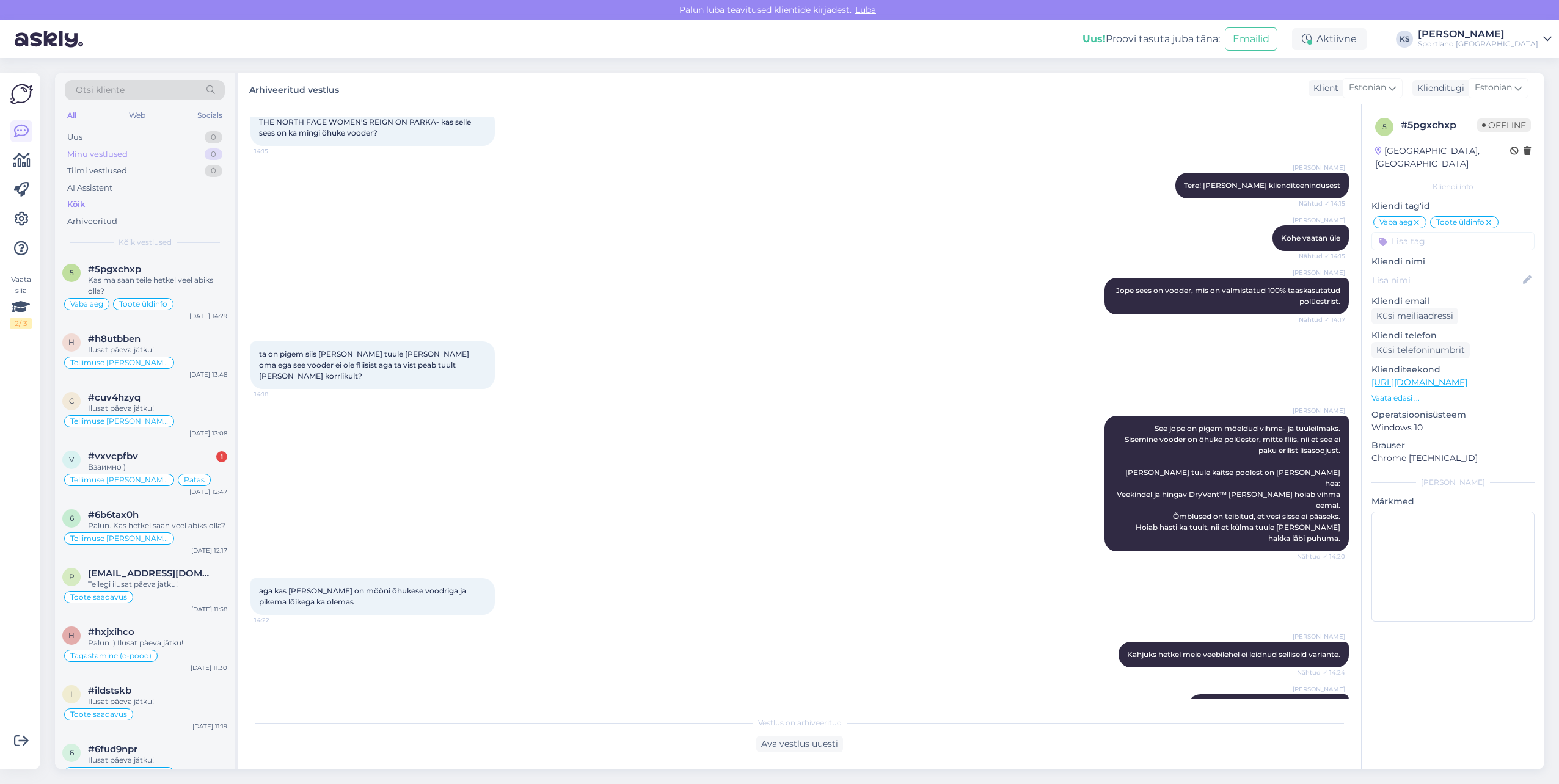
scroll to position [73, 0]
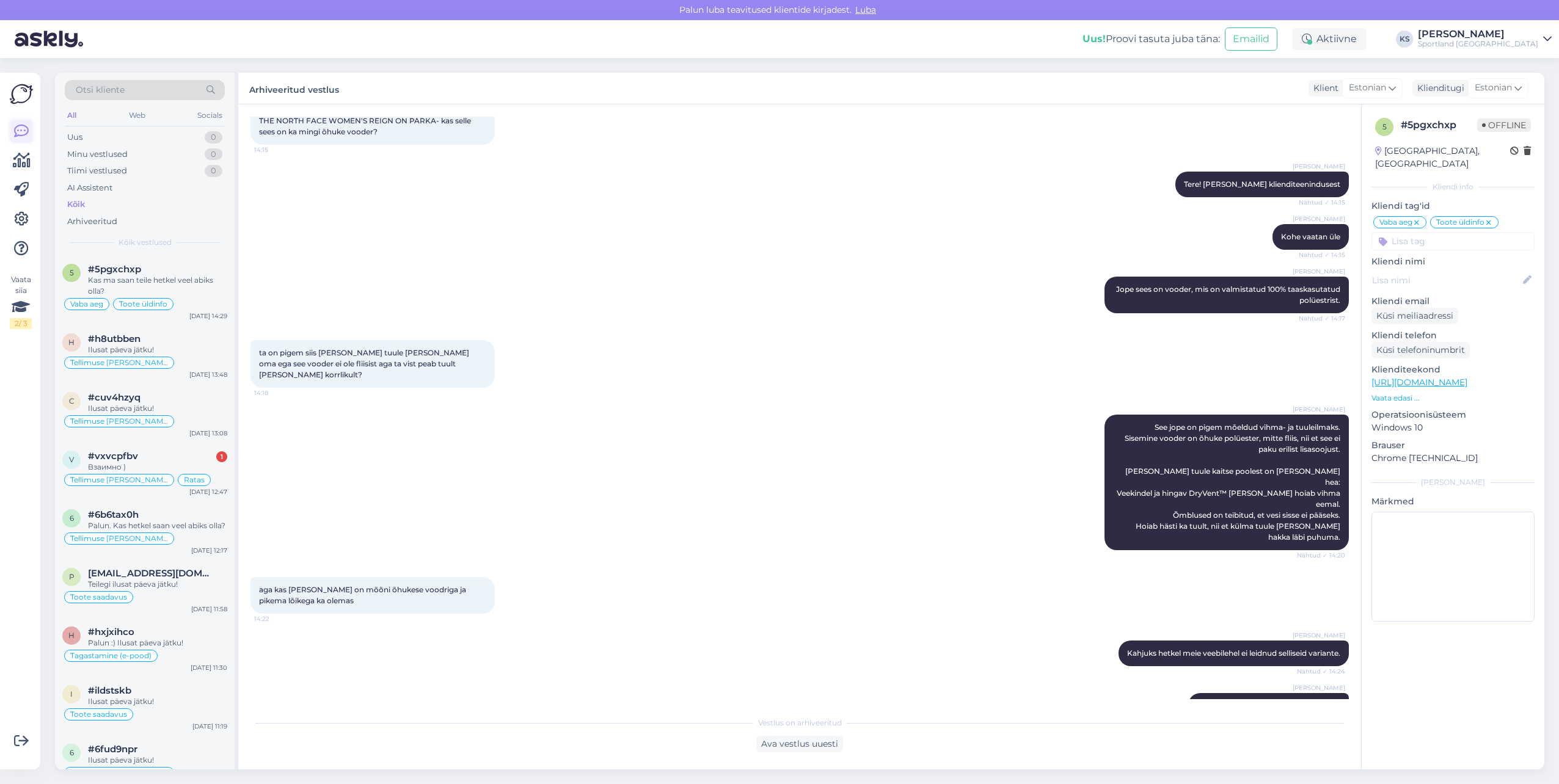
click at [30, 124] on link at bounding box center [21, 131] width 22 height 22
click at [19, 154] on icon at bounding box center [21, 160] width 18 height 15
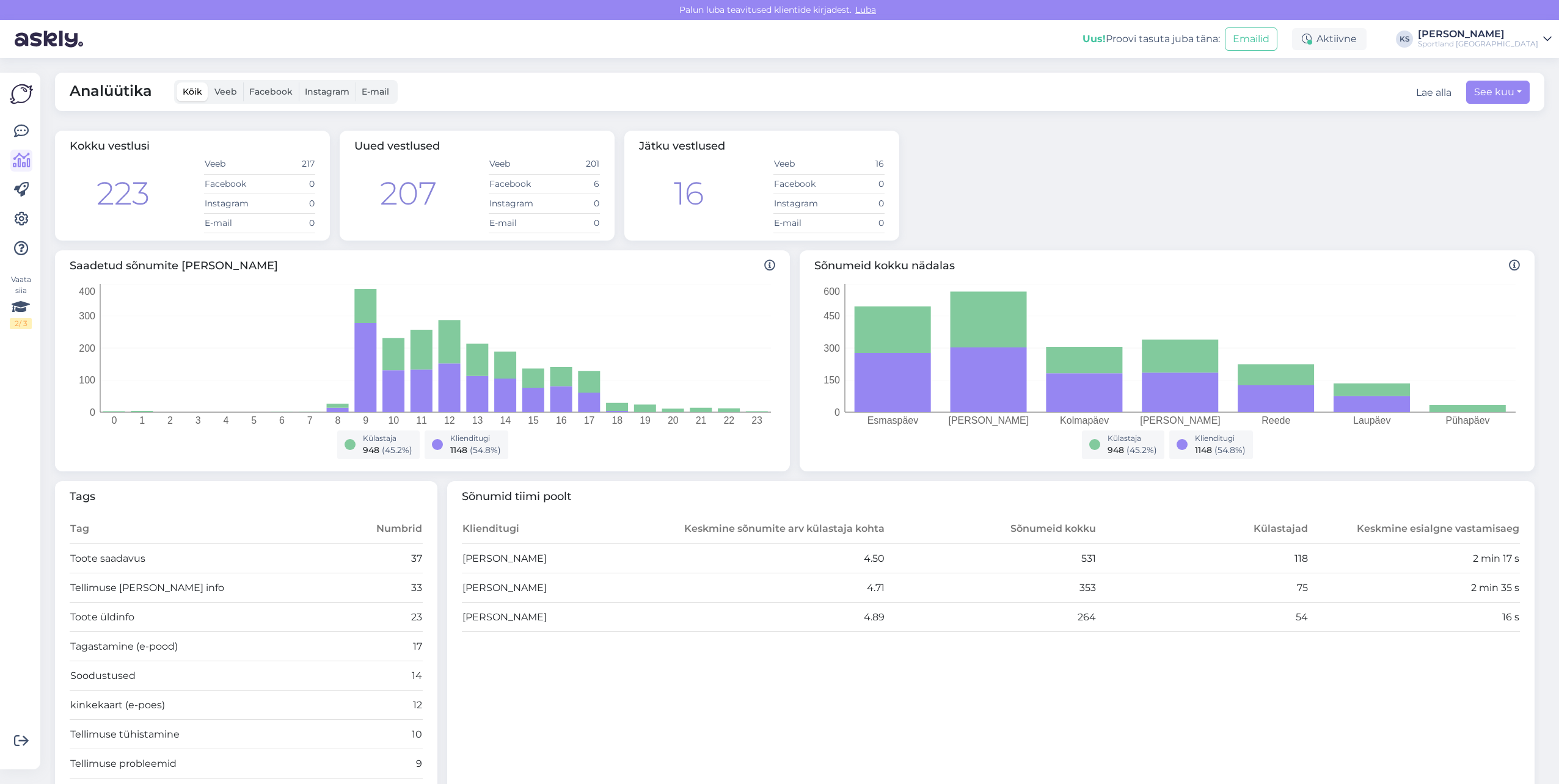
click at [1513, 37] on div "[PERSON_NAME]" at bounding box center [1478, 34] width 121 height 10
click at [1535, 91] on button "Ava" at bounding box center [1529, 94] width 27 height 19
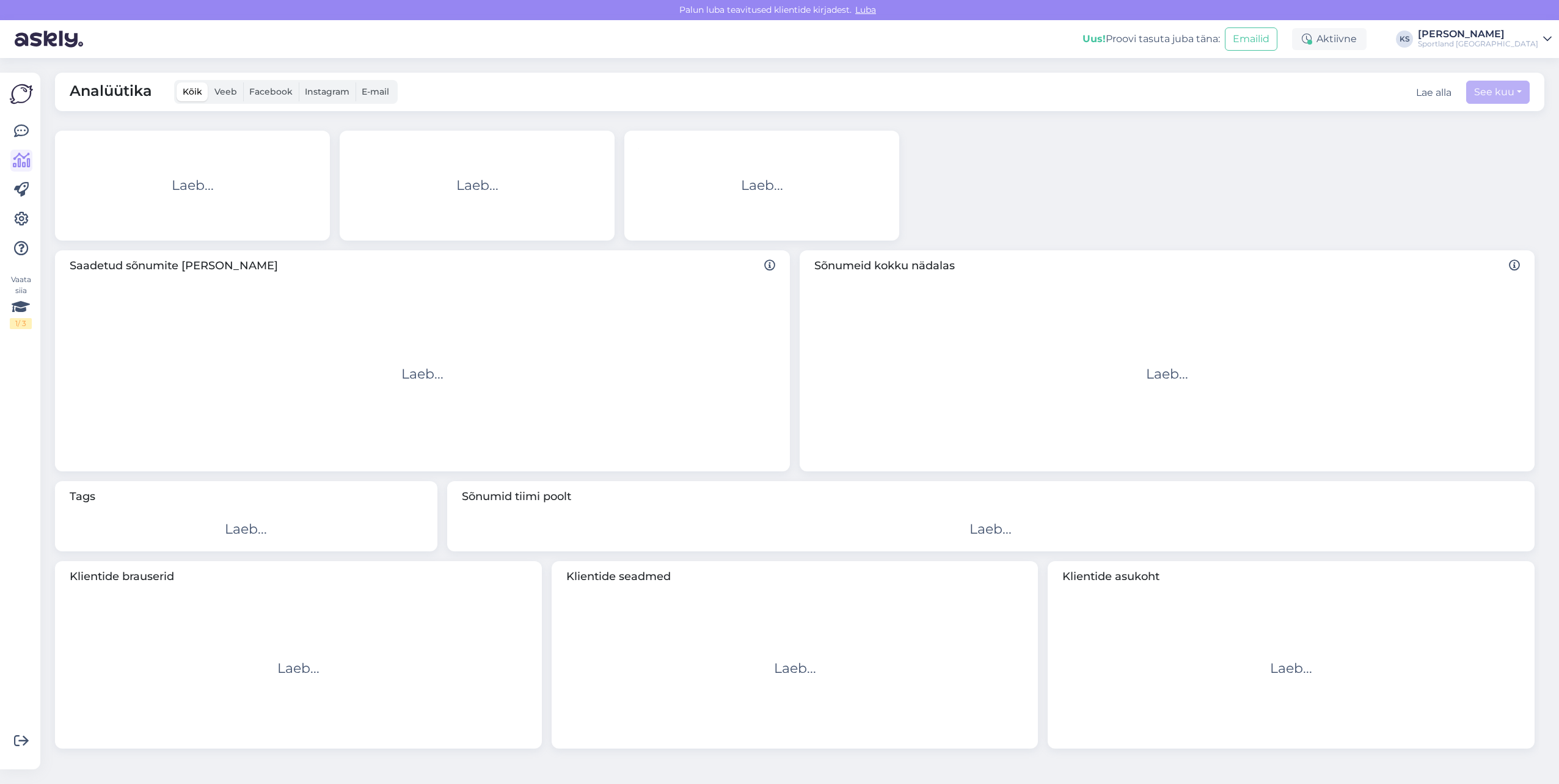
click at [1519, 41] on div "Sportland [GEOGRAPHIC_DATA]" at bounding box center [1478, 44] width 121 height 10
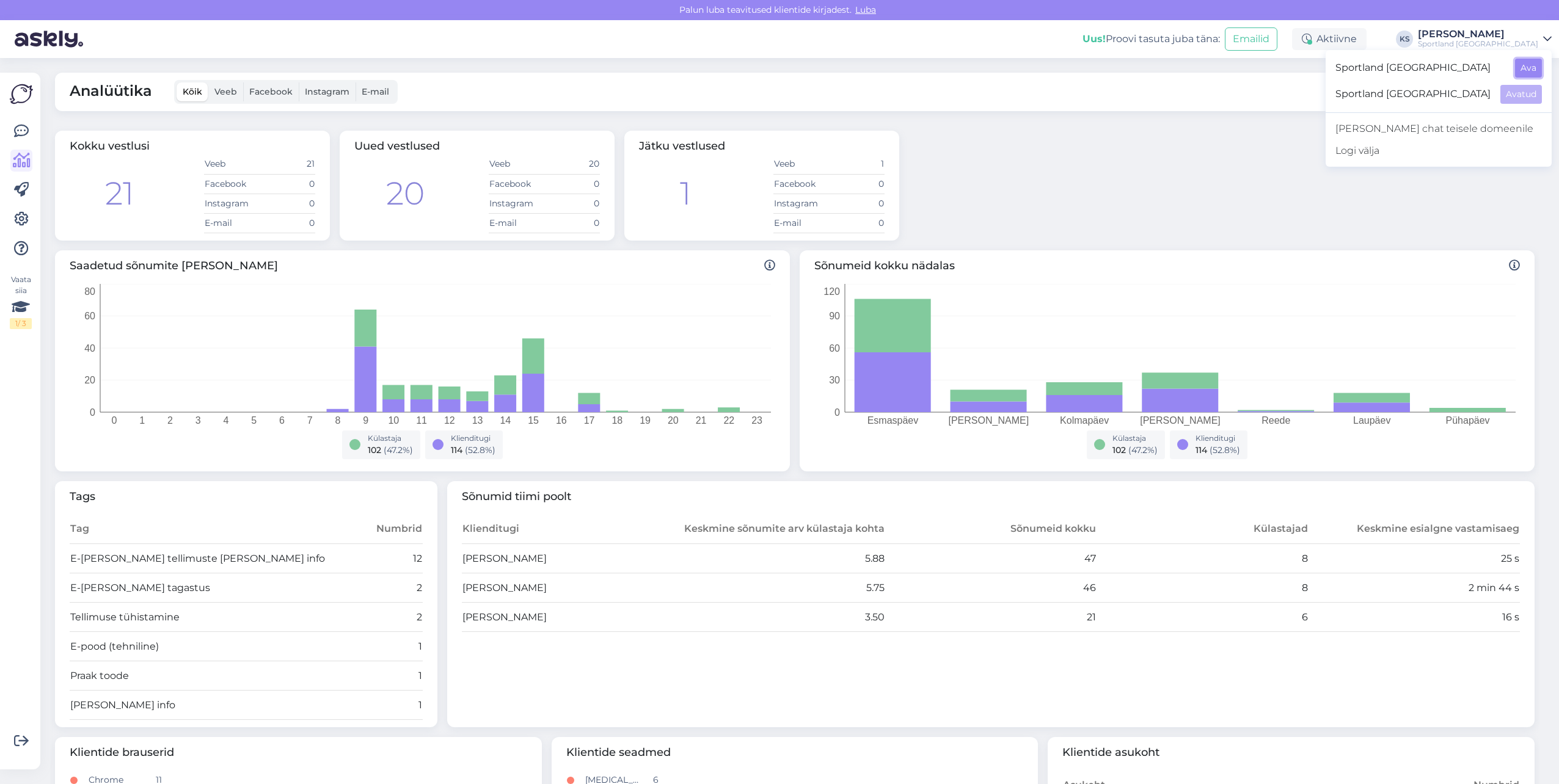
click at [1529, 68] on button "Ava" at bounding box center [1529, 68] width 27 height 19
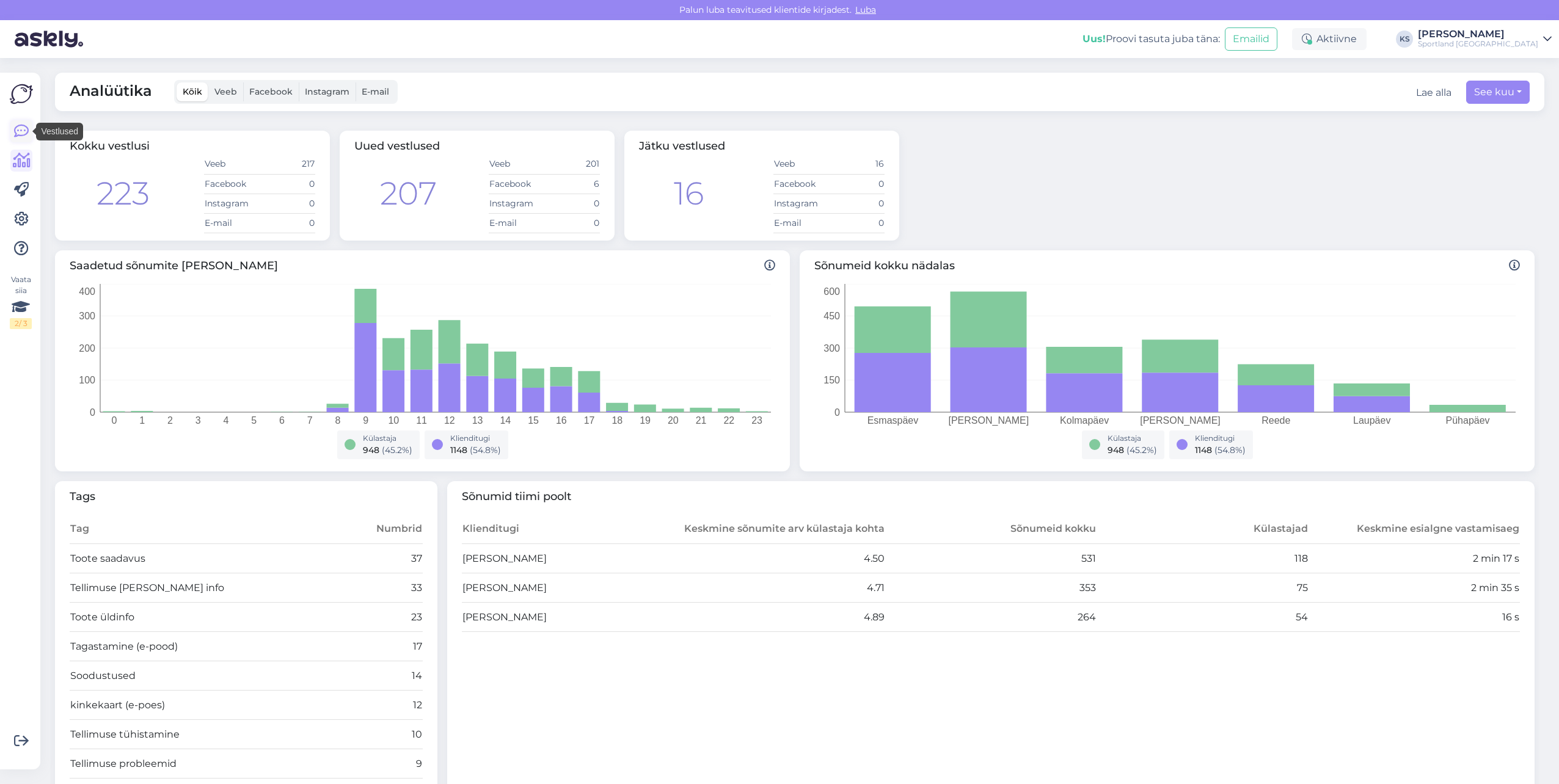
click at [24, 130] on icon at bounding box center [21, 131] width 15 height 15
